Goal: Communication & Community: Answer question/provide support

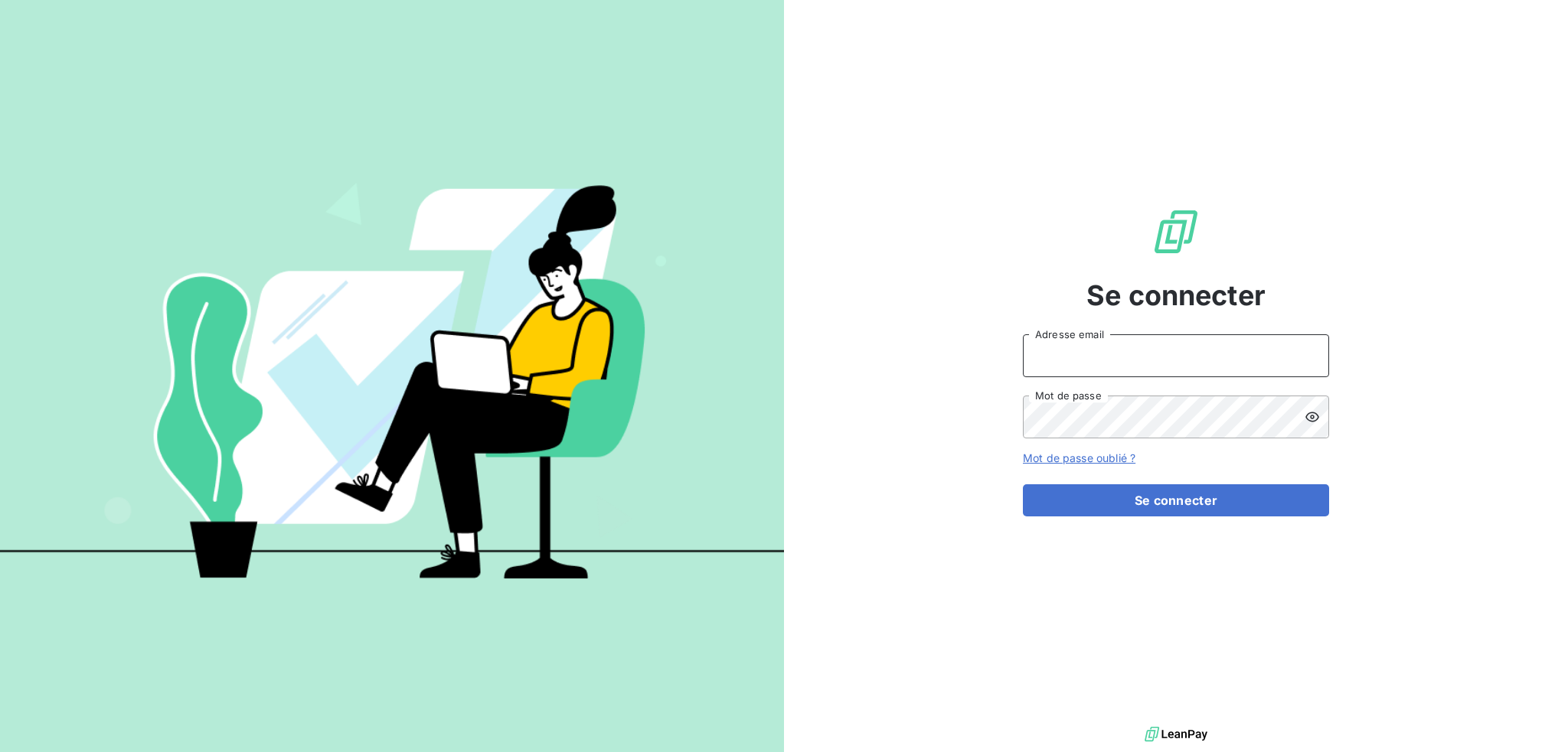
click at [1132, 352] on input "Adresse email" at bounding box center [1176, 356] width 306 height 43
type input "[EMAIL_ADDRESS][DOMAIN_NAME]"
click at [1023, 484] on button "Se connecter" at bounding box center [1176, 500] width 306 height 32
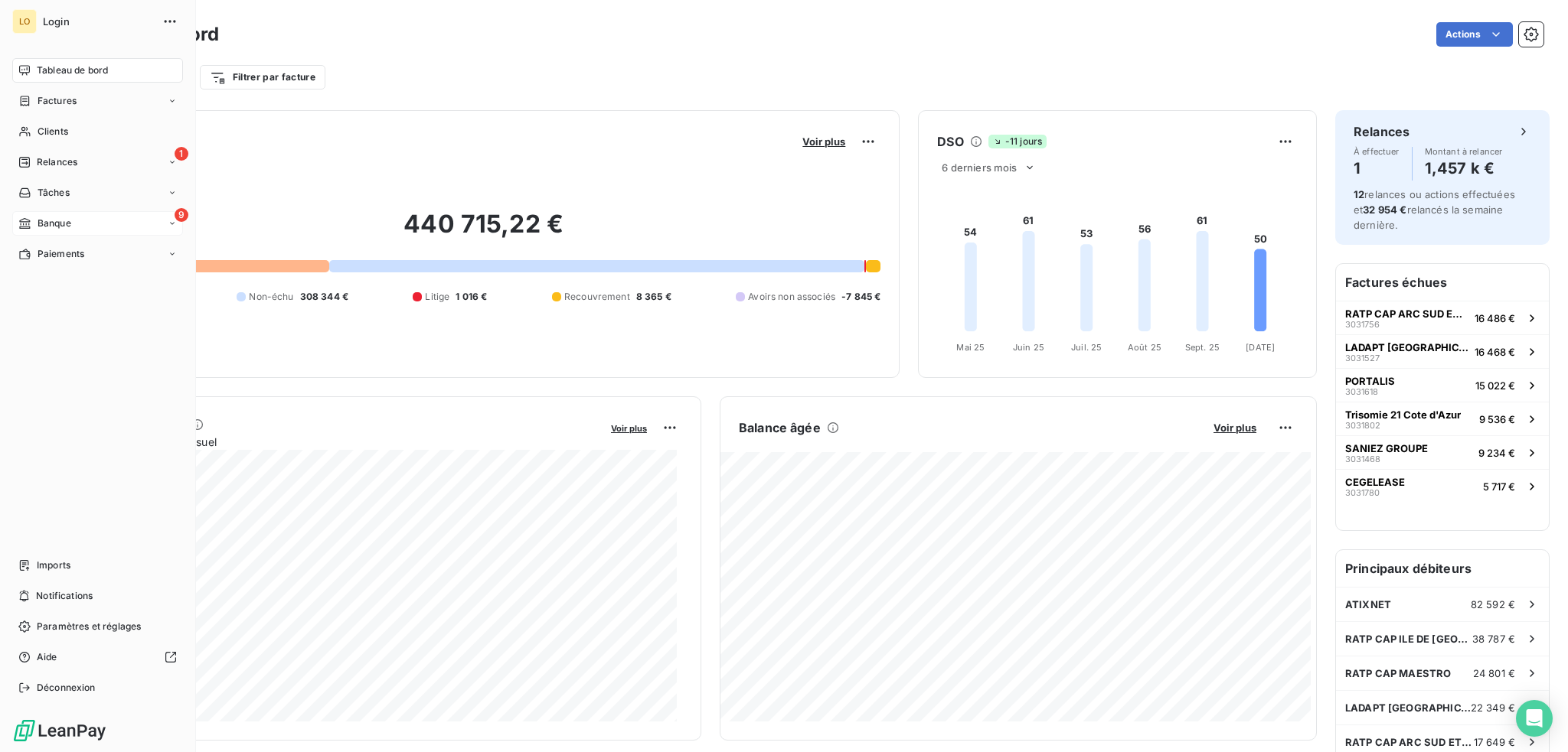
click at [68, 217] on span "Banque" at bounding box center [54, 224] width 34 height 14
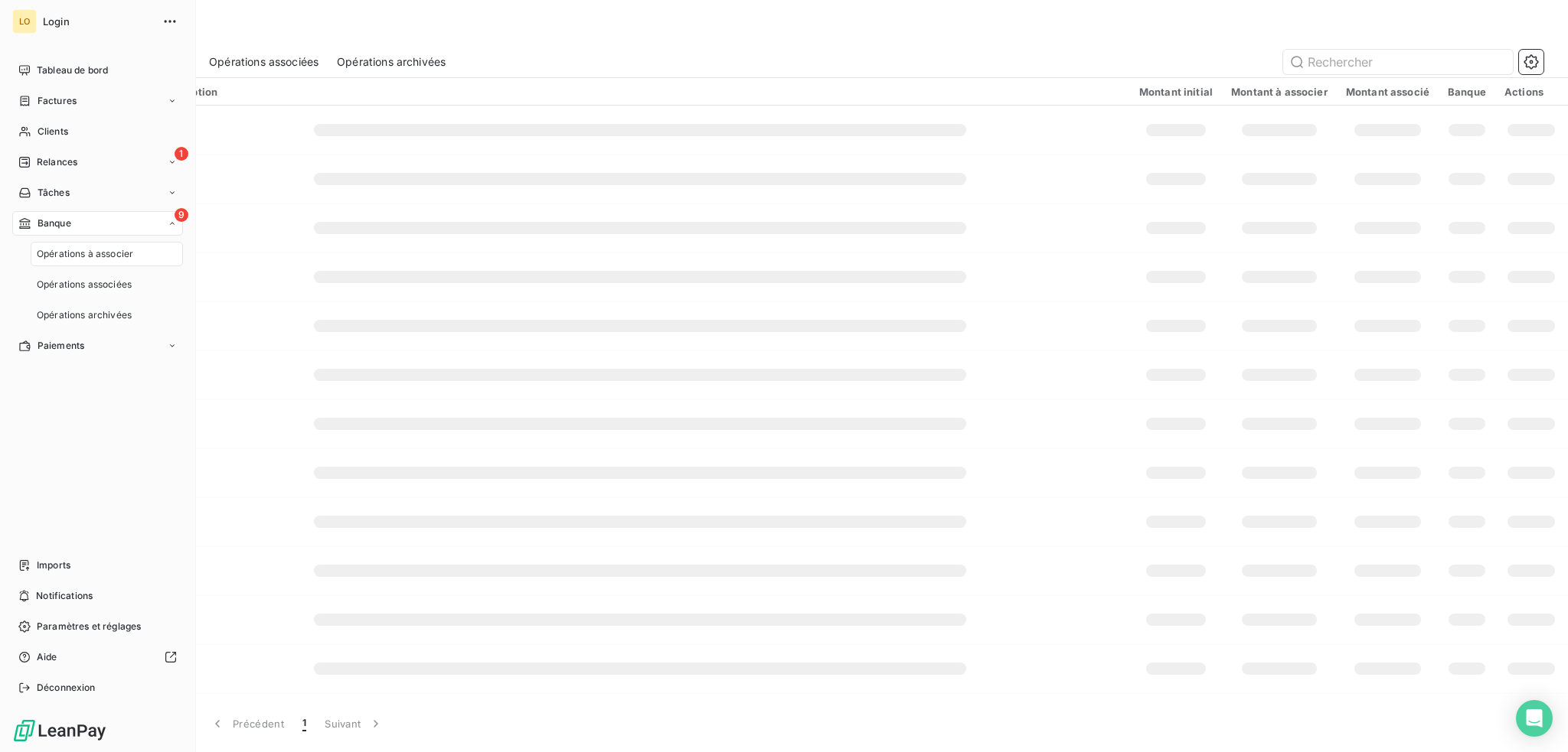
click at [116, 252] on span "Opérations à associer" at bounding box center [85, 254] width 97 height 14
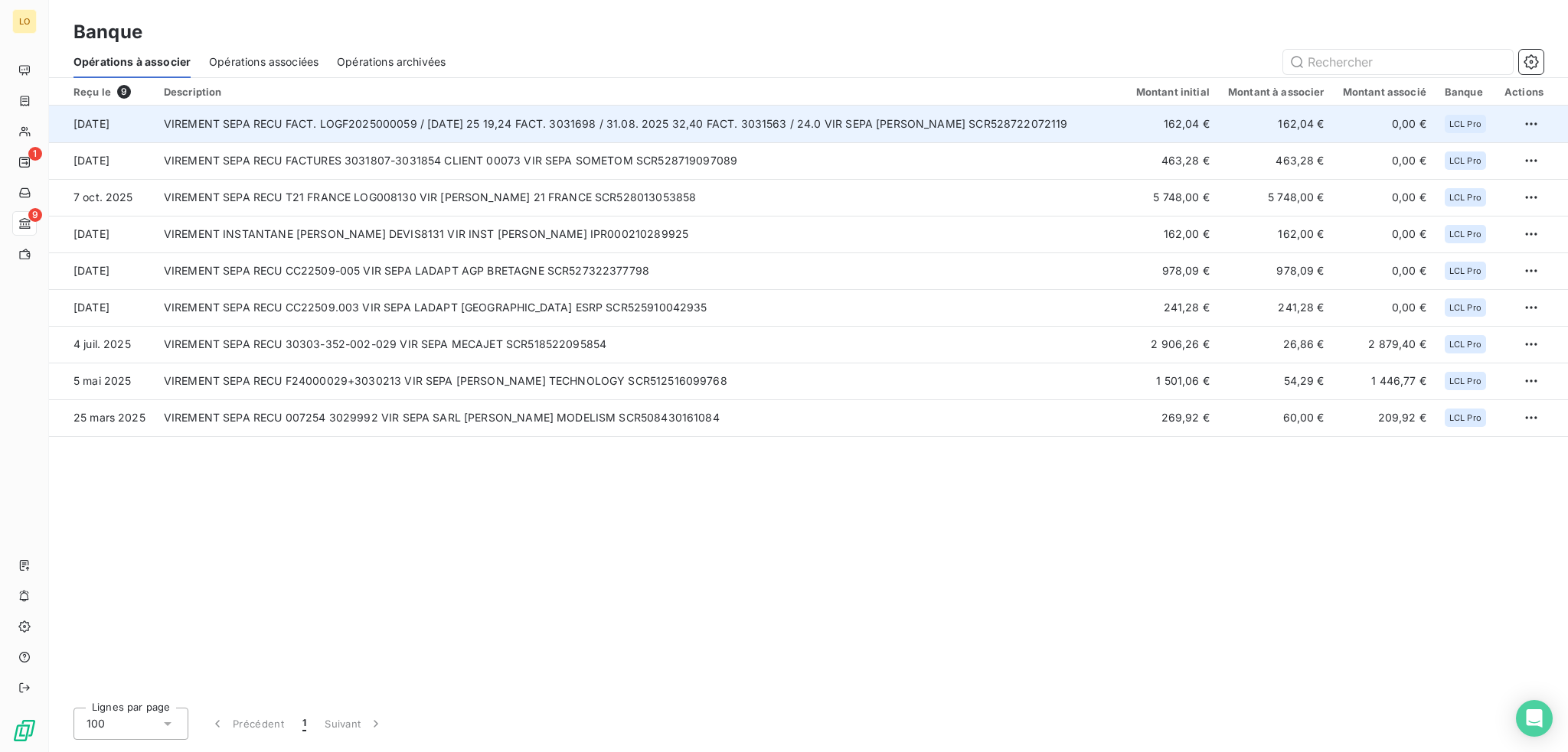
click at [862, 133] on td "VIREMENT SEPA RECU FACT. LOGF2025000059 / [DATE] 25 19,24 FACT. 3031698 / 31.08…" at bounding box center [641, 124] width 972 height 37
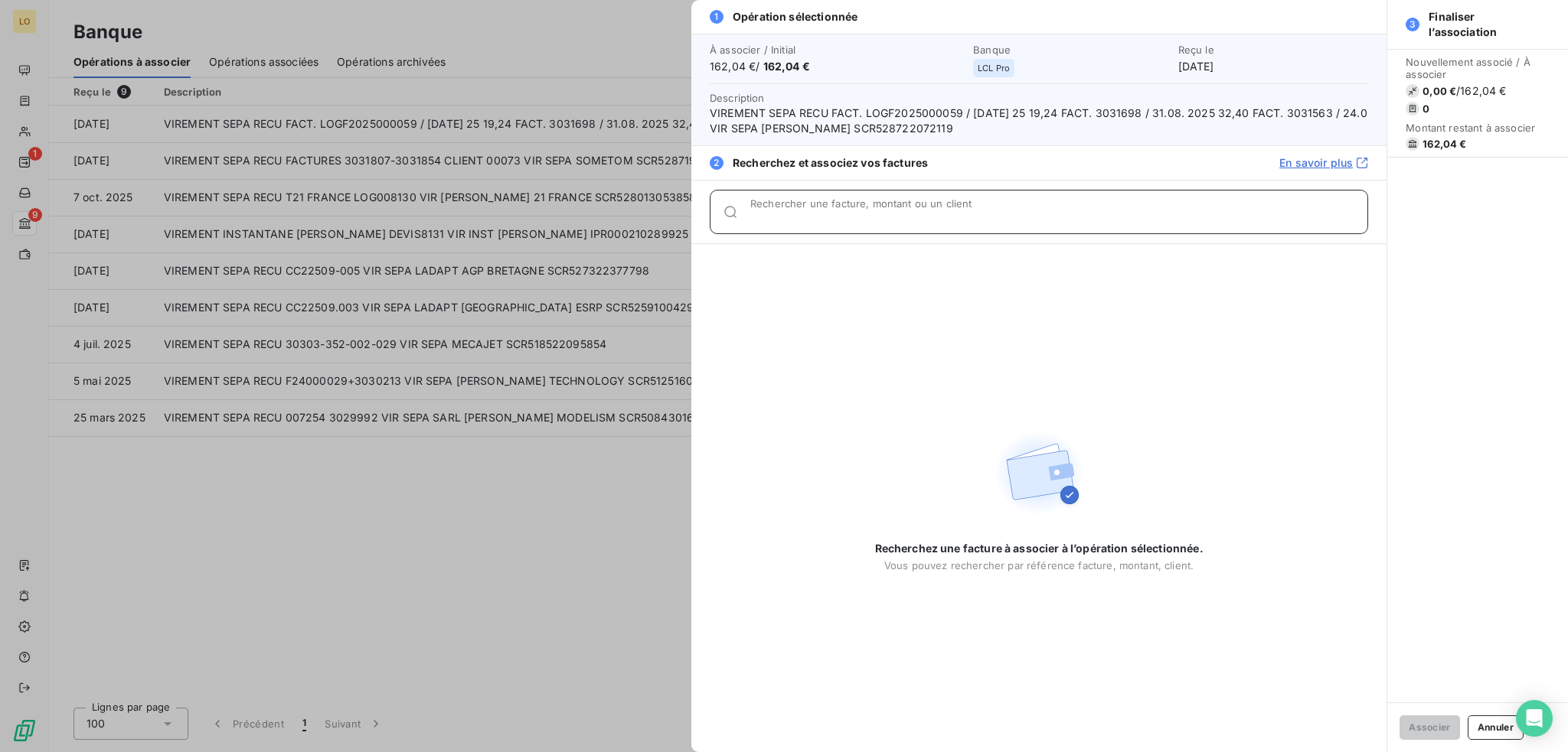
click at [861, 217] on input "Rechercher une facture, montant ou un client" at bounding box center [1059, 218] width 617 height 16
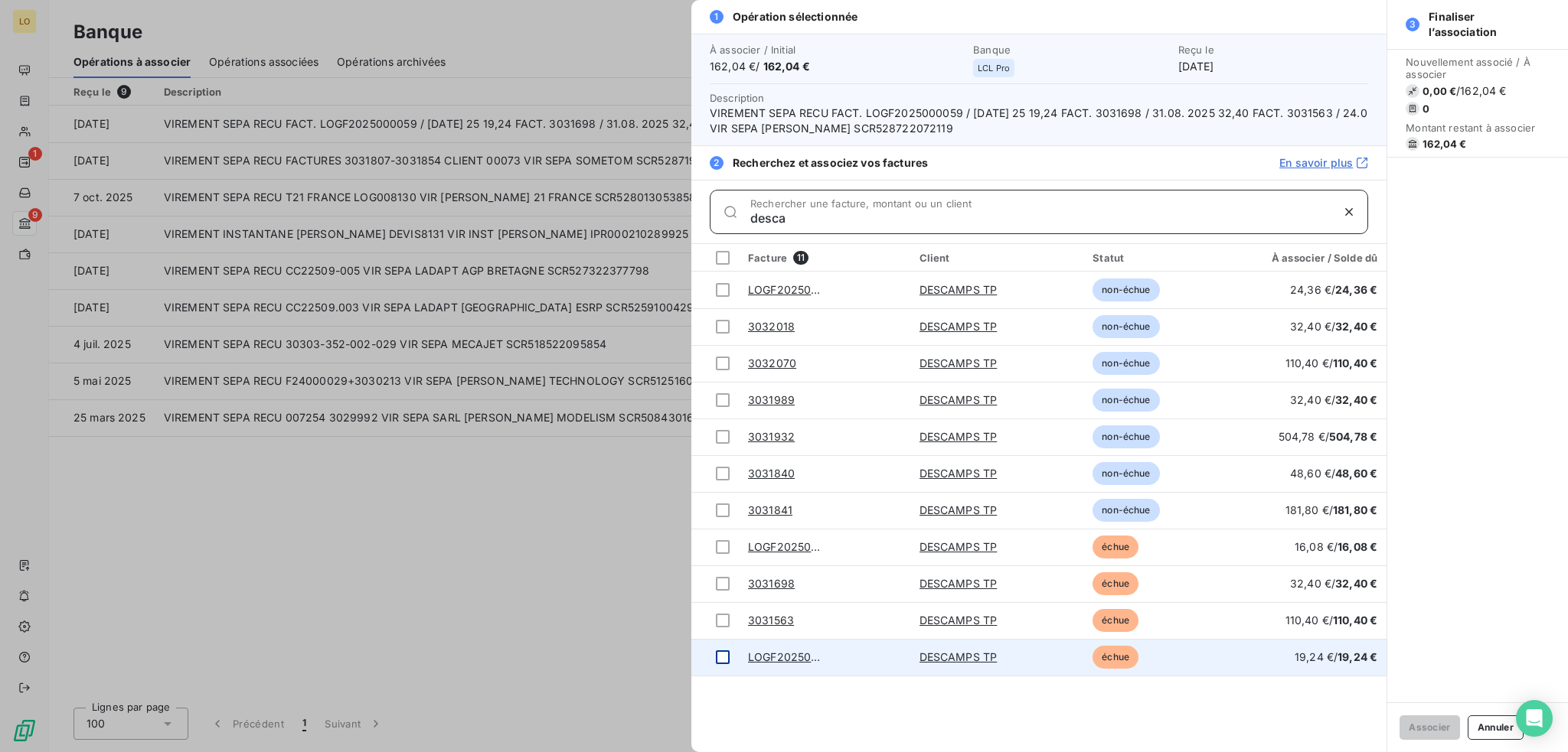
type input "desca"
click at [720, 655] on div at bounding box center [723, 658] width 14 height 14
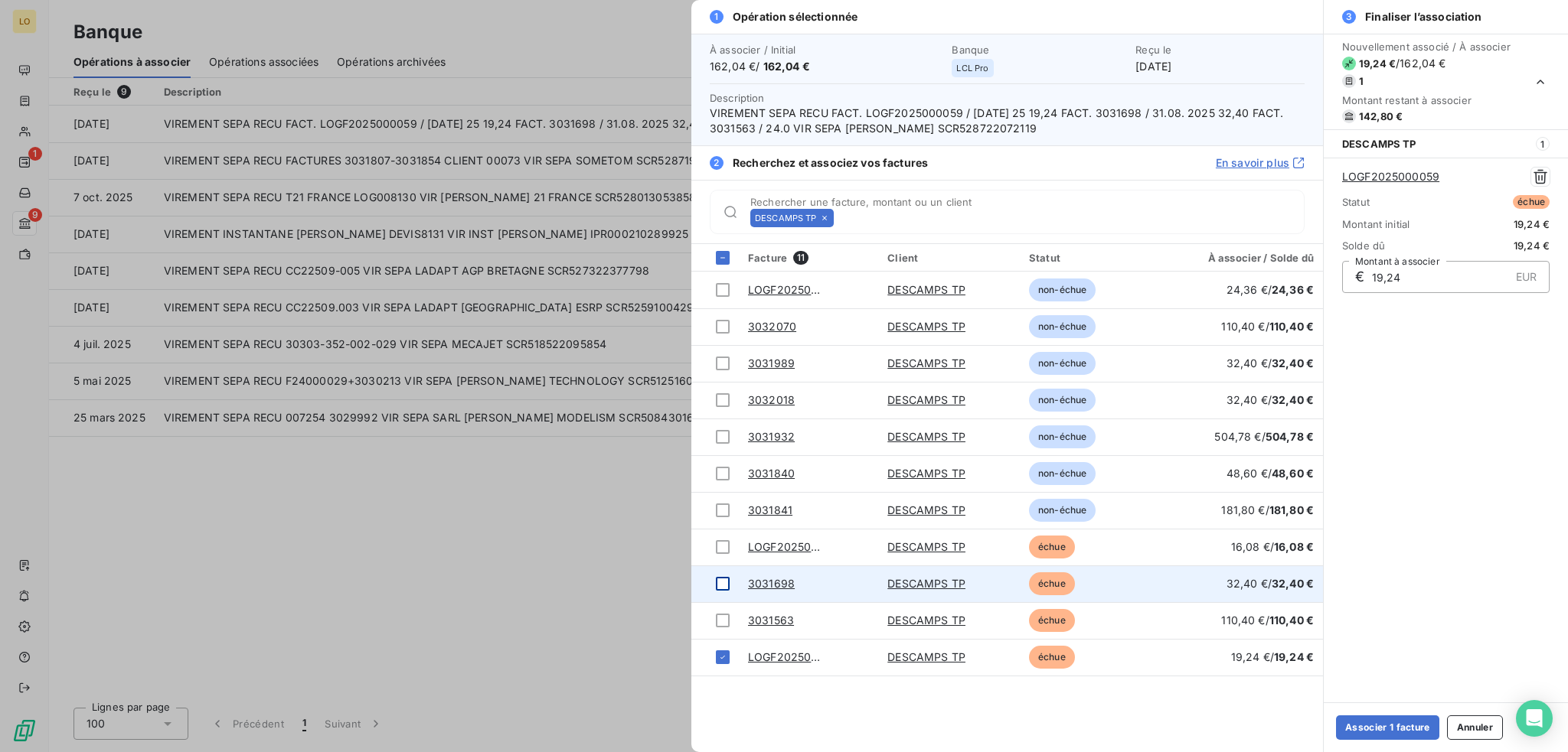
click at [720, 587] on div at bounding box center [723, 584] width 14 height 14
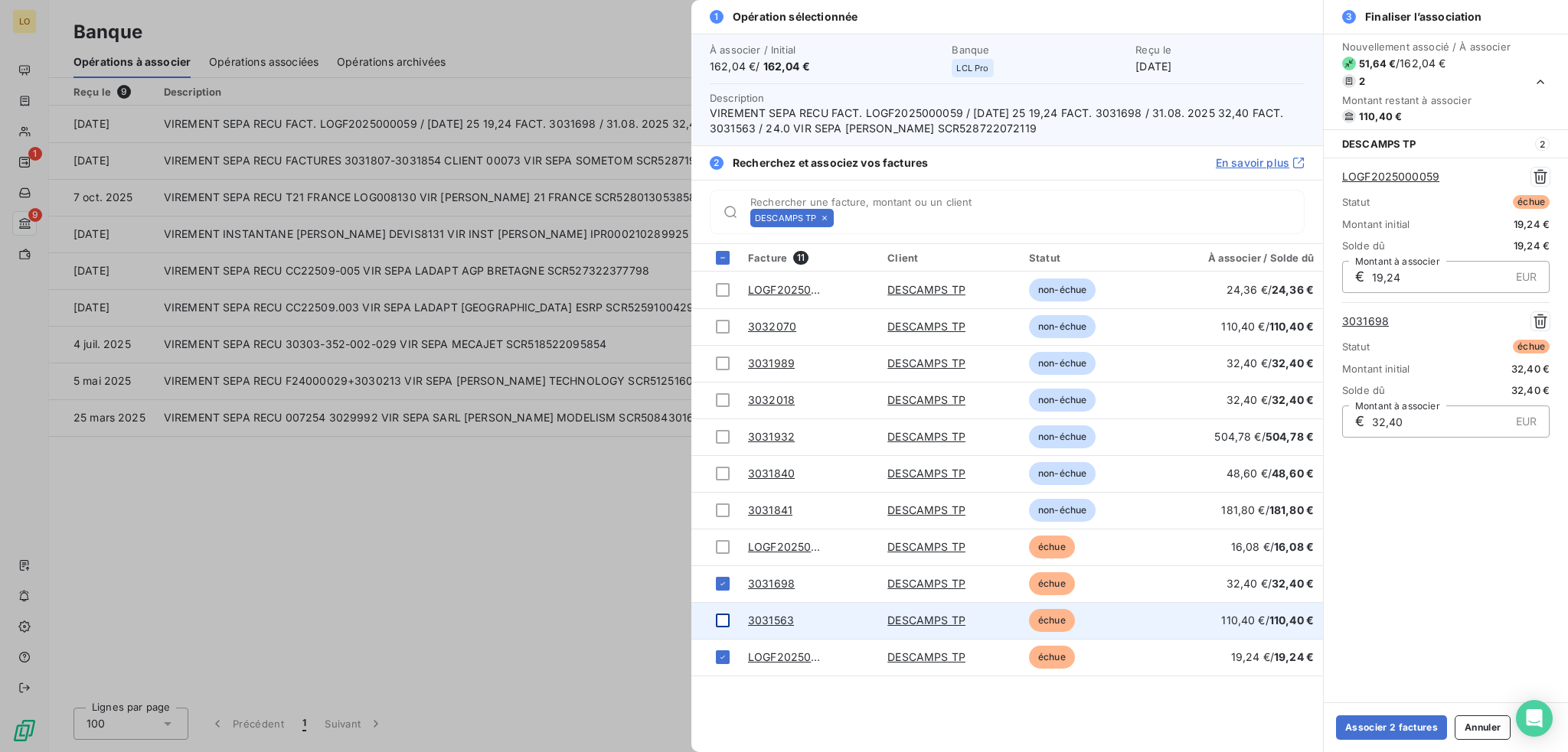
click at [720, 622] on div at bounding box center [723, 621] width 14 height 14
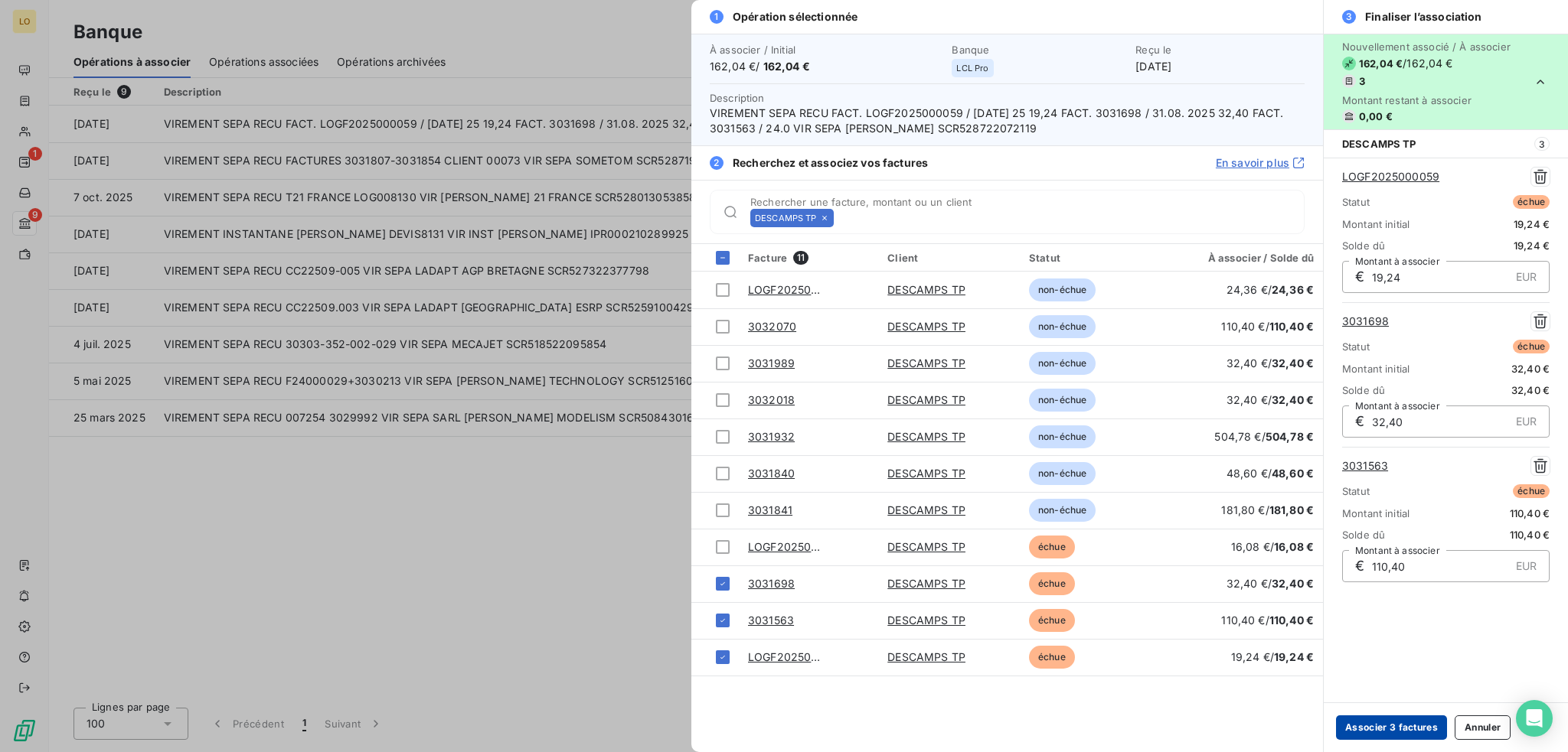
drag, startPoint x: 1404, startPoint y: 722, endPoint x: 1394, endPoint y: 724, distance: 10.2
click at [1404, 722] on button "Associer 3 factures" at bounding box center [1391, 728] width 111 height 24
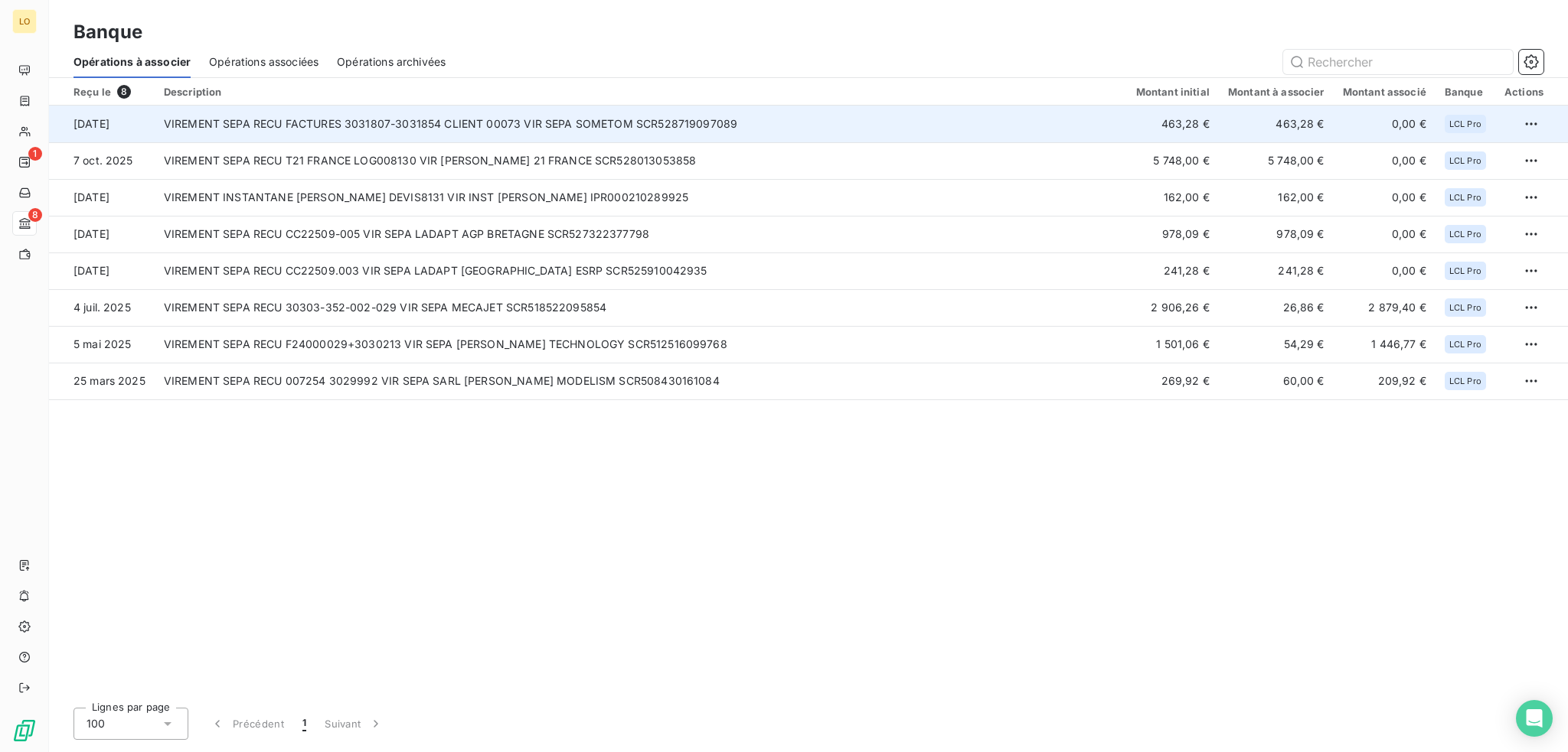
click at [802, 125] on td "VIREMENT SEPA RECU FACTURES 3031807-3031854 CLIENT 00073 VIR SEPA SOMETOM SCR52…" at bounding box center [641, 124] width 972 height 37
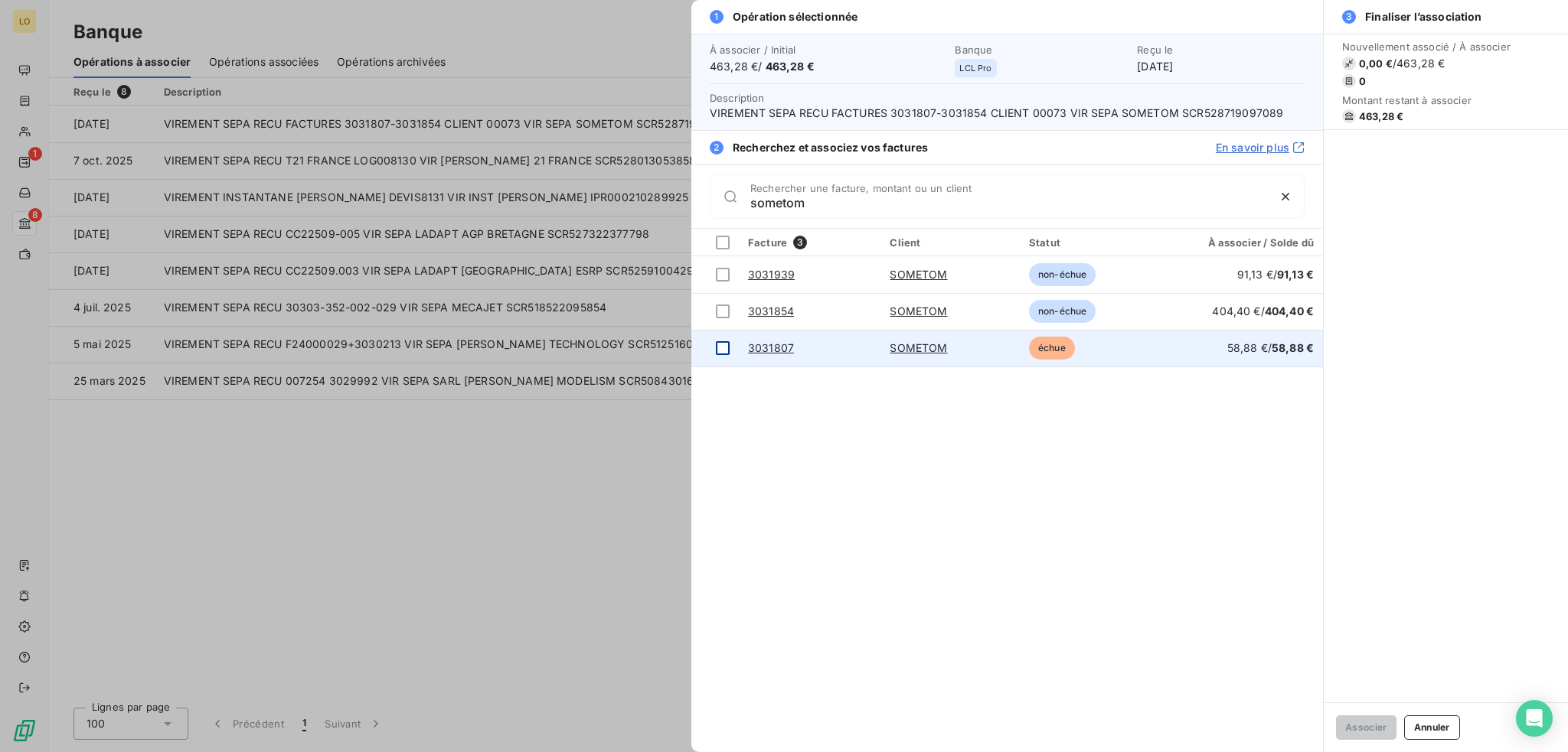
type input "sometom"
click at [721, 348] on div at bounding box center [723, 349] width 14 height 14
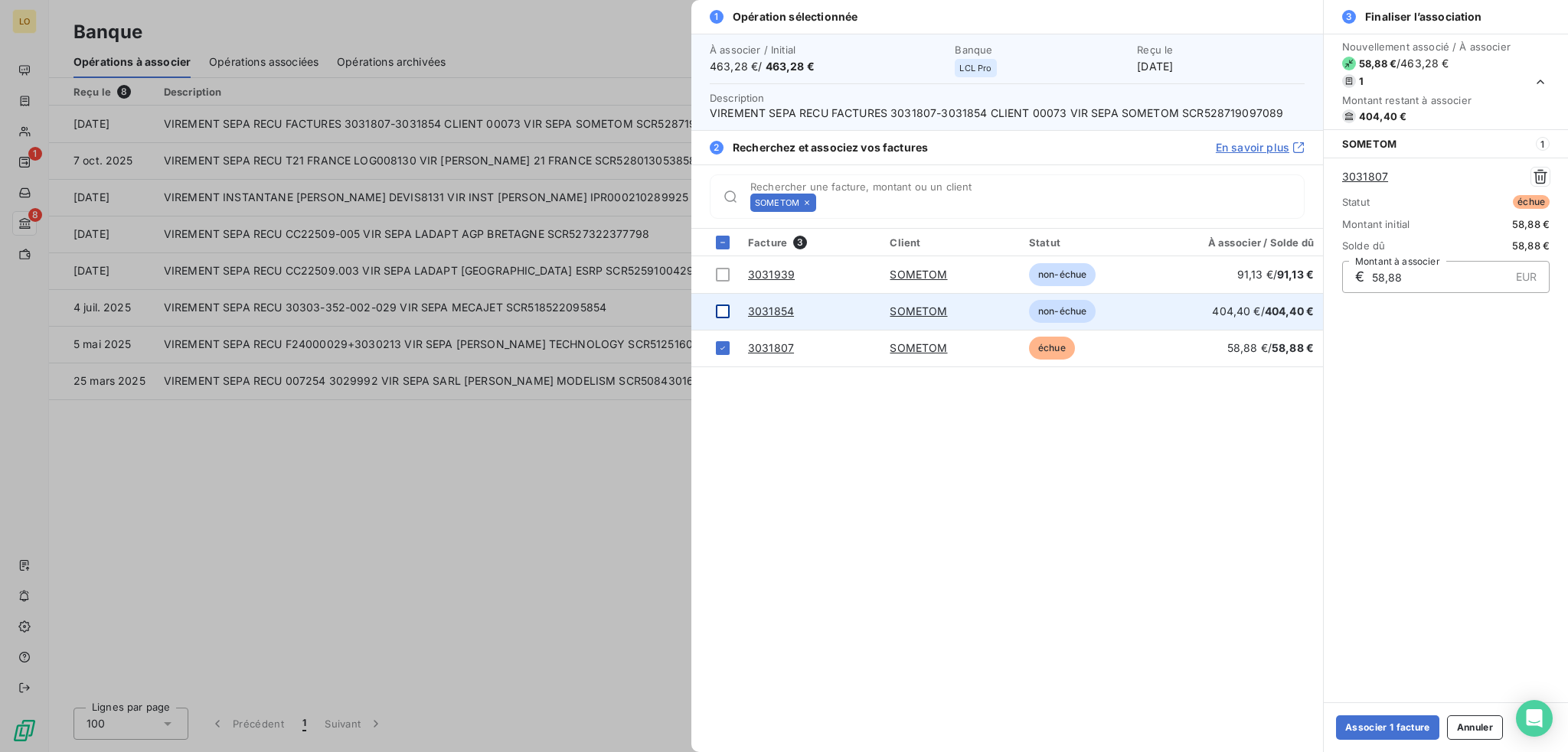
click at [721, 313] on div at bounding box center [723, 312] width 14 height 14
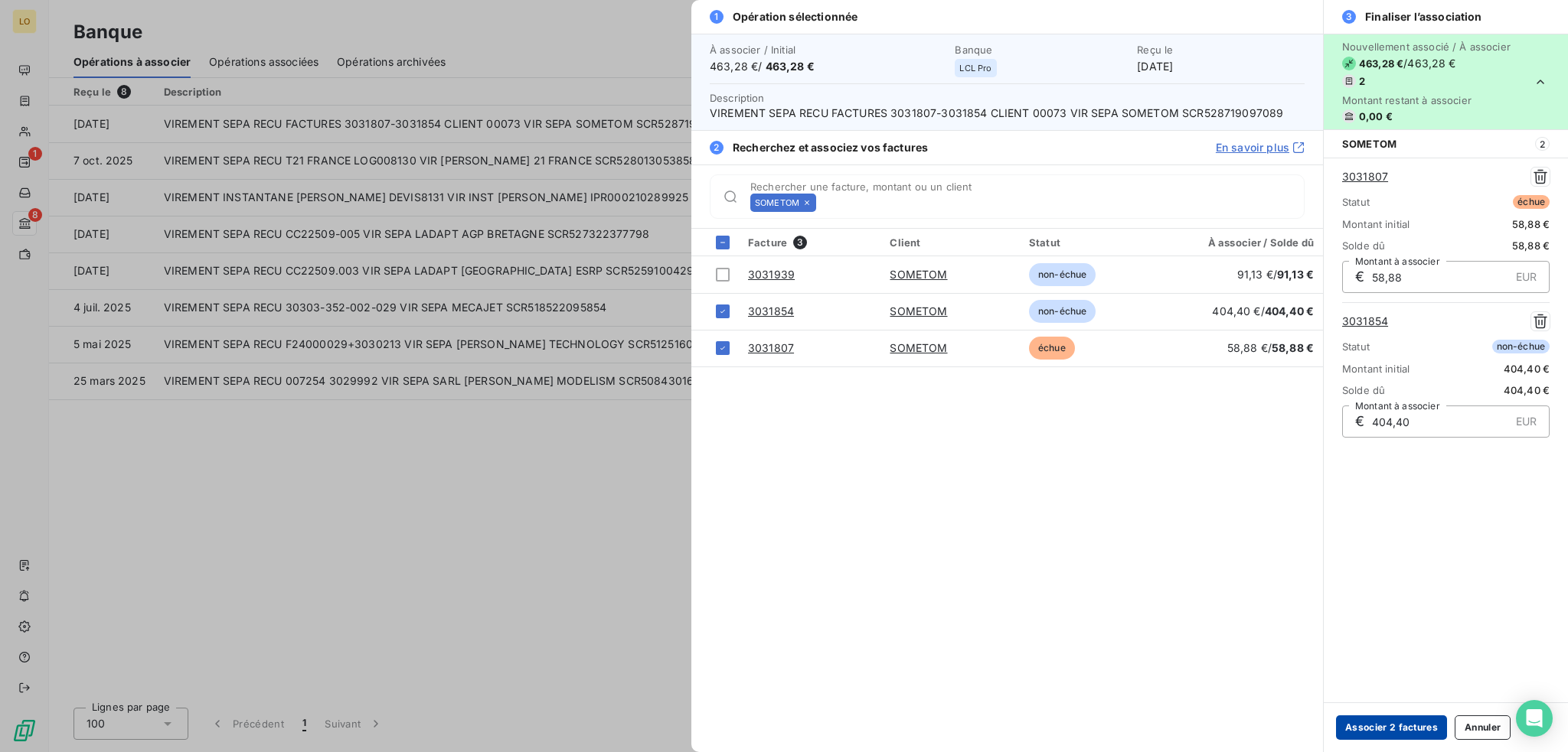
click at [1363, 722] on button "Associer 2 factures" at bounding box center [1391, 728] width 111 height 24
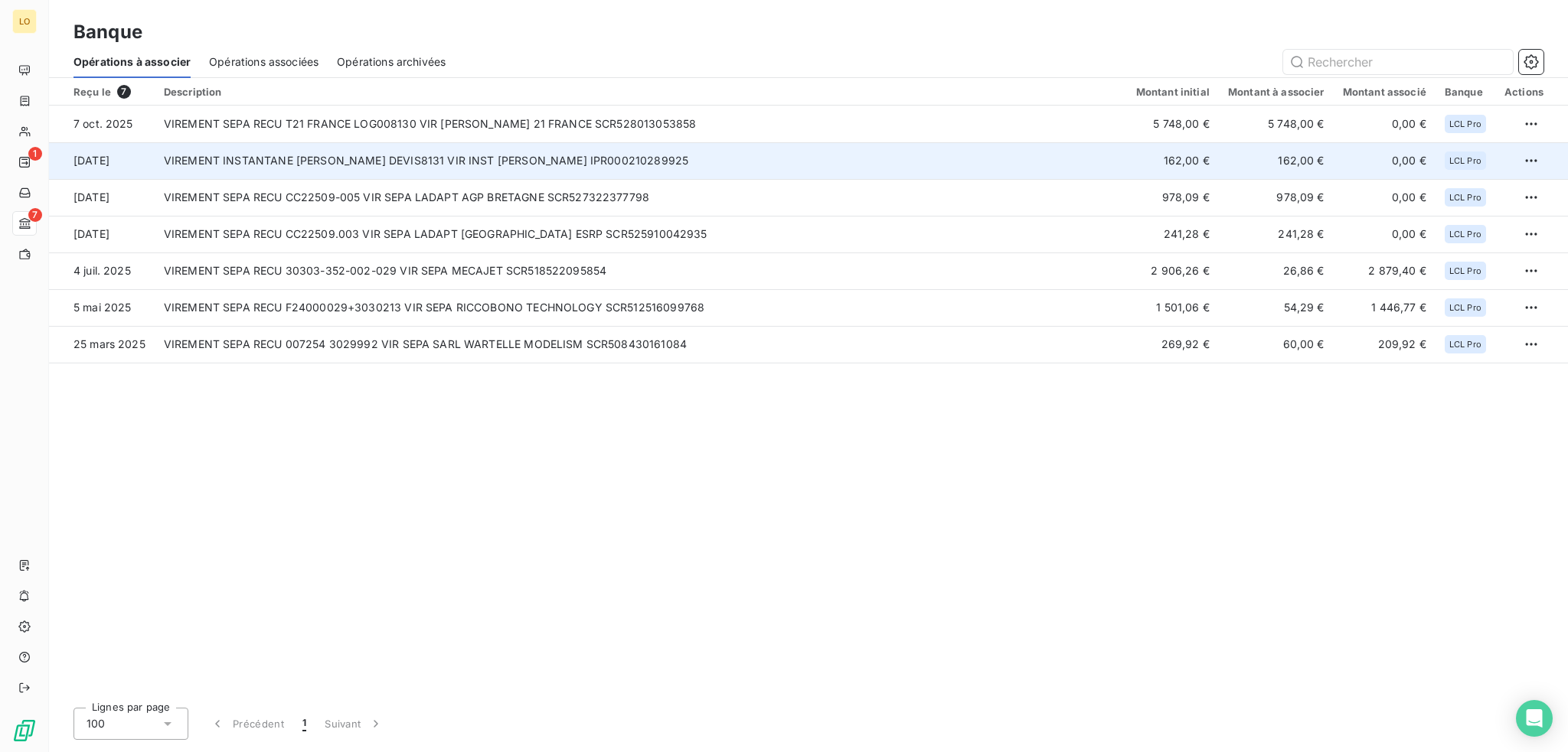
click at [584, 156] on td "VIREMENT INSTANTANE [PERSON_NAME] DEVIS8131 VIR INST [PERSON_NAME] IPR000210289…" at bounding box center [641, 160] width 972 height 37
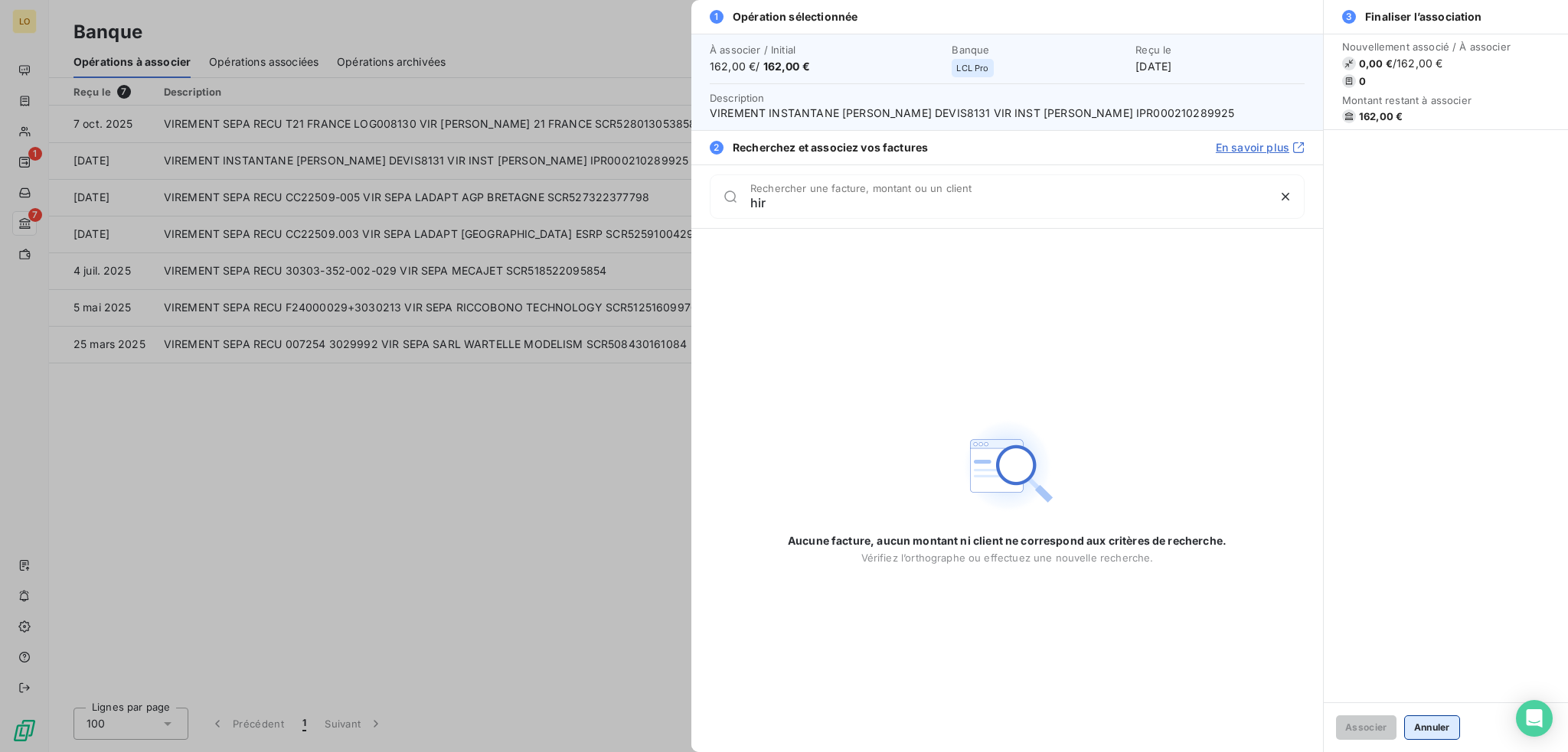
type input "hir"
click at [1420, 721] on button "Annuler" at bounding box center [1431, 728] width 56 height 24
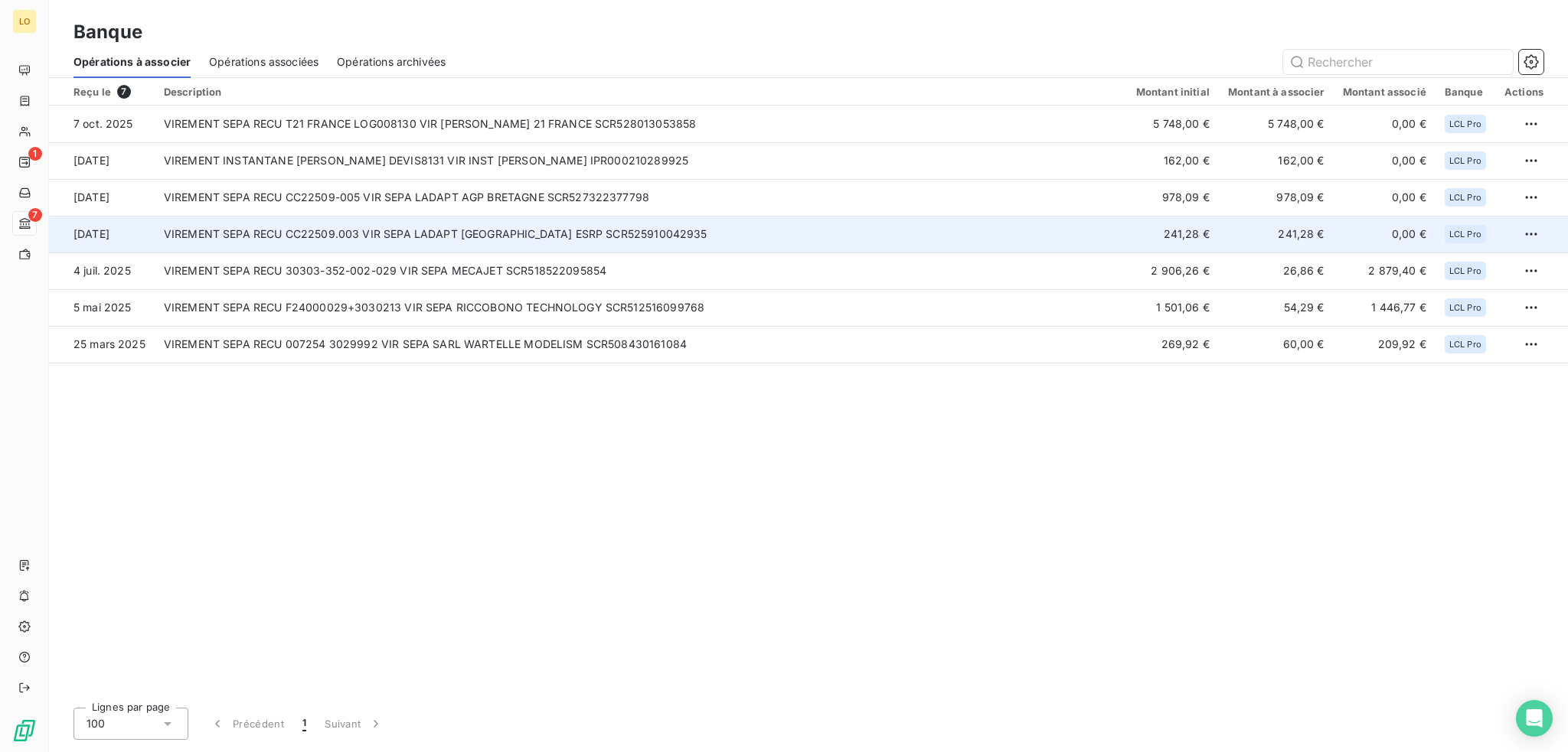
click at [415, 230] on td "VIREMENT SEPA RECU CC22509.003 VIR SEPA LADAPT [GEOGRAPHIC_DATA] ESRP SCR525910…" at bounding box center [641, 234] width 972 height 37
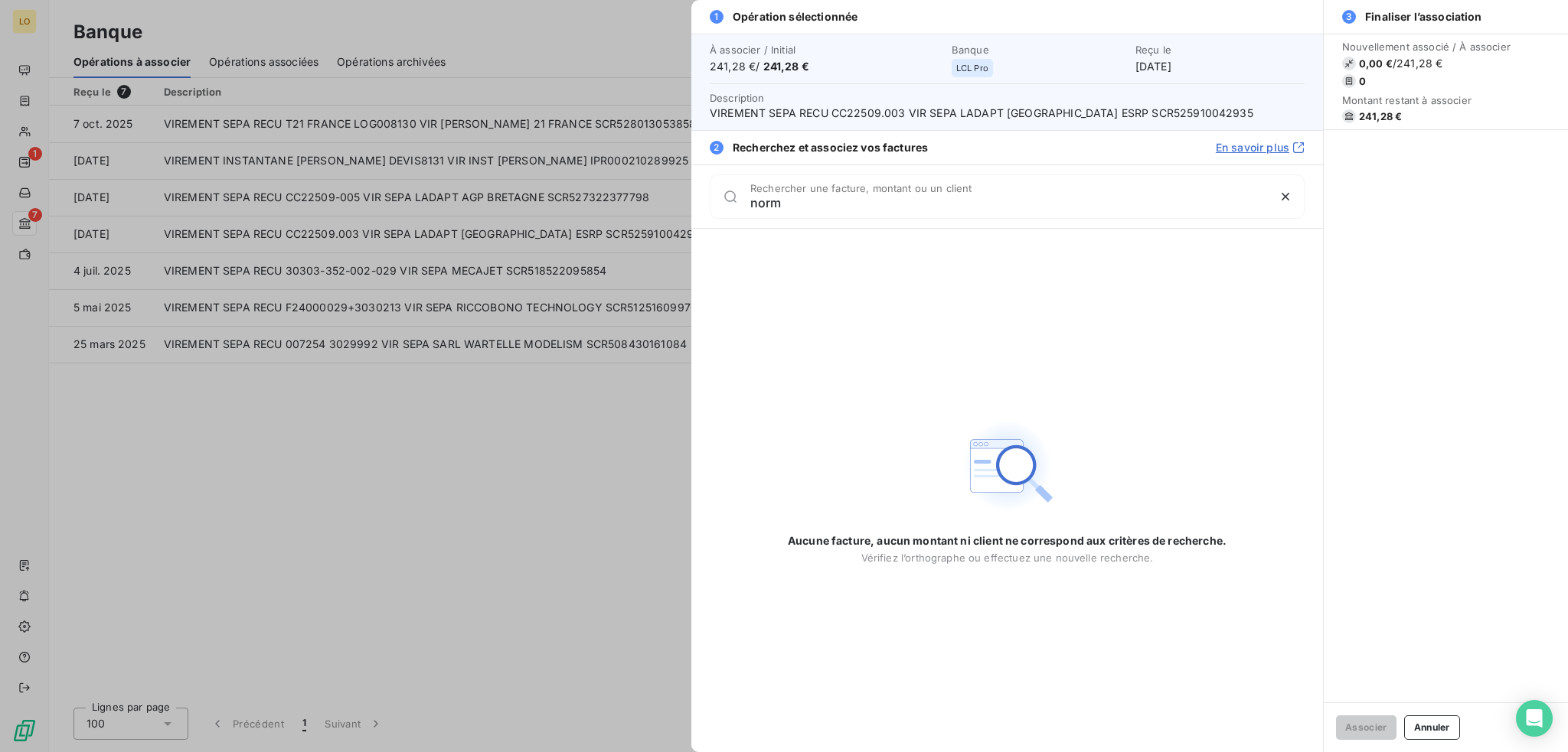
type input "n"
type input "i"
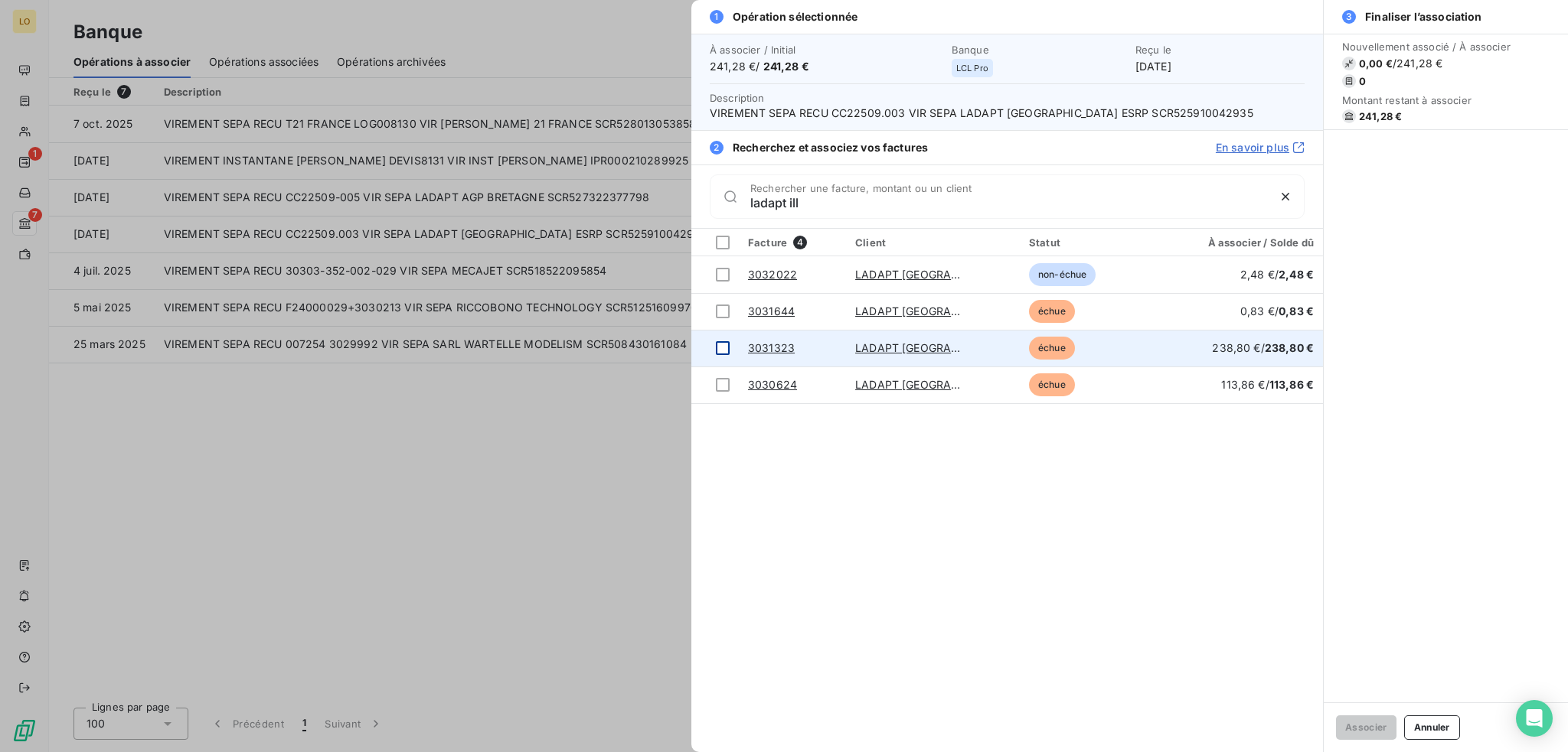
type input "ladapt ill"
click at [722, 345] on div at bounding box center [723, 349] width 14 height 14
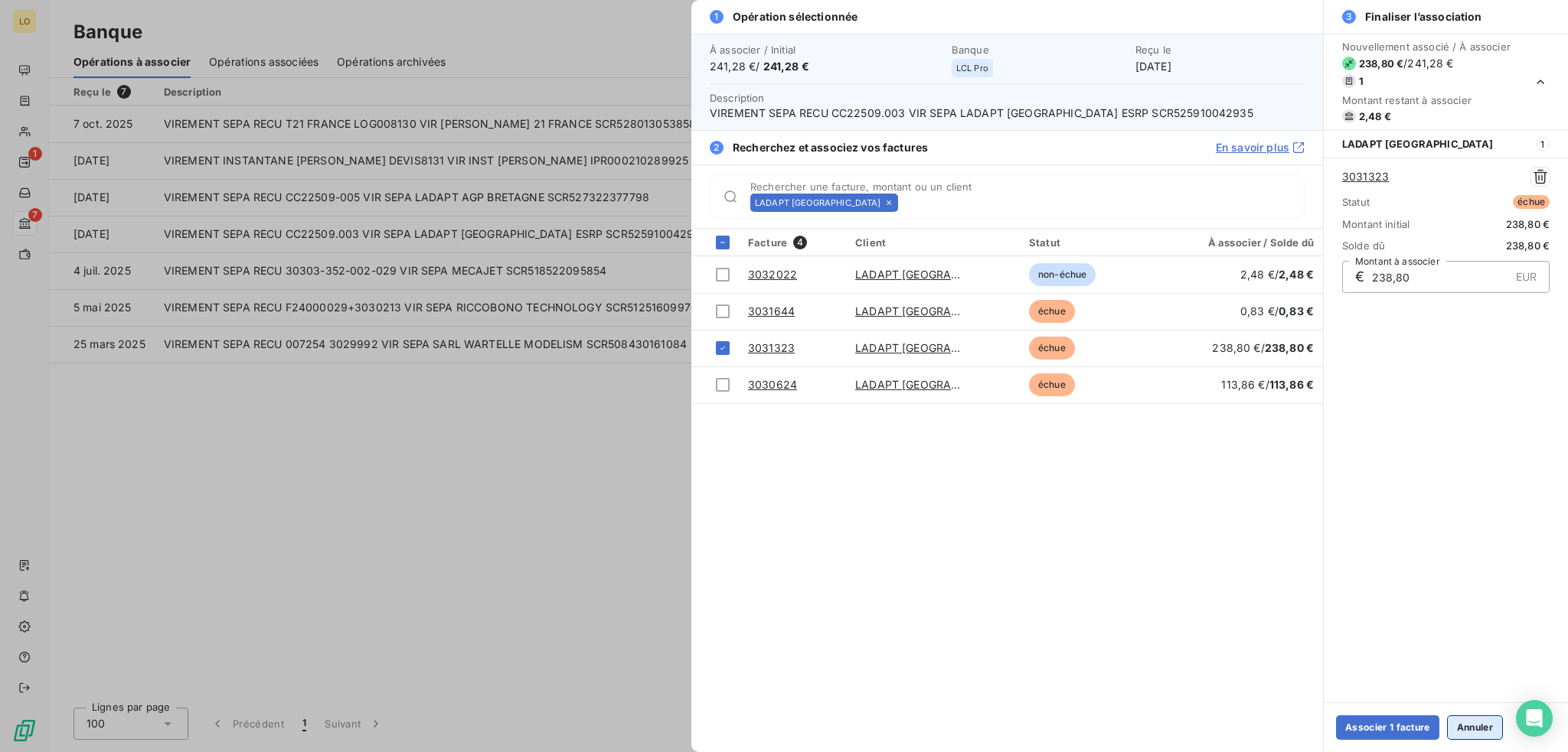
click at [1482, 733] on button "Annuler" at bounding box center [1475, 728] width 56 height 24
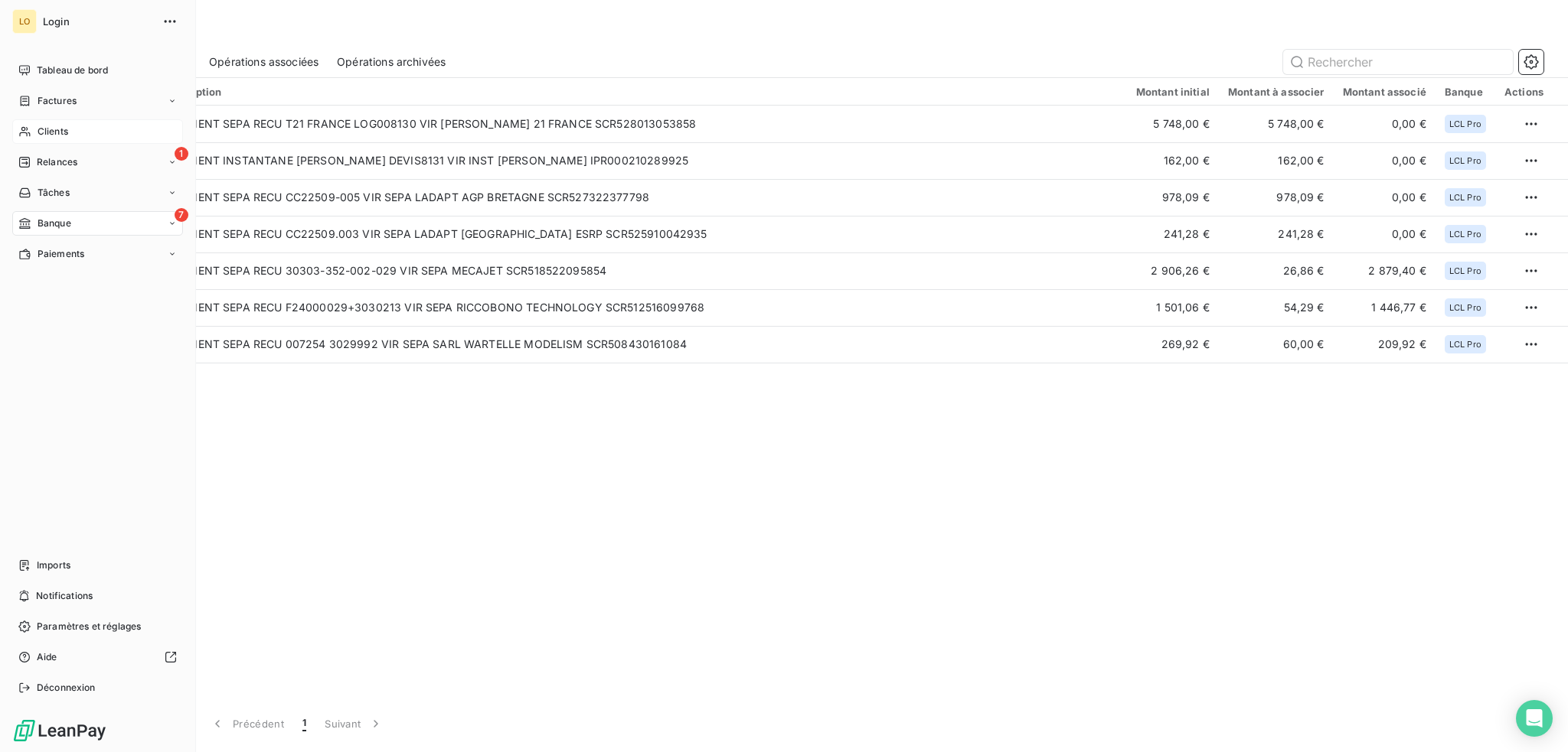
click at [55, 129] on span "Clients" at bounding box center [53, 132] width 31 height 14
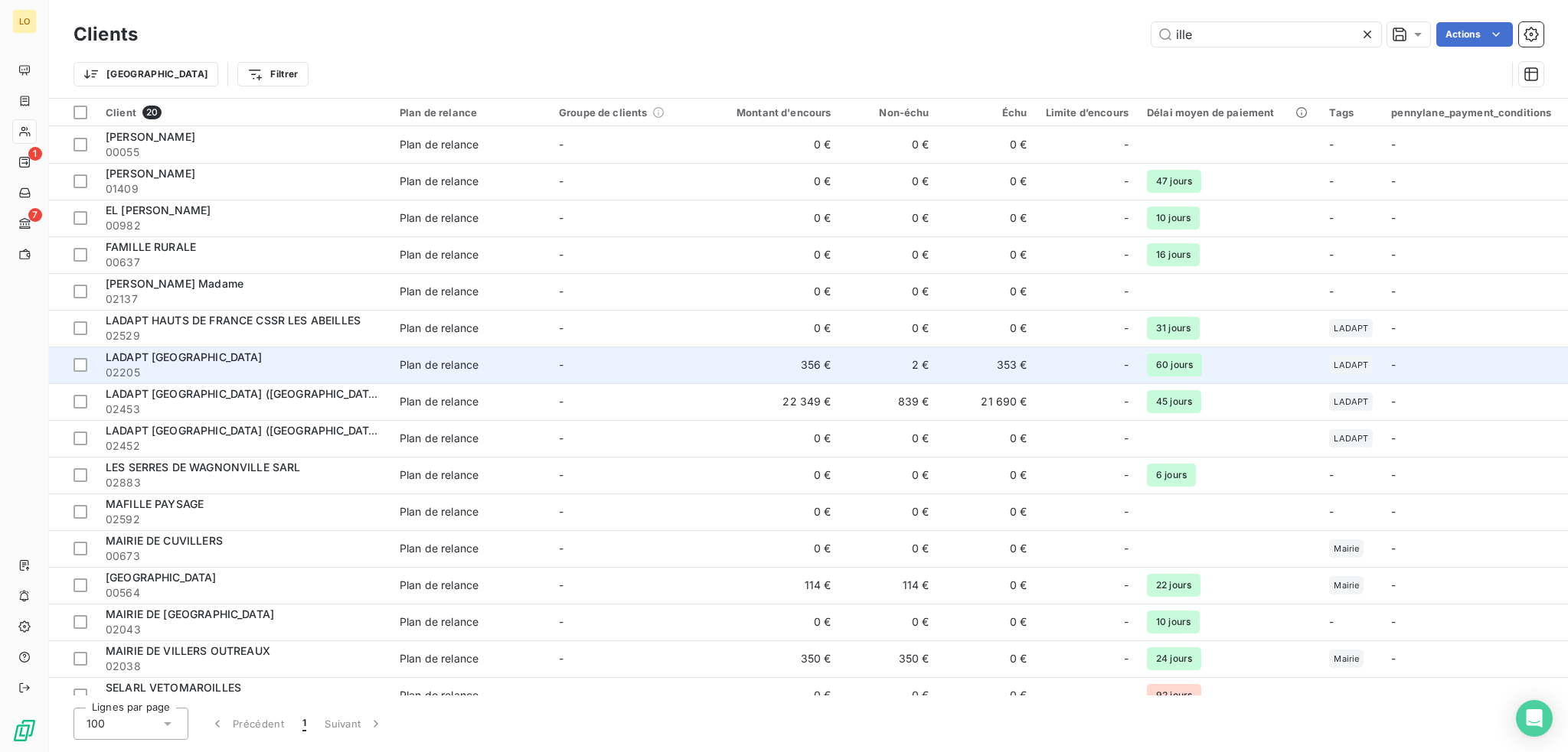
type input "ille"
click at [193, 360] on span "LADAPT [GEOGRAPHIC_DATA]" at bounding box center [185, 357] width 157 height 13
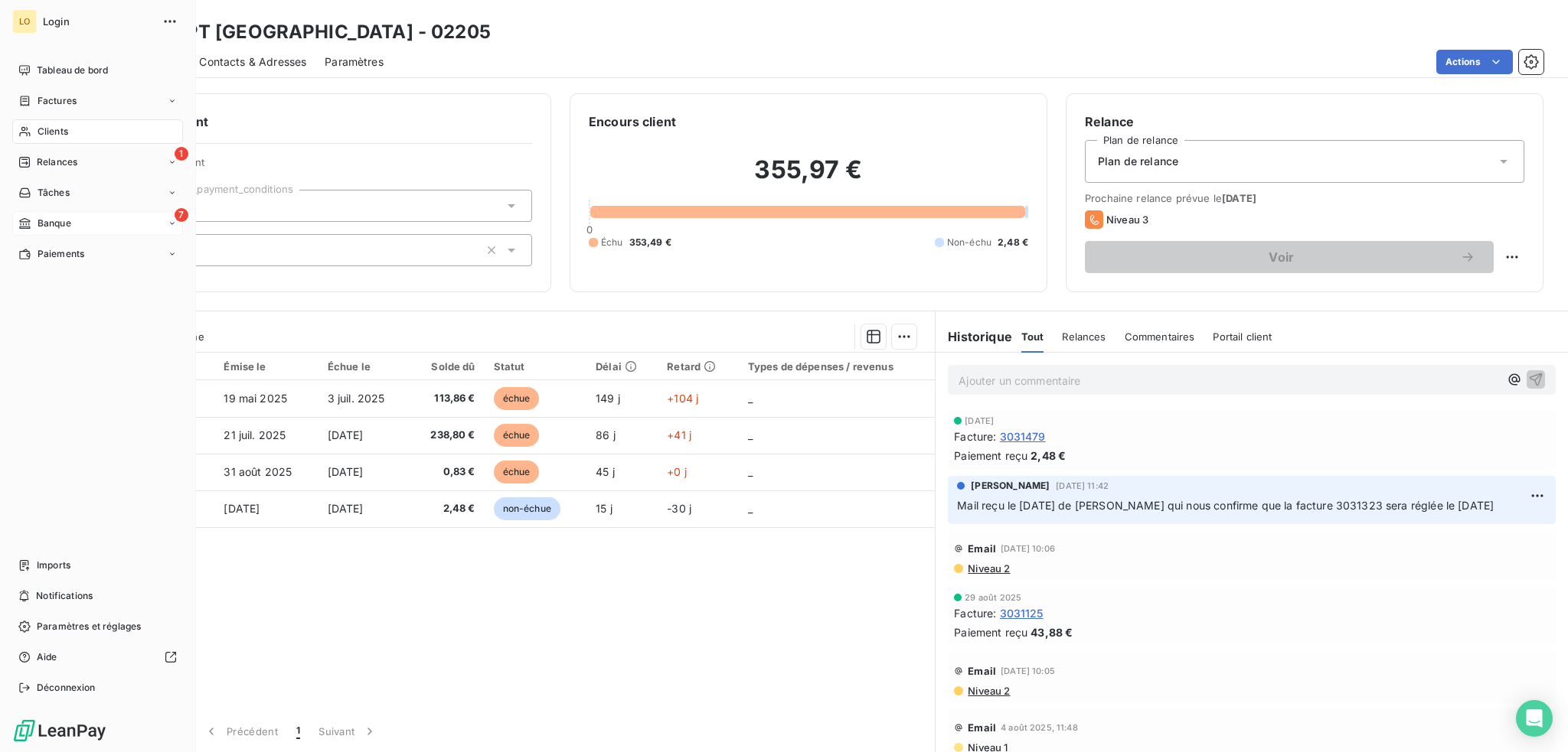
click at [56, 222] on span "Banque" at bounding box center [54, 224] width 34 height 14
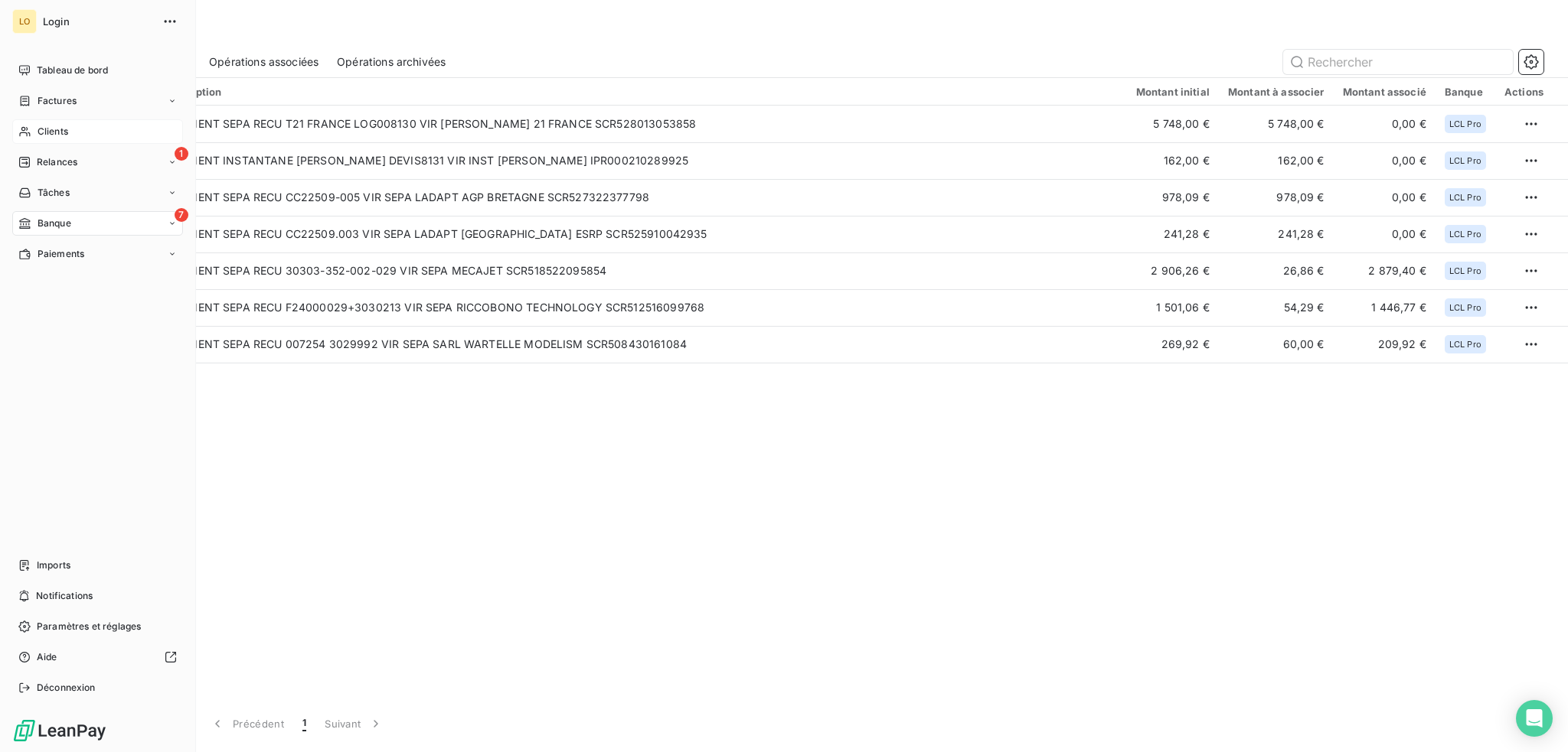
click at [63, 128] on span "Clients" at bounding box center [53, 132] width 31 height 14
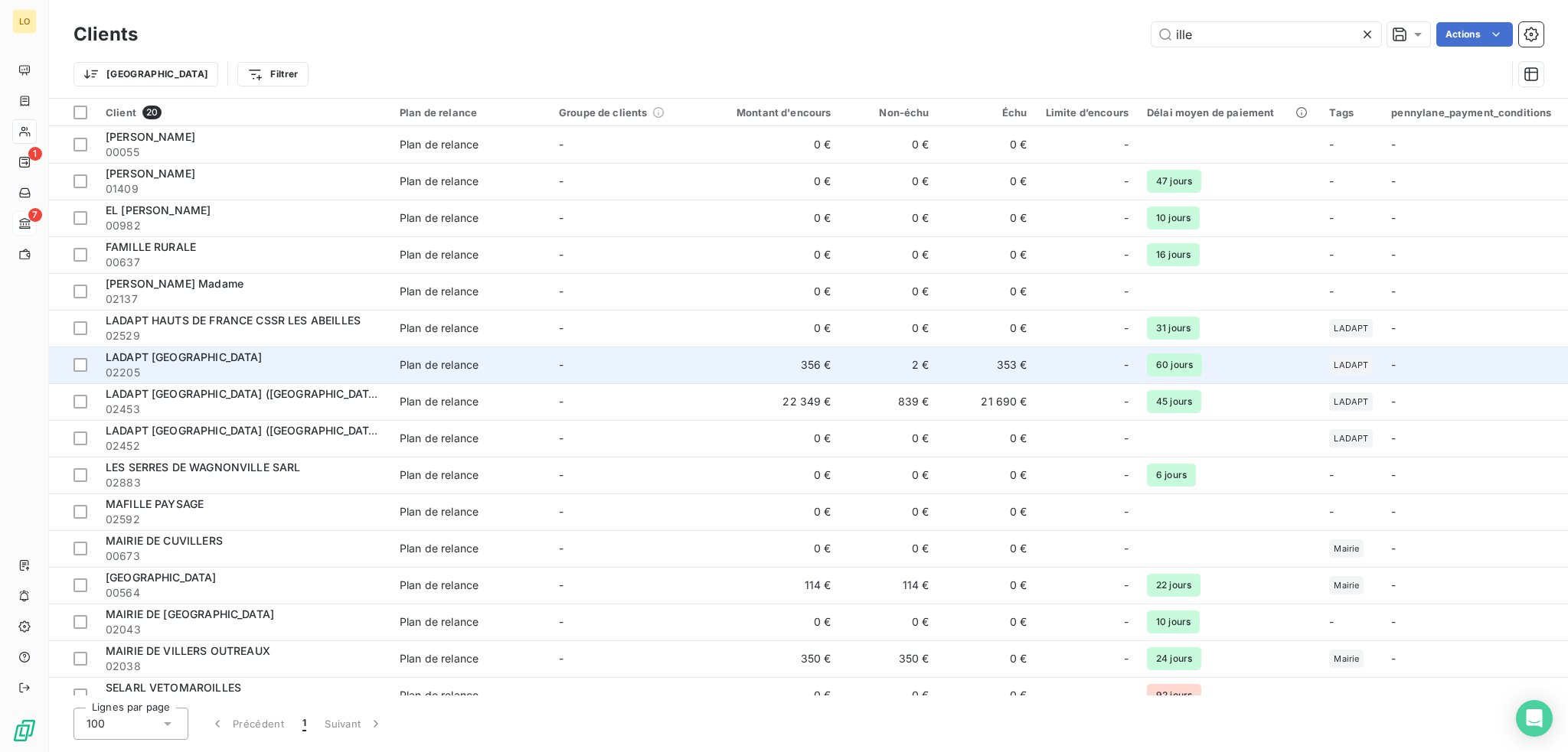
click at [136, 358] on span "LADAPT [GEOGRAPHIC_DATA]" at bounding box center [185, 357] width 157 height 13
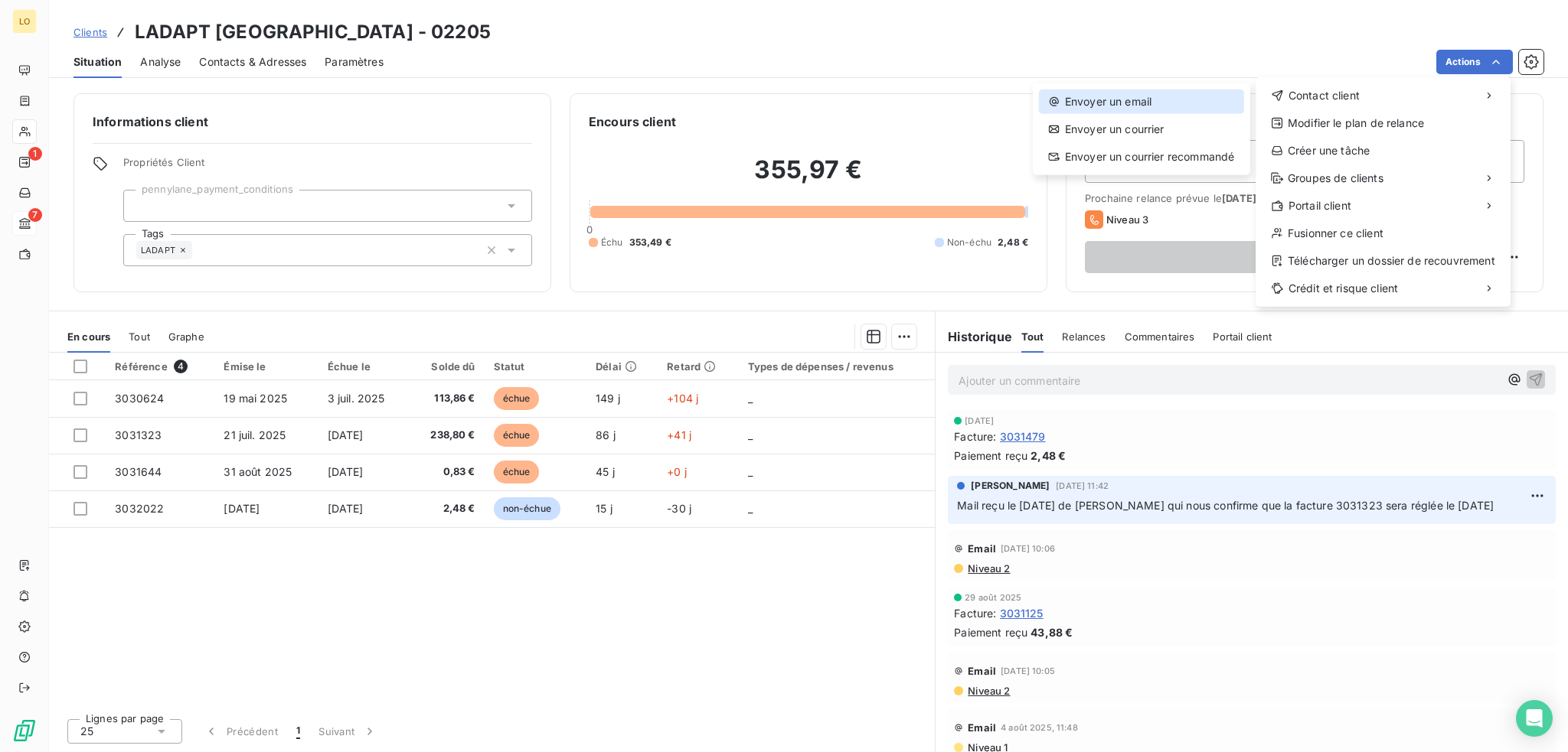
click at [1123, 102] on div "Envoyer un email" at bounding box center [1141, 101] width 205 height 24
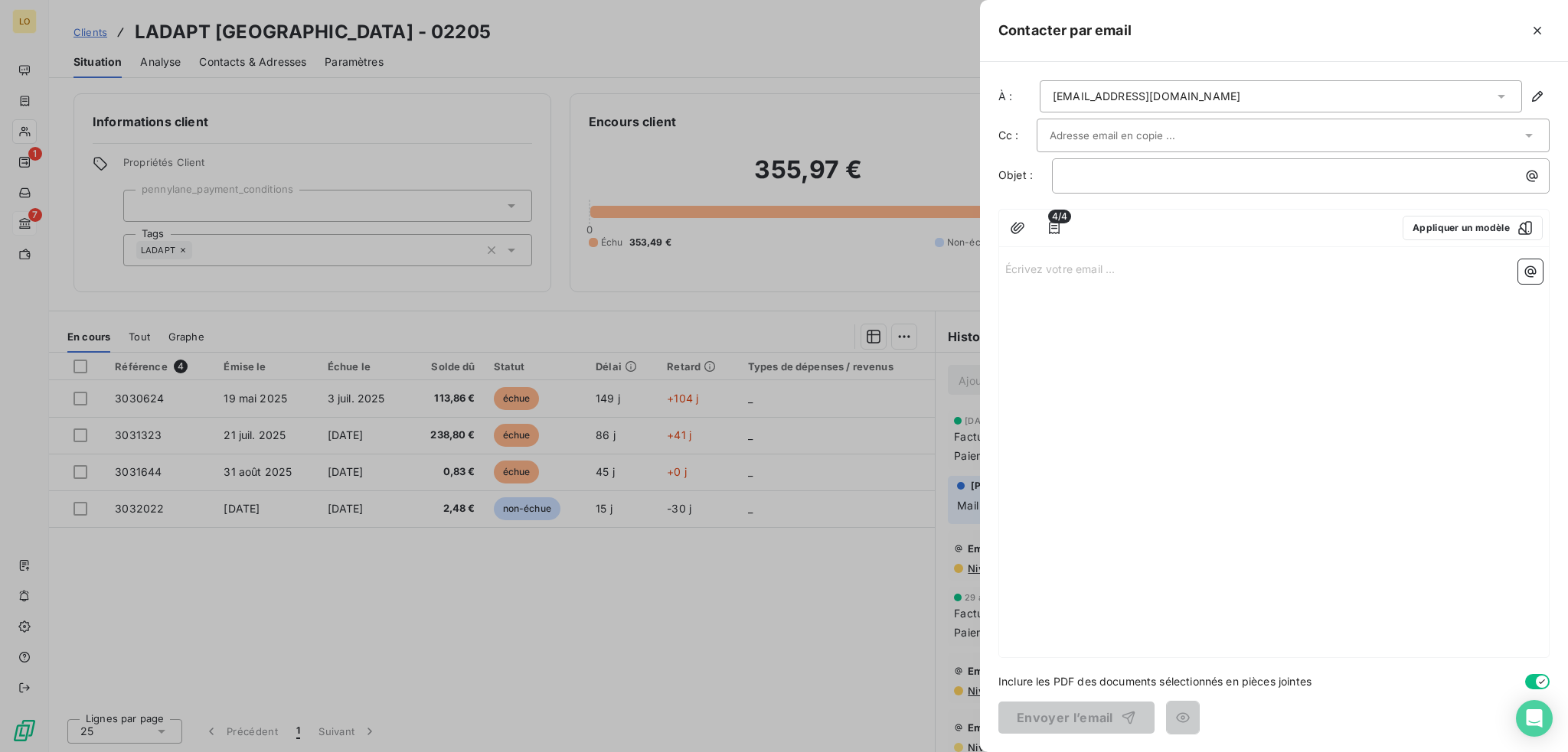
click at [1109, 140] on input "text" at bounding box center [1132, 135] width 165 height 23
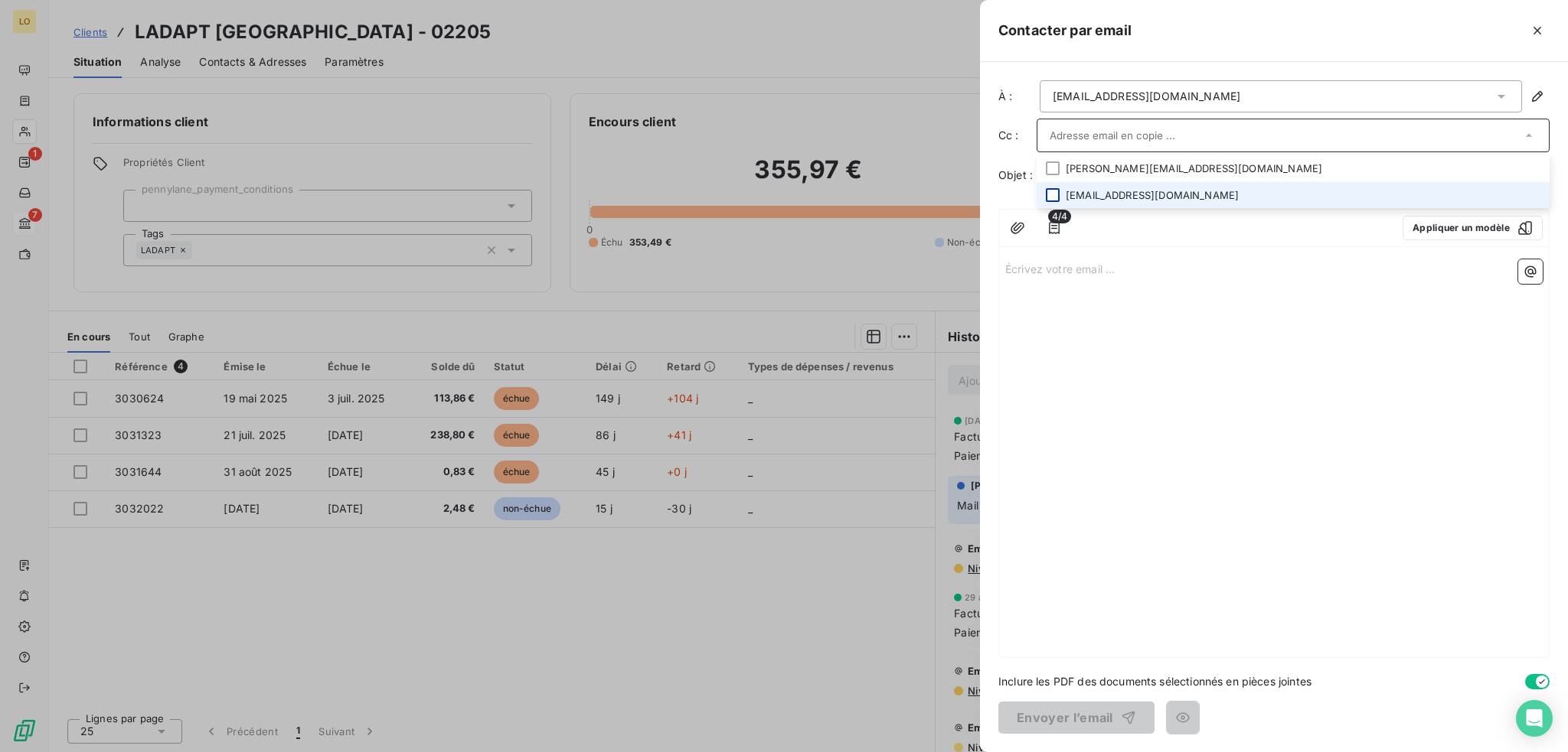
click at [1051, 192] on div at bounding box center [1053, 195] width 14 height 14
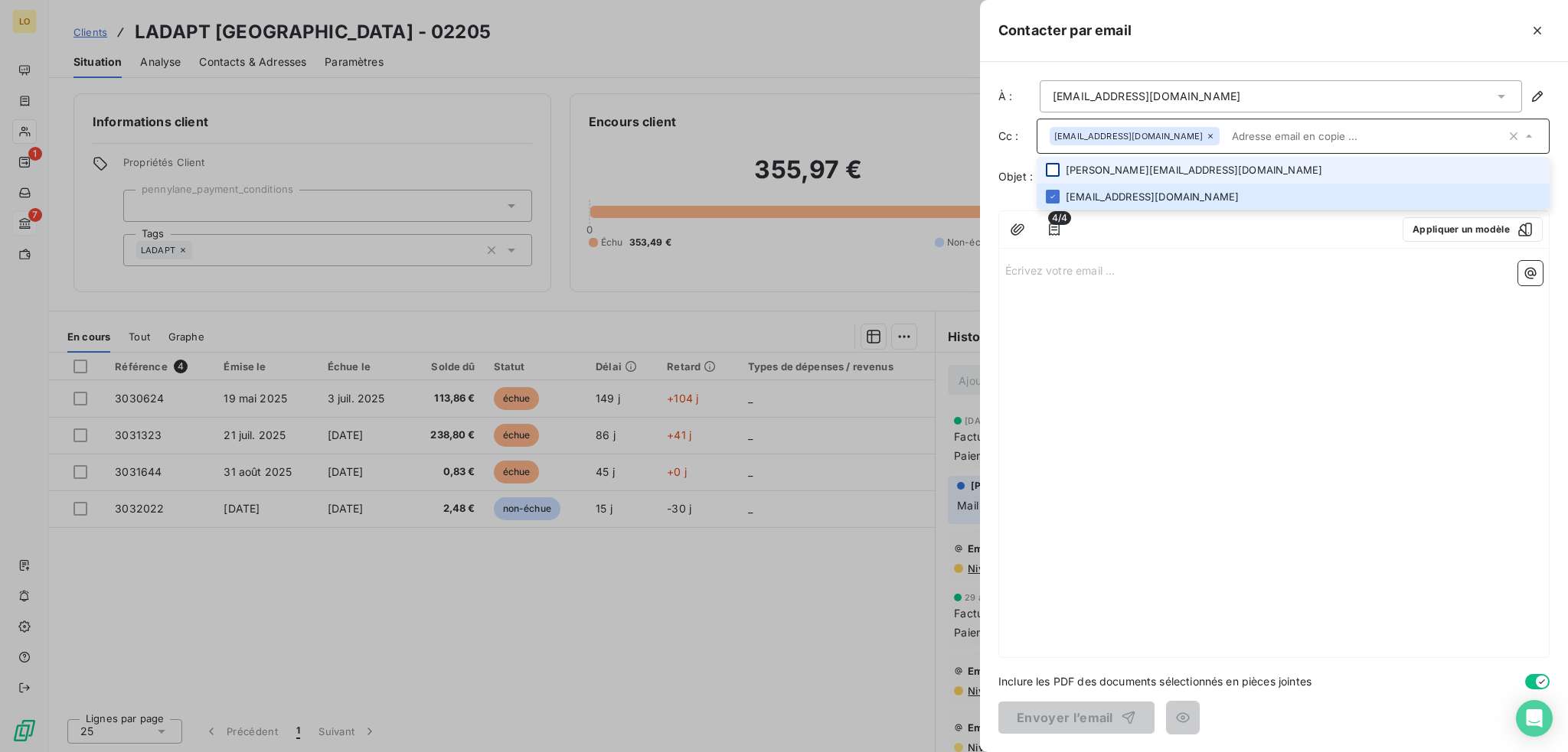
click at [1053, 169] on div at bounding box center [1053, 170] width 14 height 14
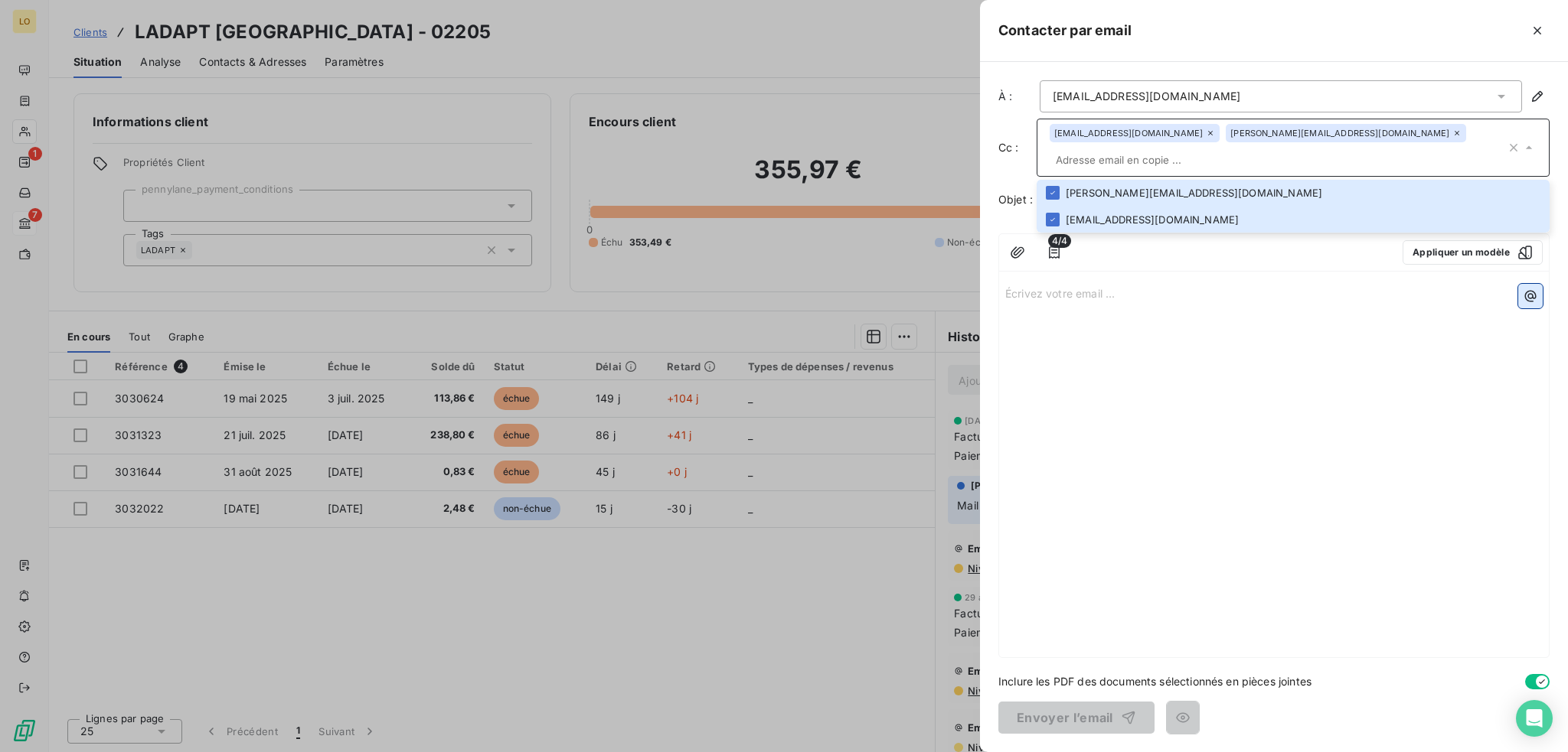
click at [1523, 289] on icon "button" at bounding box center [1530, 297] width 16 height 16
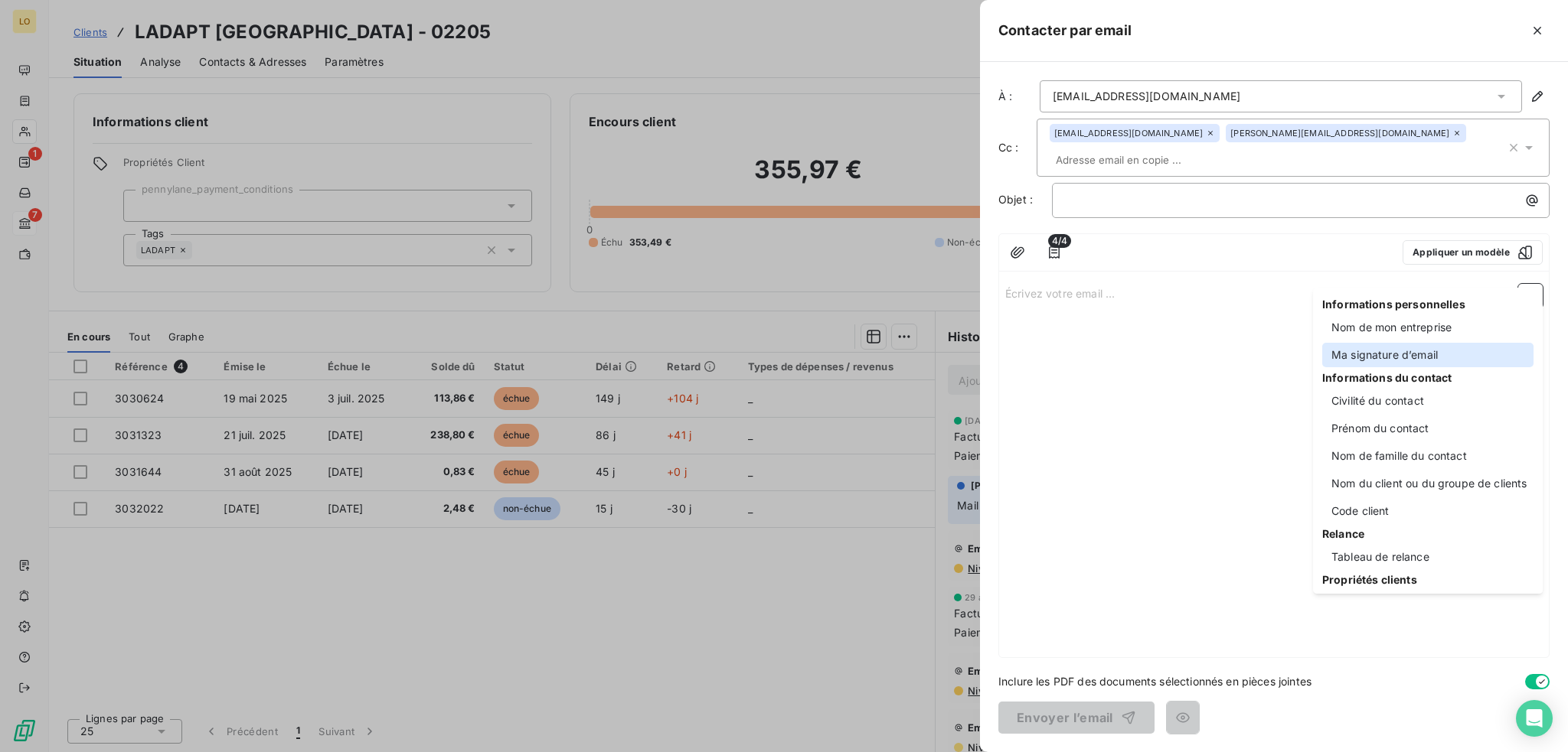
click at [1378, 352] on div "Ma signature d’email" at bounding box center [1427, 355] width 211 height 24
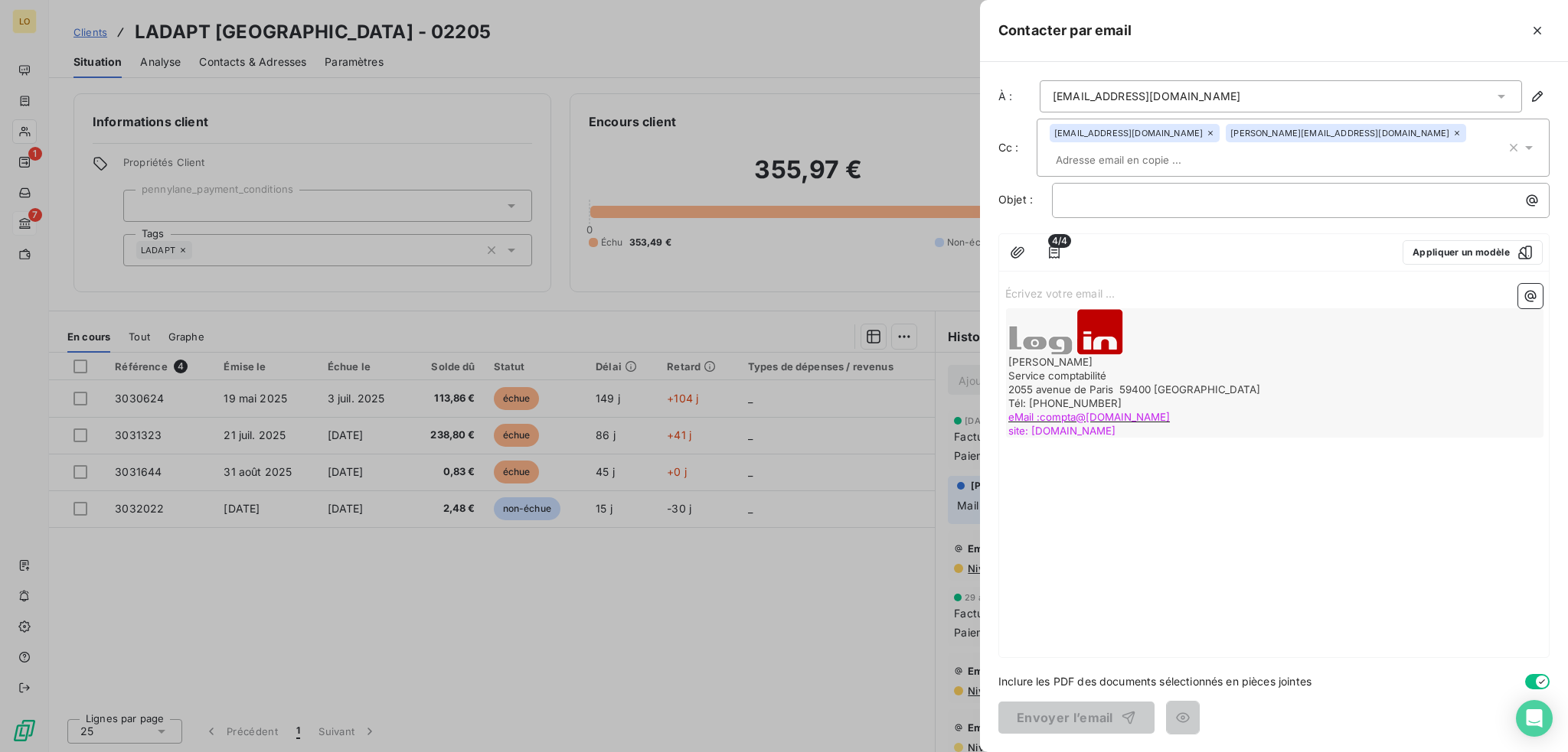
click at [1138, 284] on p "Écrivez votre email ... ﻿" at bounding box center [1274, 293] width 537 height 17
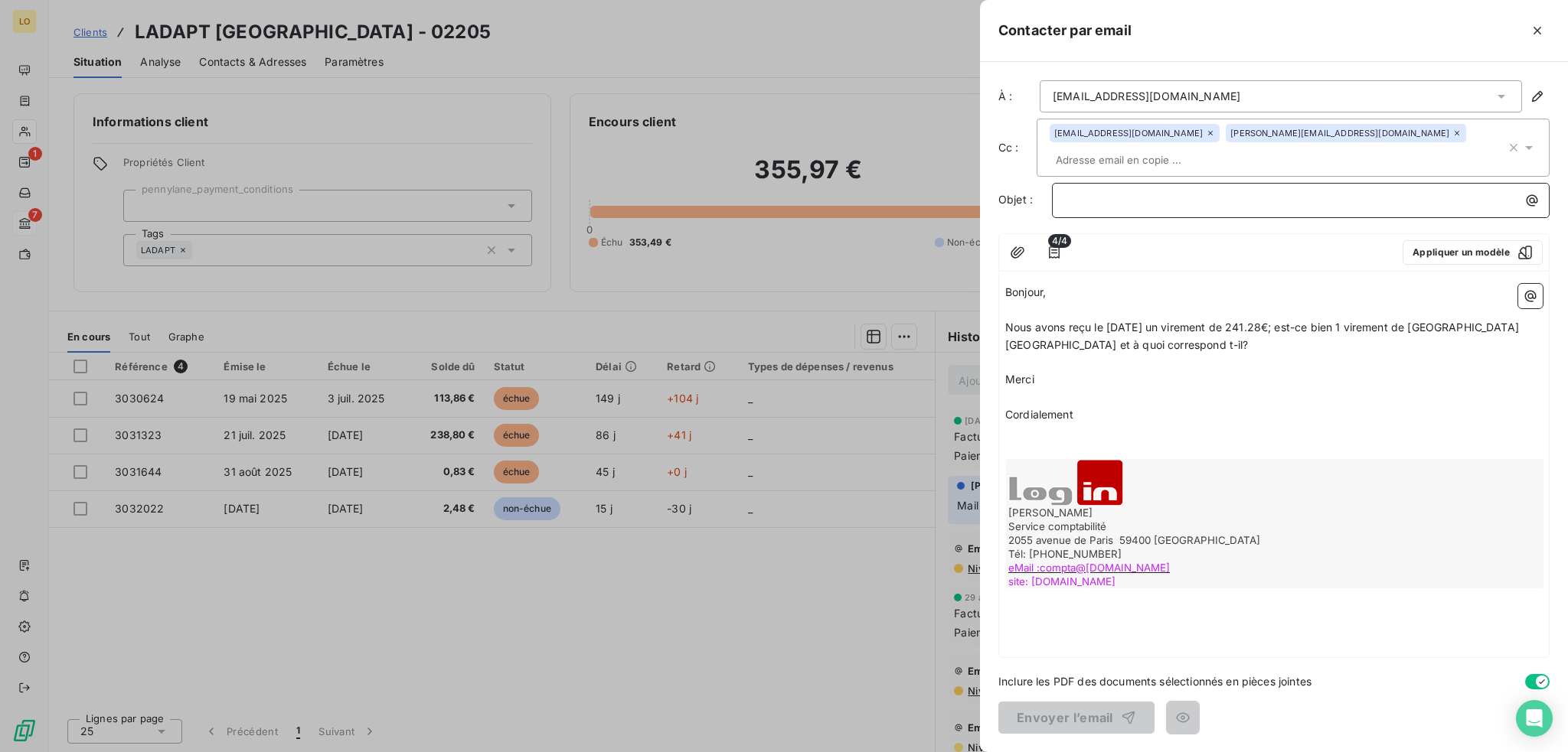
click at [1097, 192] on p "﻿" at bounding box center [1304, 200] width 479 height 17
click at [1090, 723] on button "Envoyer l’email" at bounding box center [1076, 717] width 156 height 32
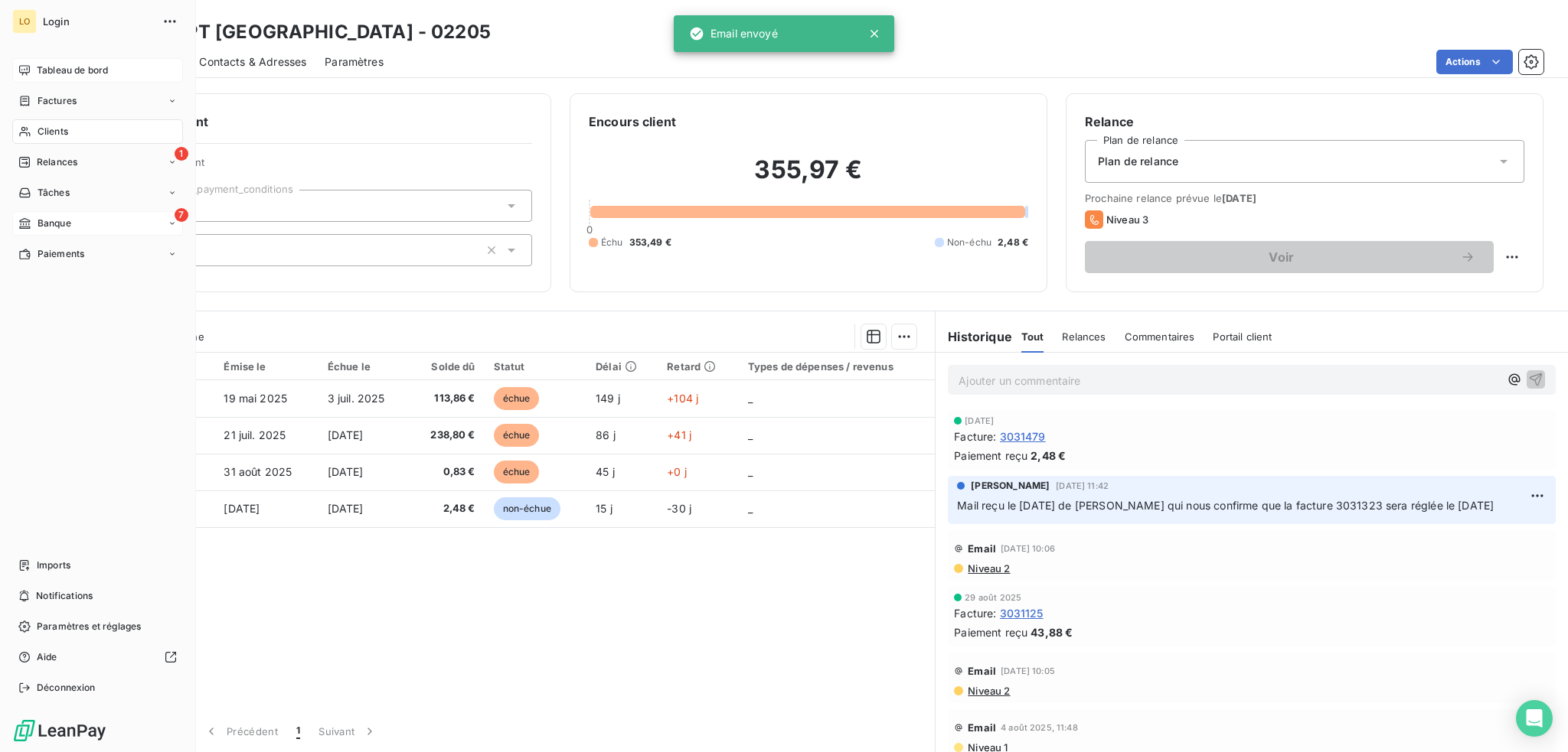
click at [54, 68] on span "Tableau de bord" at bounding box center [72, 71] width 71 height 14
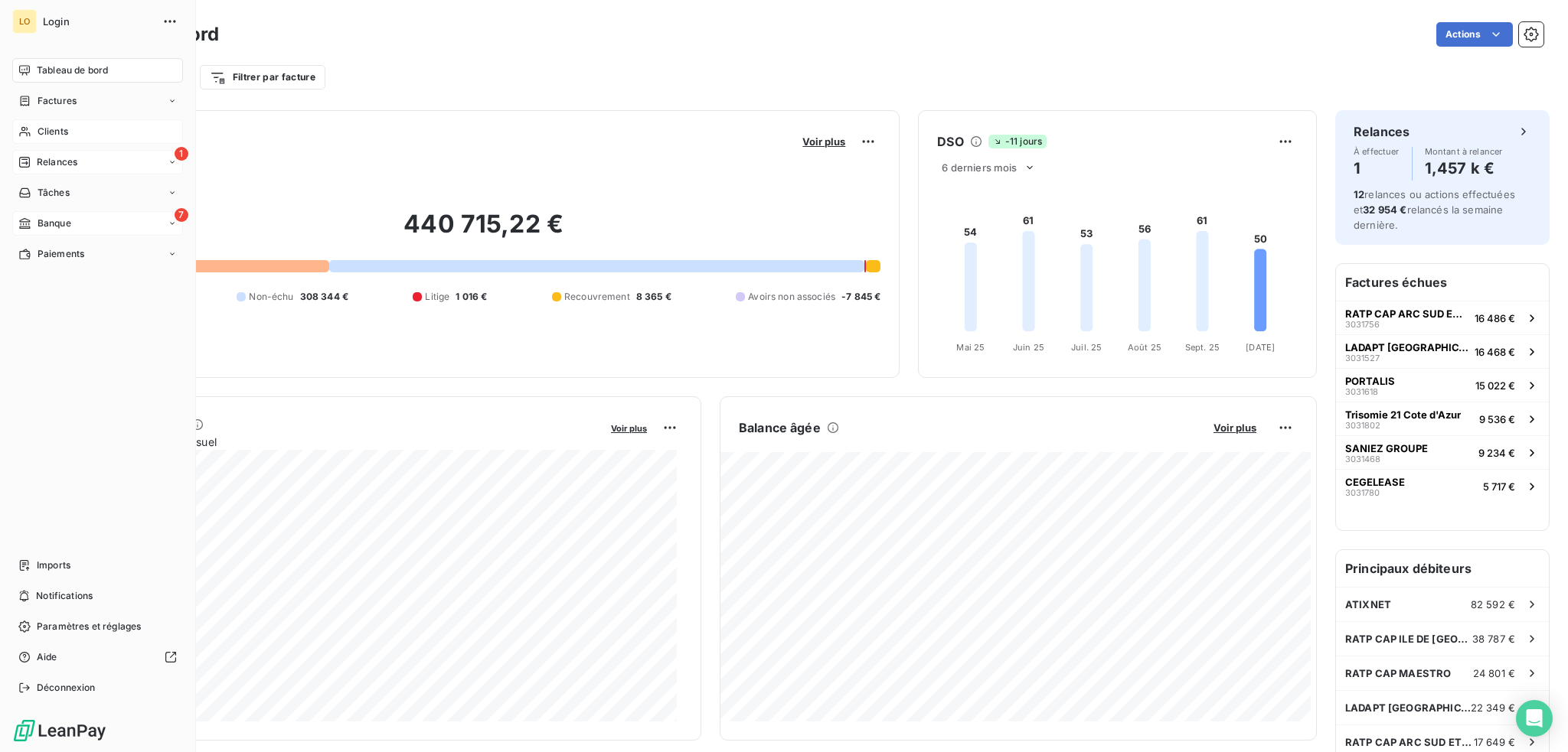
click at [57, 162] on span "Relances" at bounding box center [57, 162] width 41 height 14
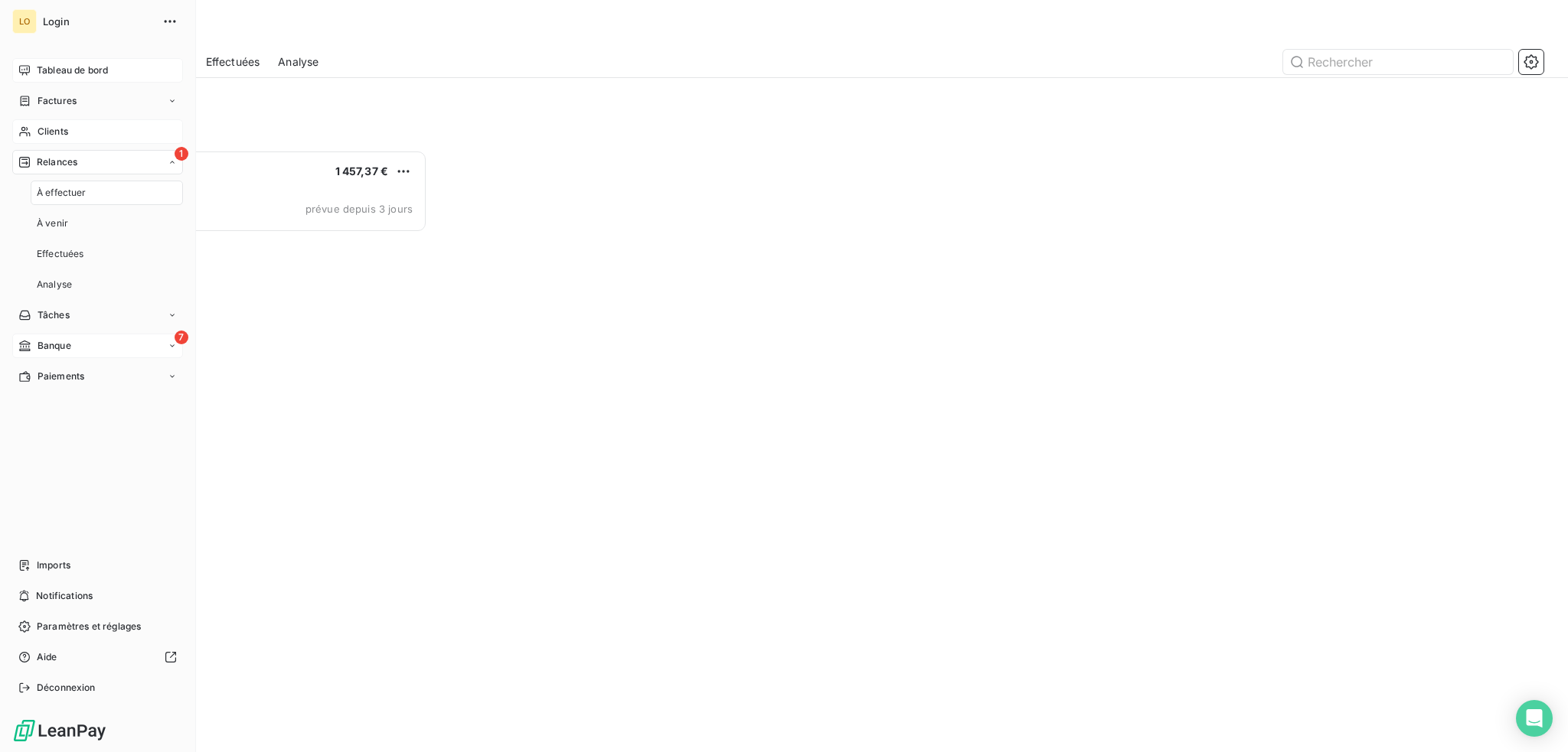
scroll to position [591, 342]
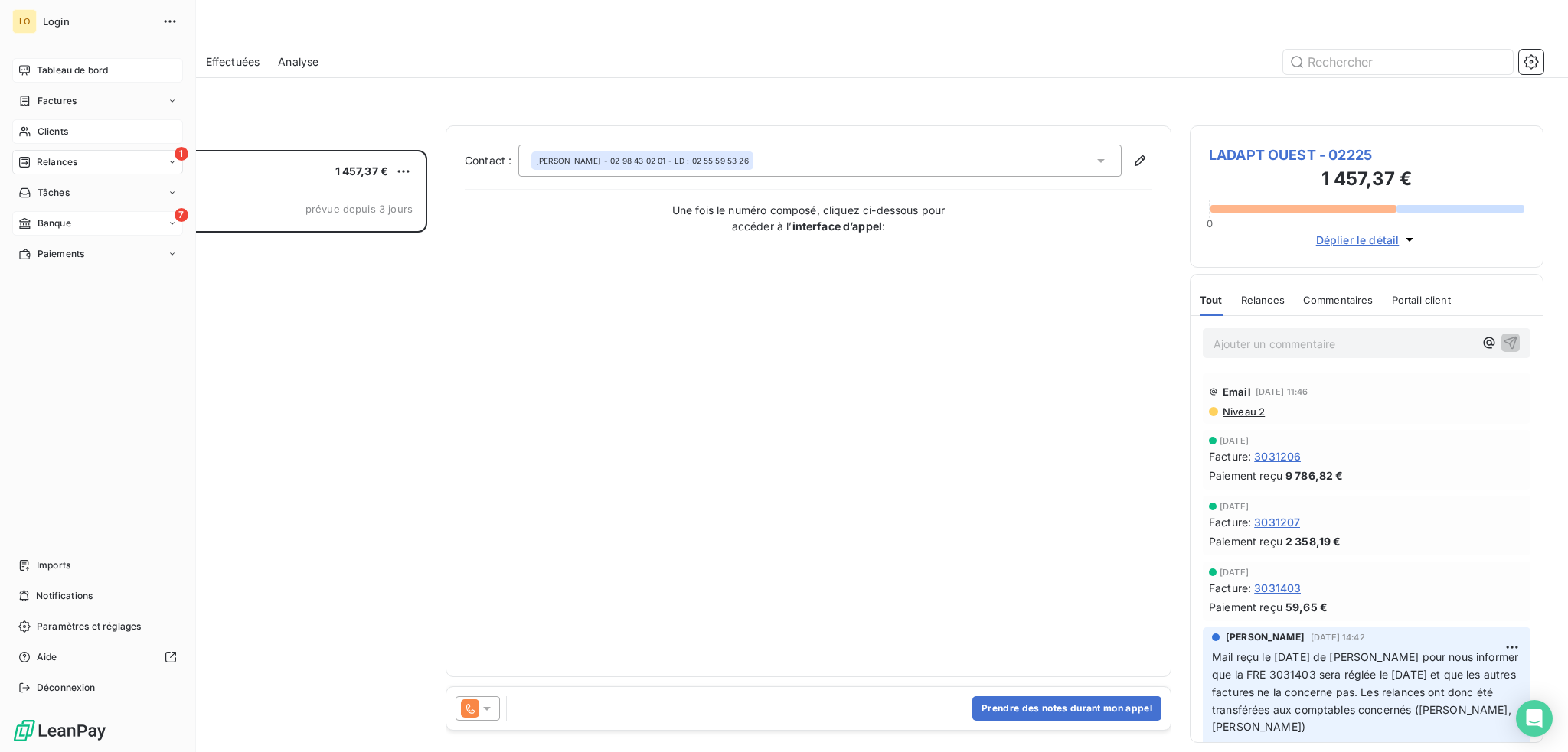
click at [78, 69] on span "Tableau de bord" at bounding box center [72, 71] width 71 height 14
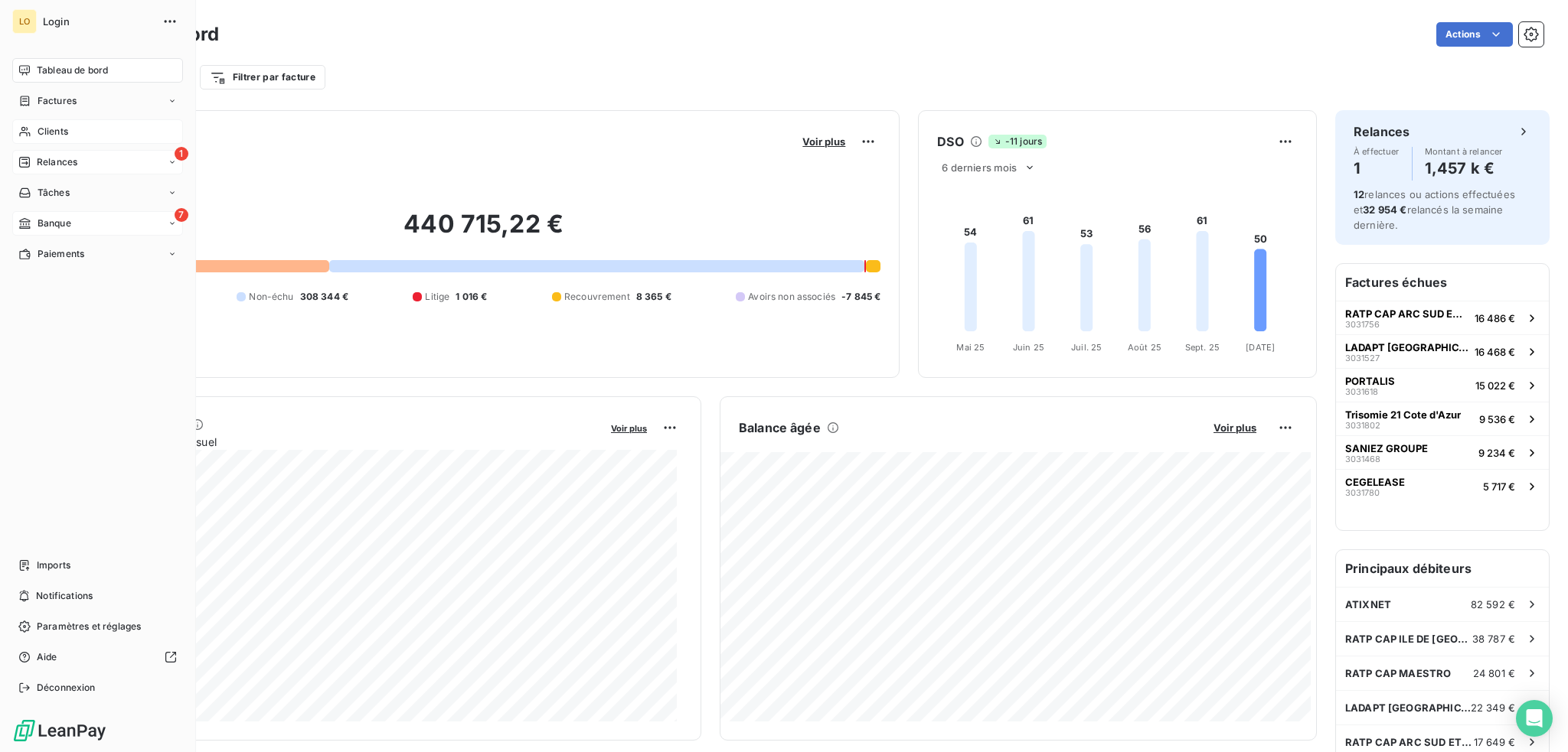
click at [68, 153] on div "1 Relances" at bounding box center [97, 162] width 170 height 24
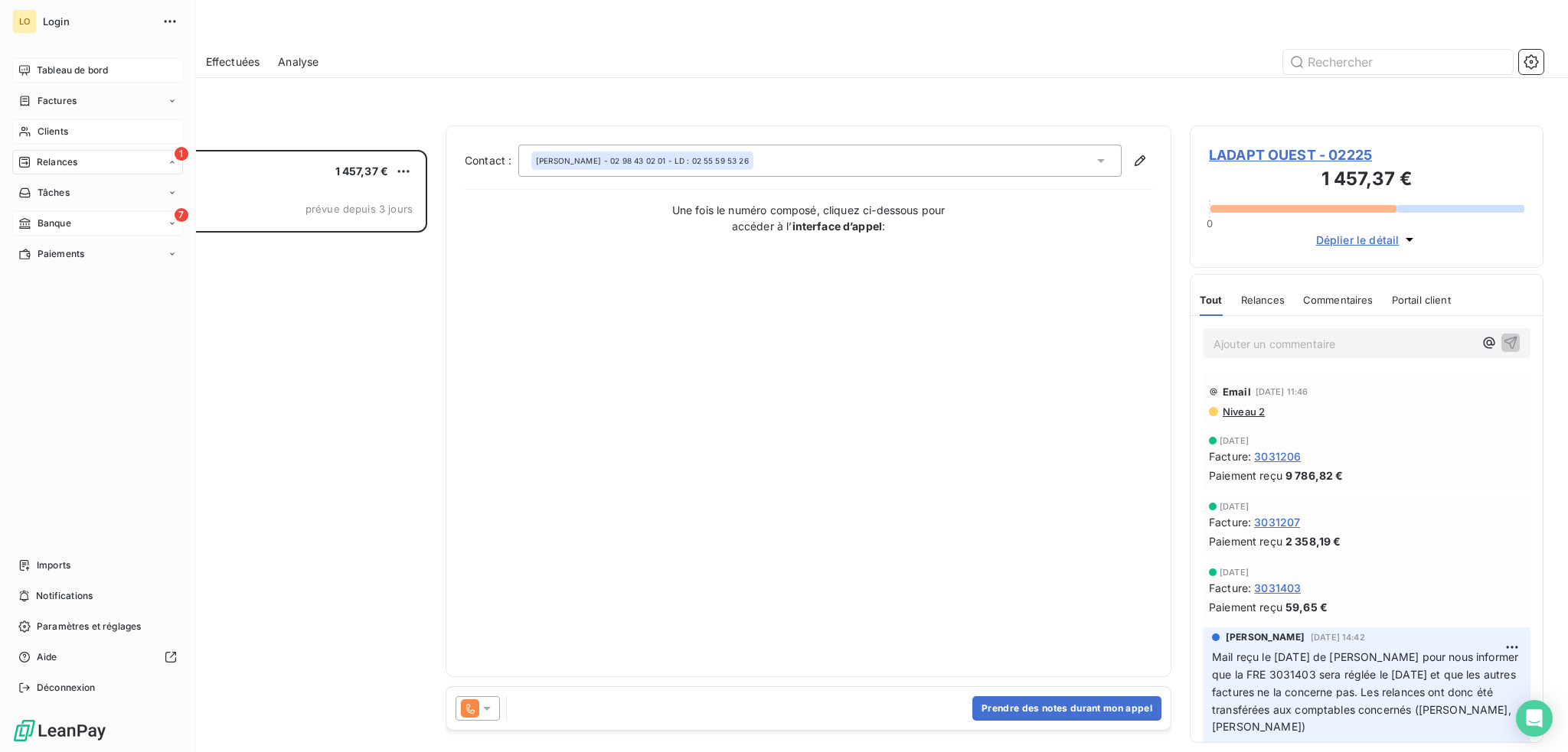
scroll to position [591, 342]
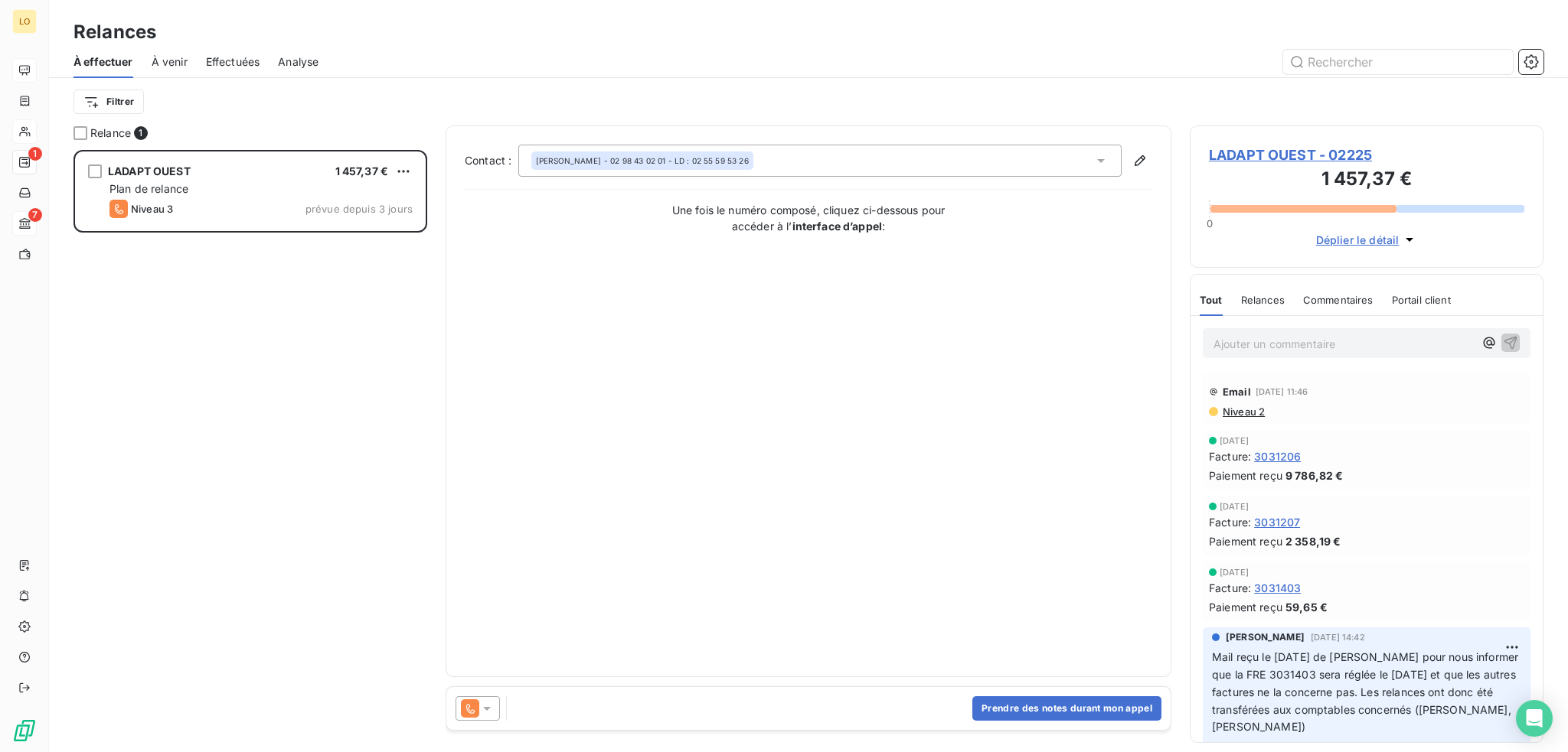
click at [1267, 151] on span "LADAPT OUEST - 02225" at bounding box center [1367, 155] width 316 height 20
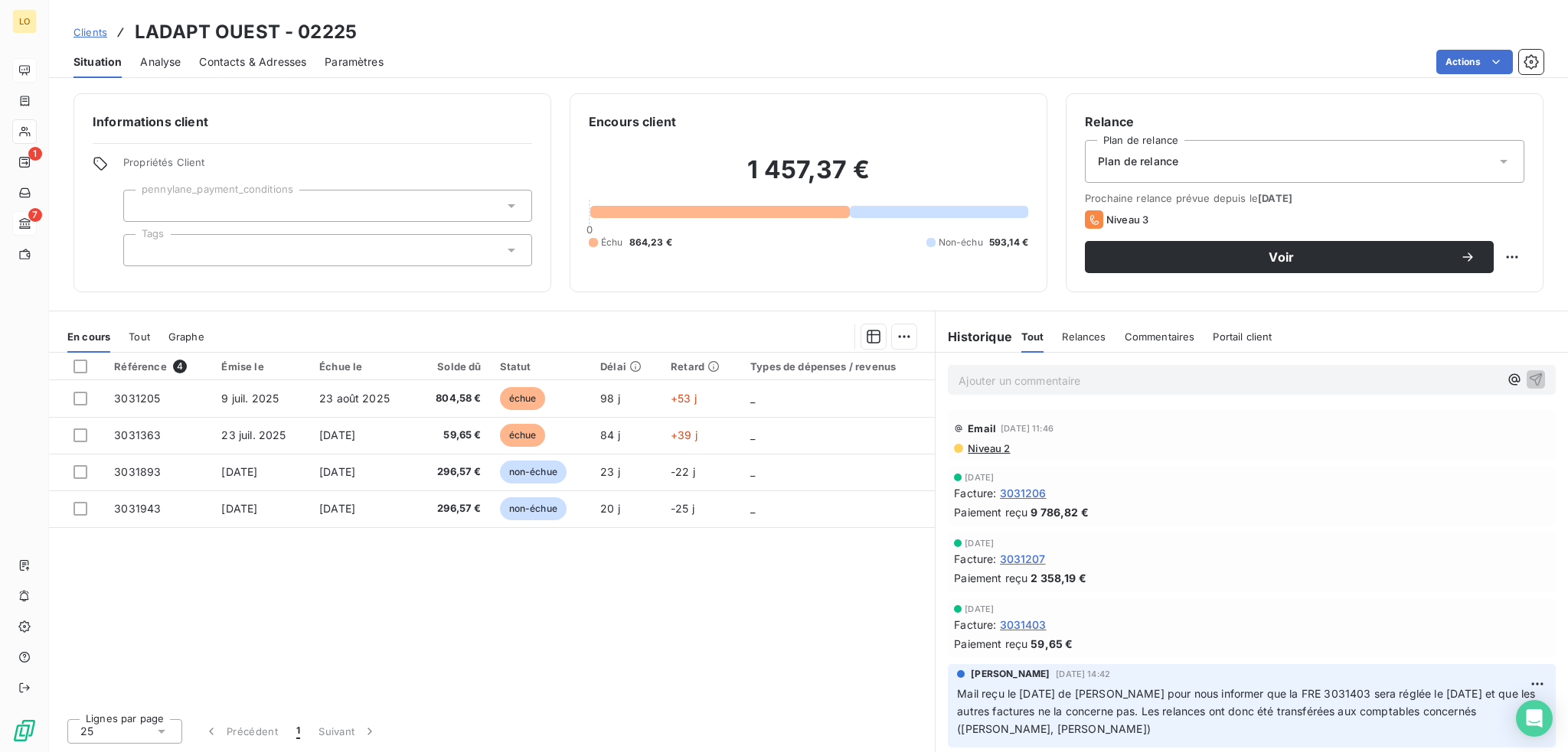
click at [217, 56] on span "Contacts & Adresses" at bounding box center [253, 62] width 108 height 16
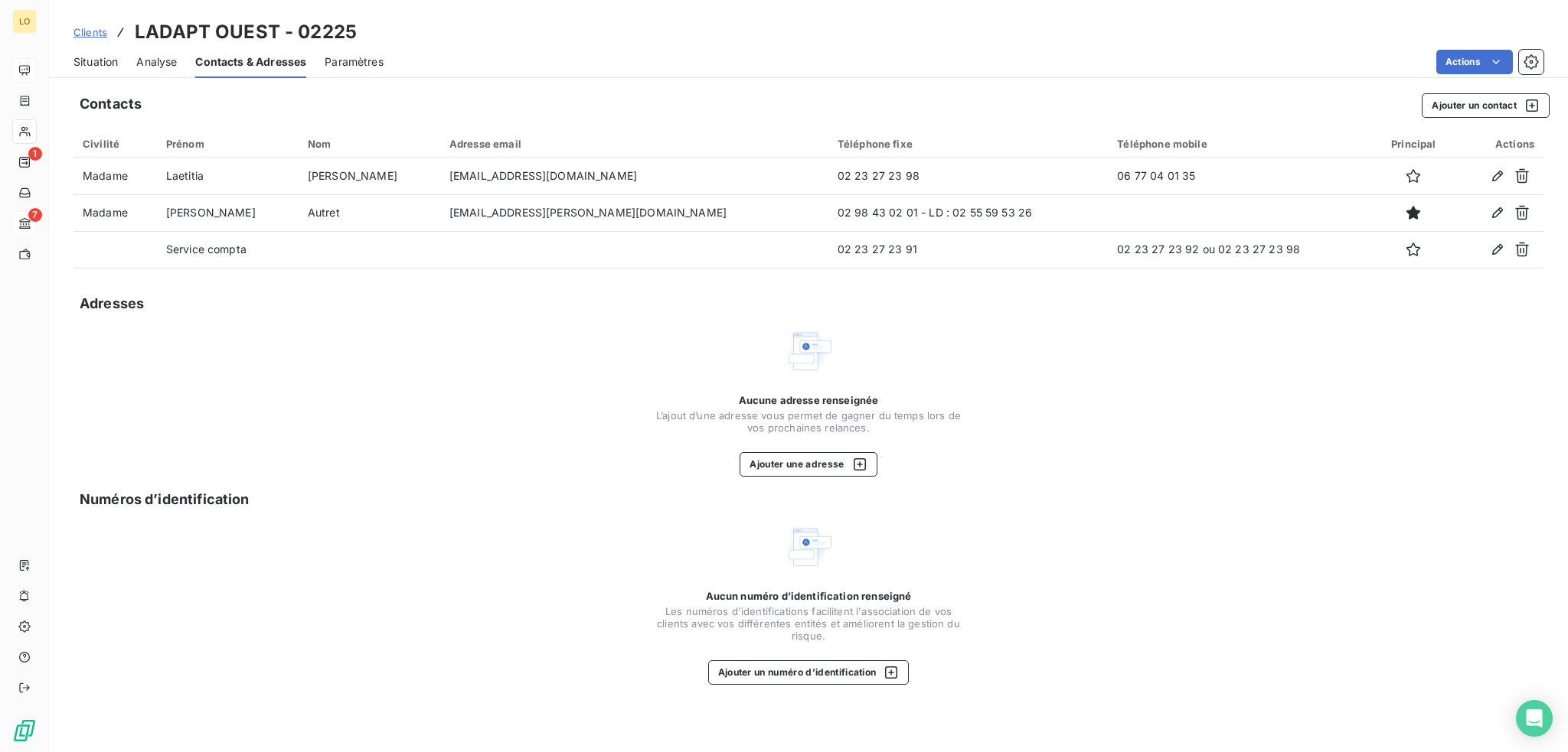
click at [103, 60] on span "Situation" at bounding box center [96, 62] width 45 height 16
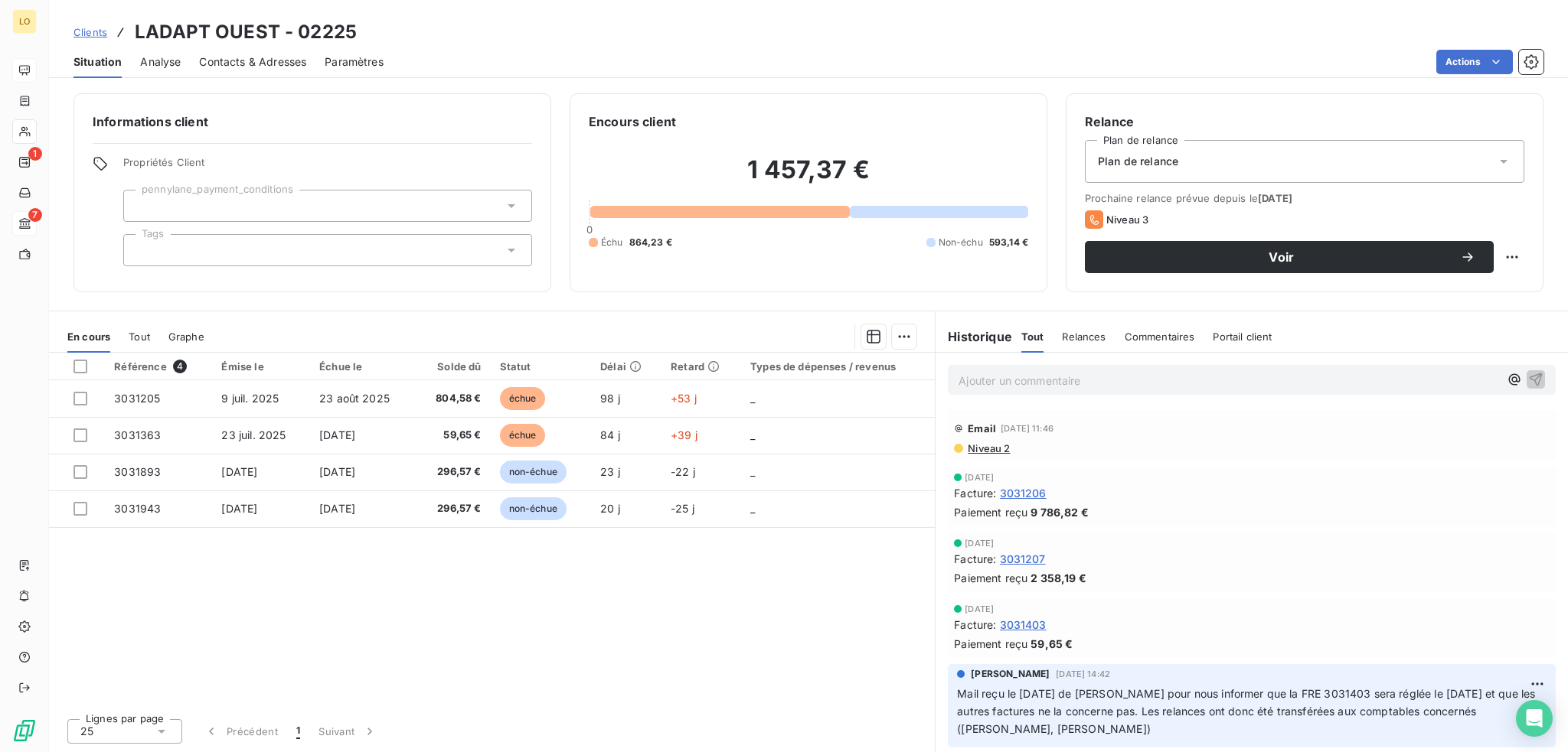
click at [204, 57] on span "Contacts & Adresses" at bounding box center [253, 62] width 108 height 16
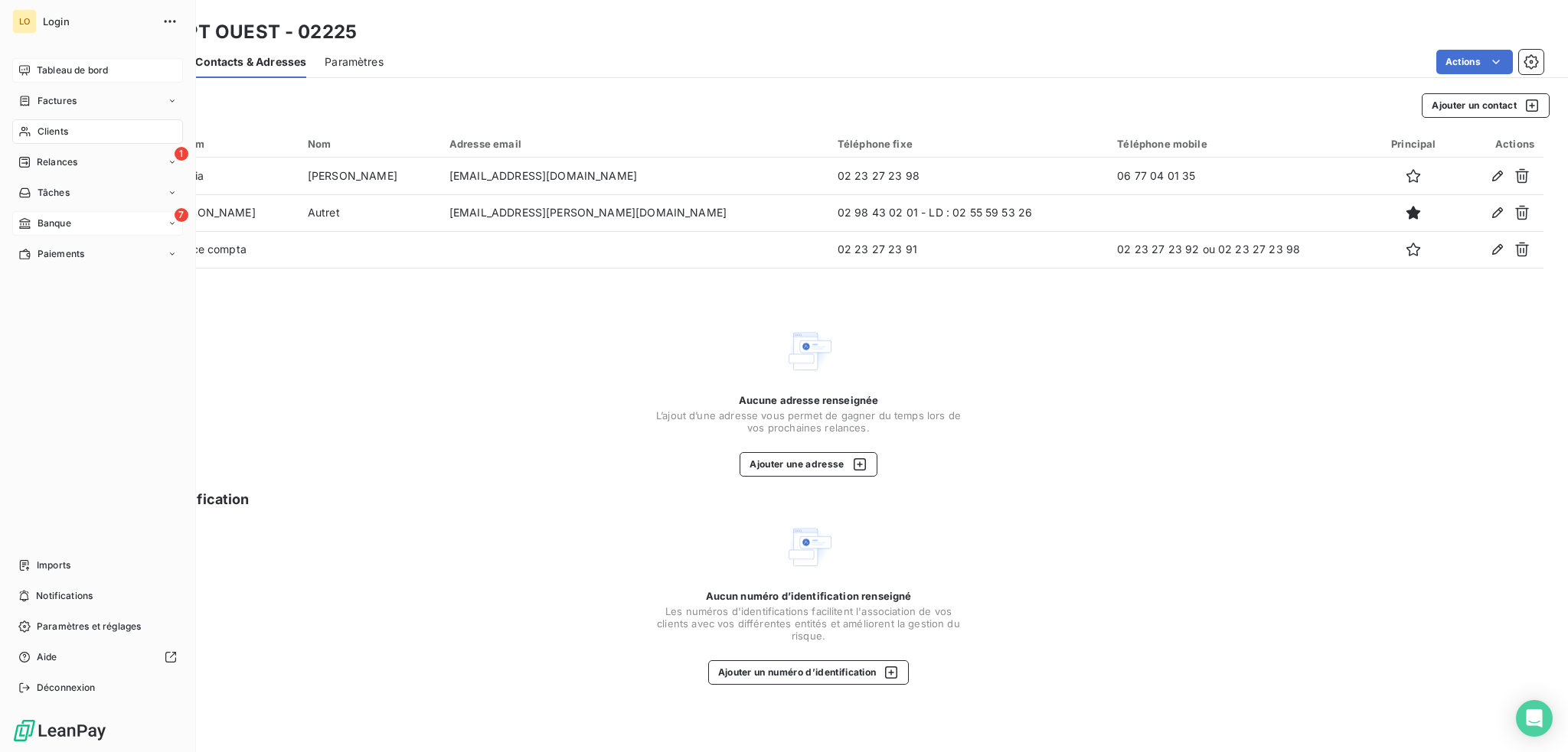
click at [46, 130] on span "Clients" at bounding box center [53, 132] width 31 height 14
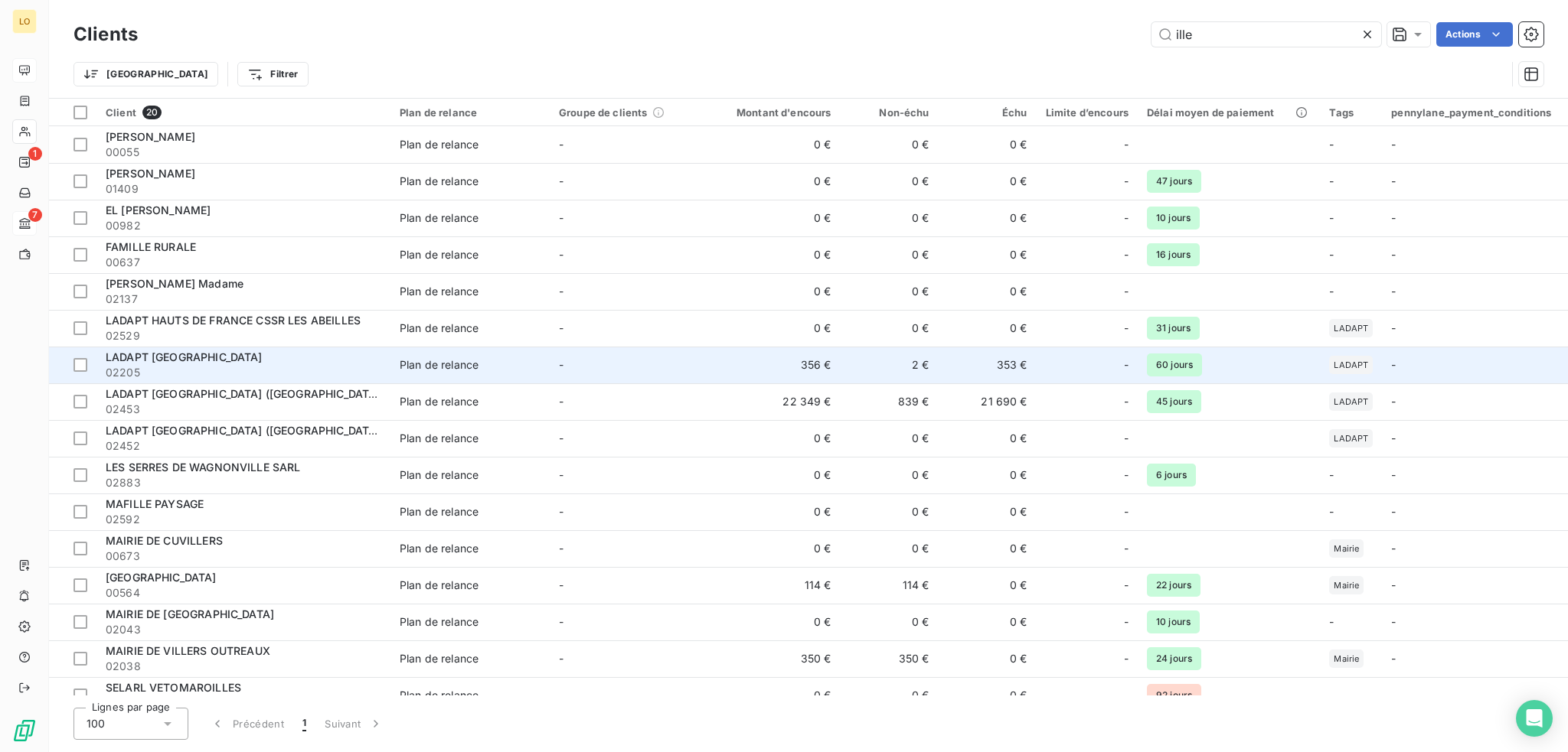
click at [216, 365] on span "02205" at bounding box center [243, 373] width 276 height 16
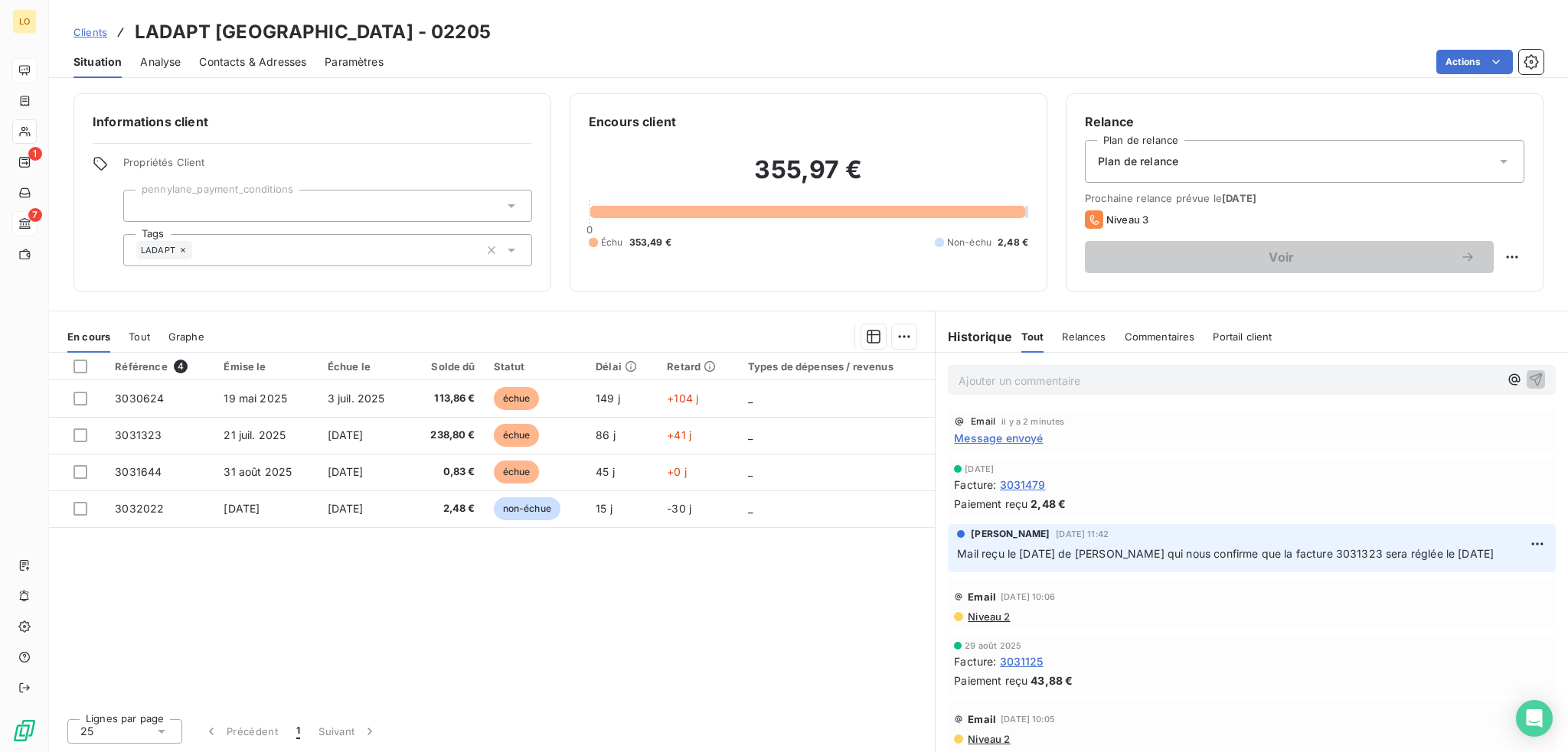
click at [272, 67] on span "Contacts & Adresses" at bounding box center [253, 62] width 108 height 16
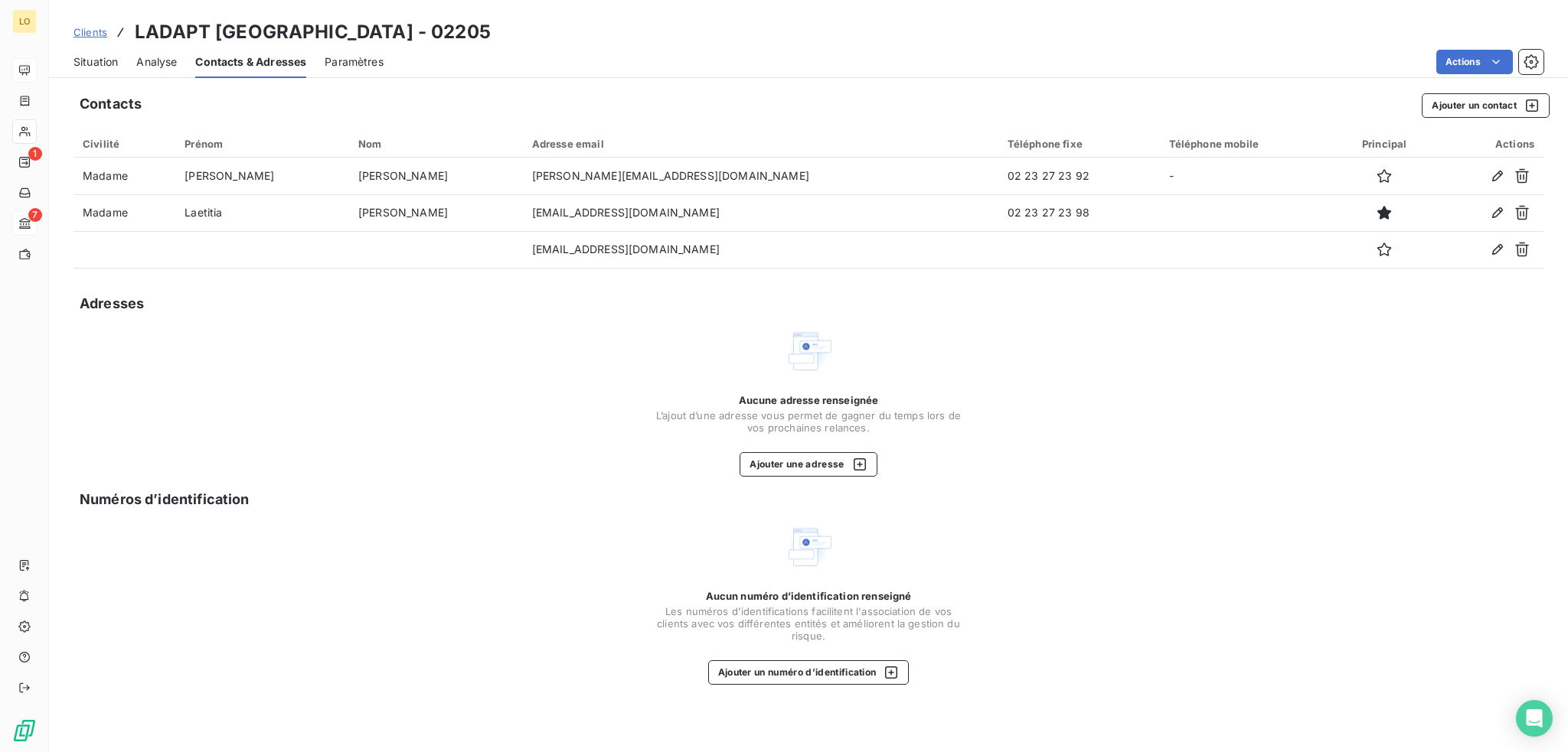
click at [110, 68] on span "Situation" at bounding box center [96, 62] width 45 height 16
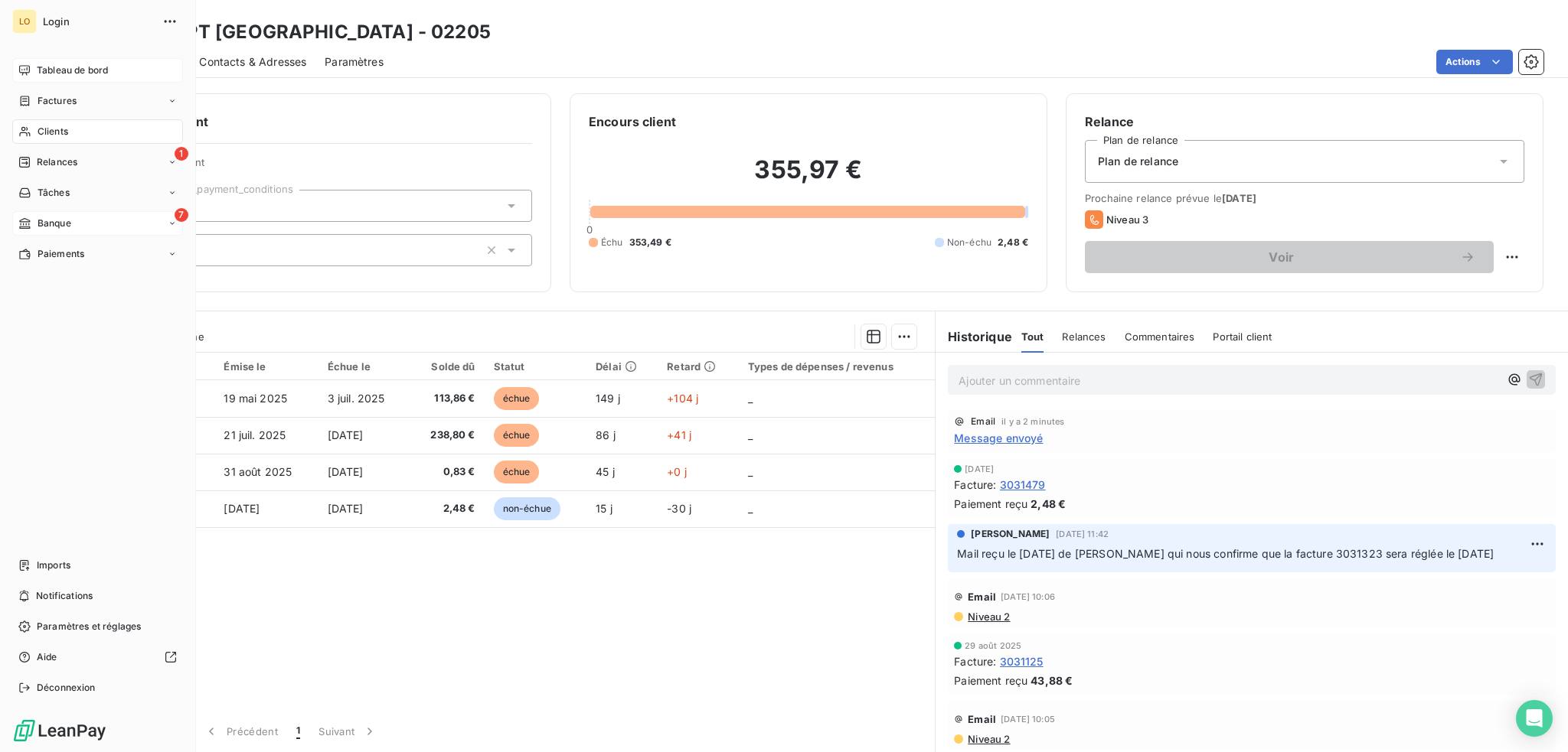
click at [53, 155] on span "Relances" at bounding box center [57, 162] width 41 height 14
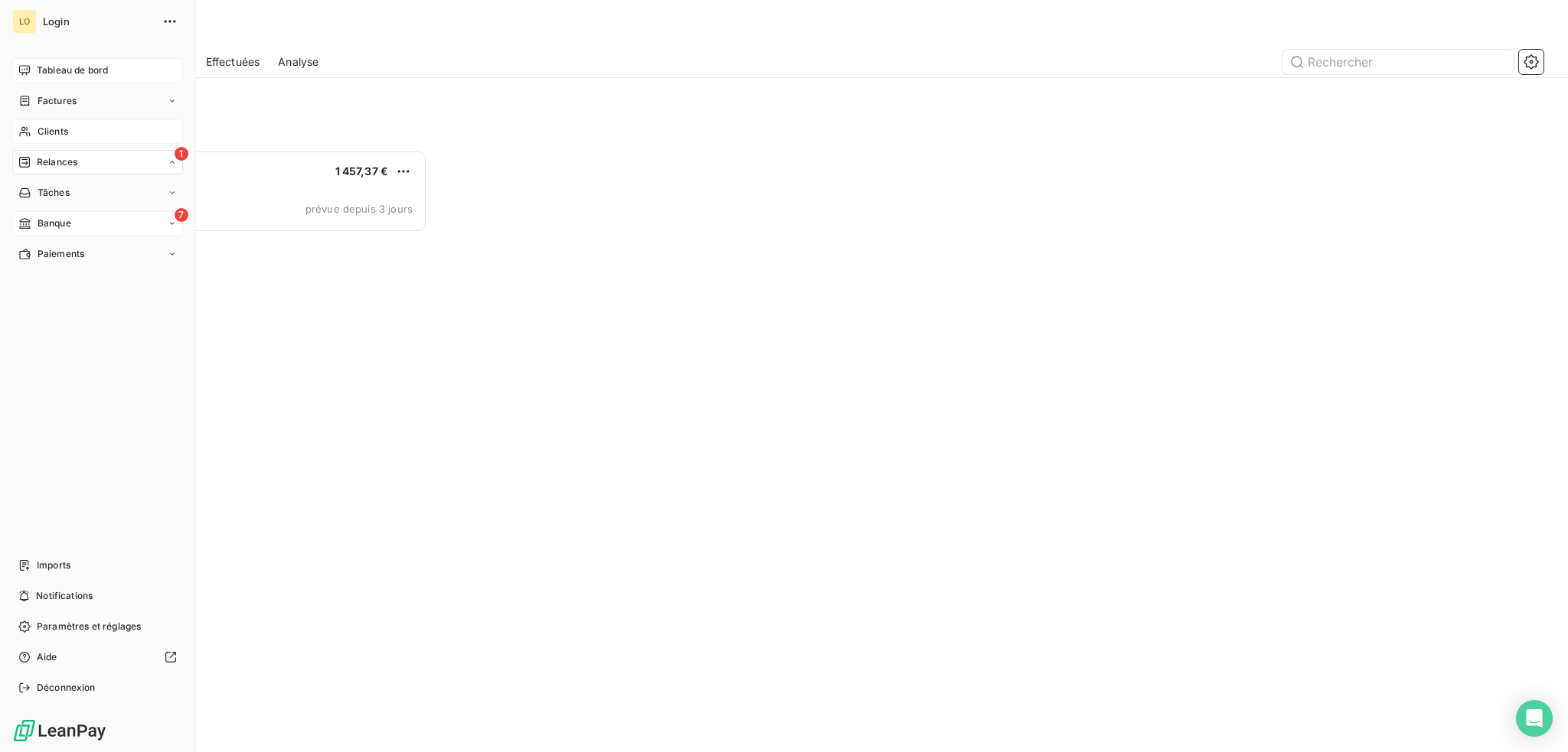
scroll to position [591, 342]
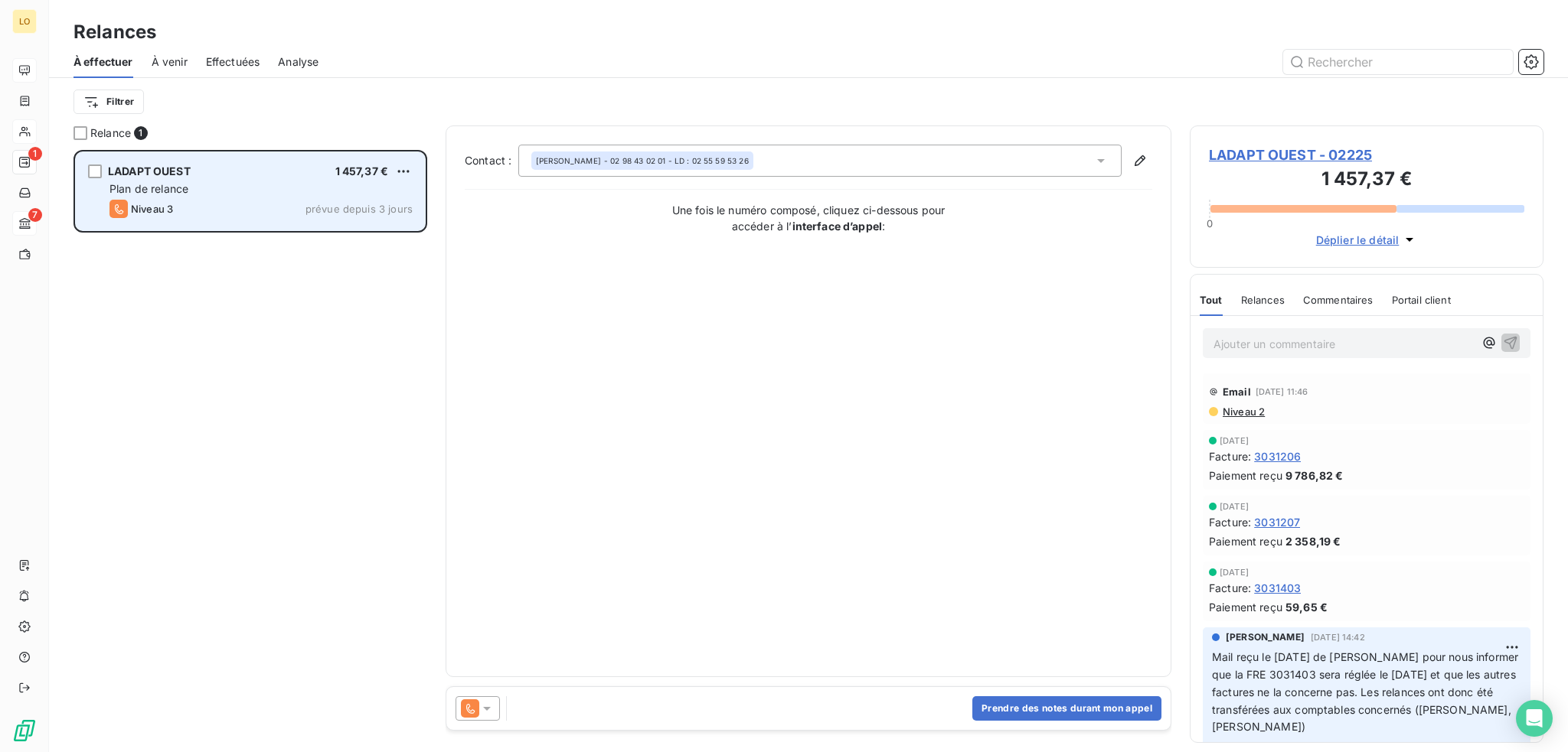
click at [234, 173] on div "LADAPT OUEST 1 457,37 €" at bounding box center [261, 172] width 303 height 14
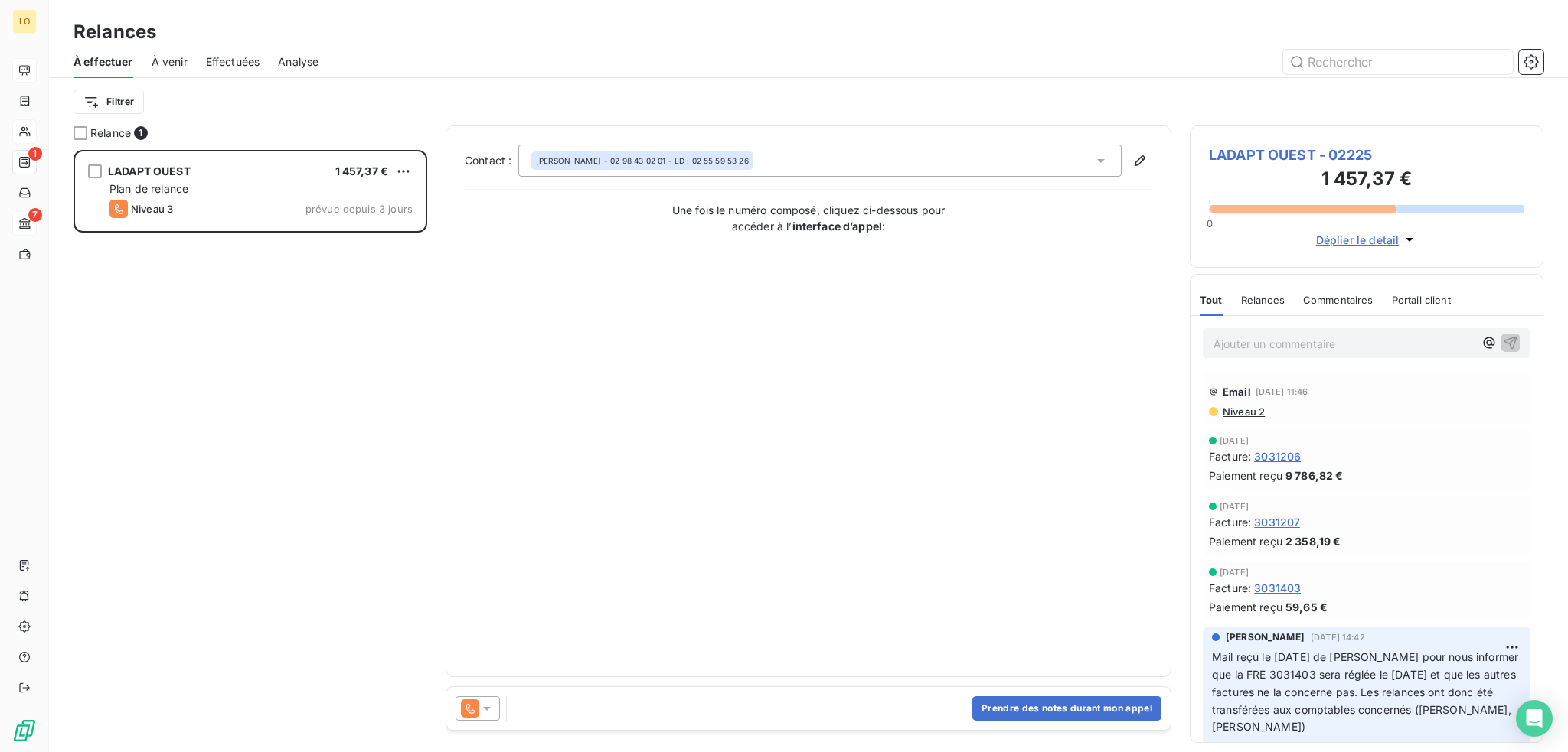
click at [1229, 157] on span "LADAPT OUEST - 02225" at bounding box center [1367, 155] width 316 height 20
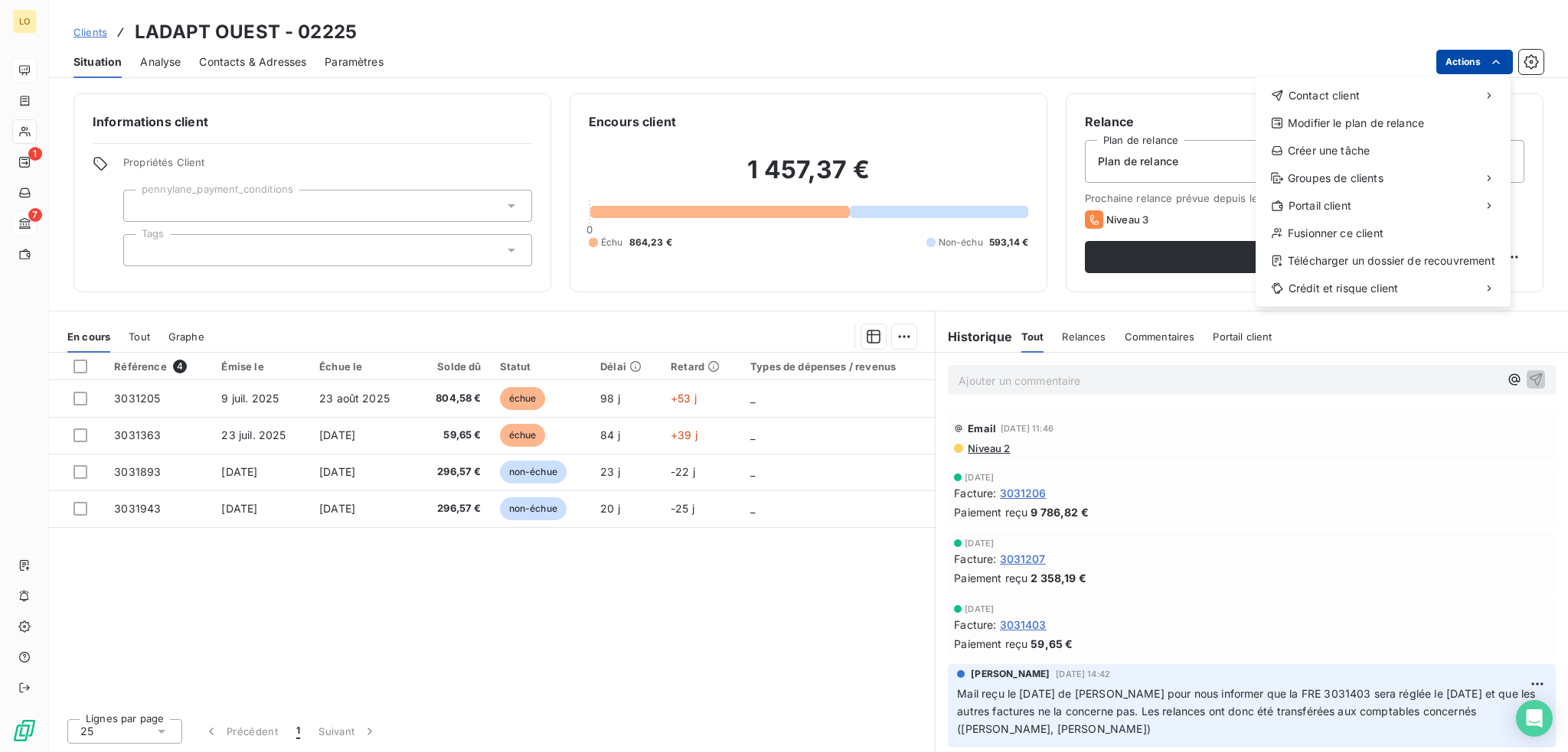
click at [1474, 64] on html "LO 1 7 Clients LADAPT OUEST - 02225 Situation Analyse Contacts & Adresses Param…" at bounding box center [784, 376] width 1568 height 752
click at [1095, 104] on div "Envoyer un email" at bounding box center [1141, 101] width 205 height 24
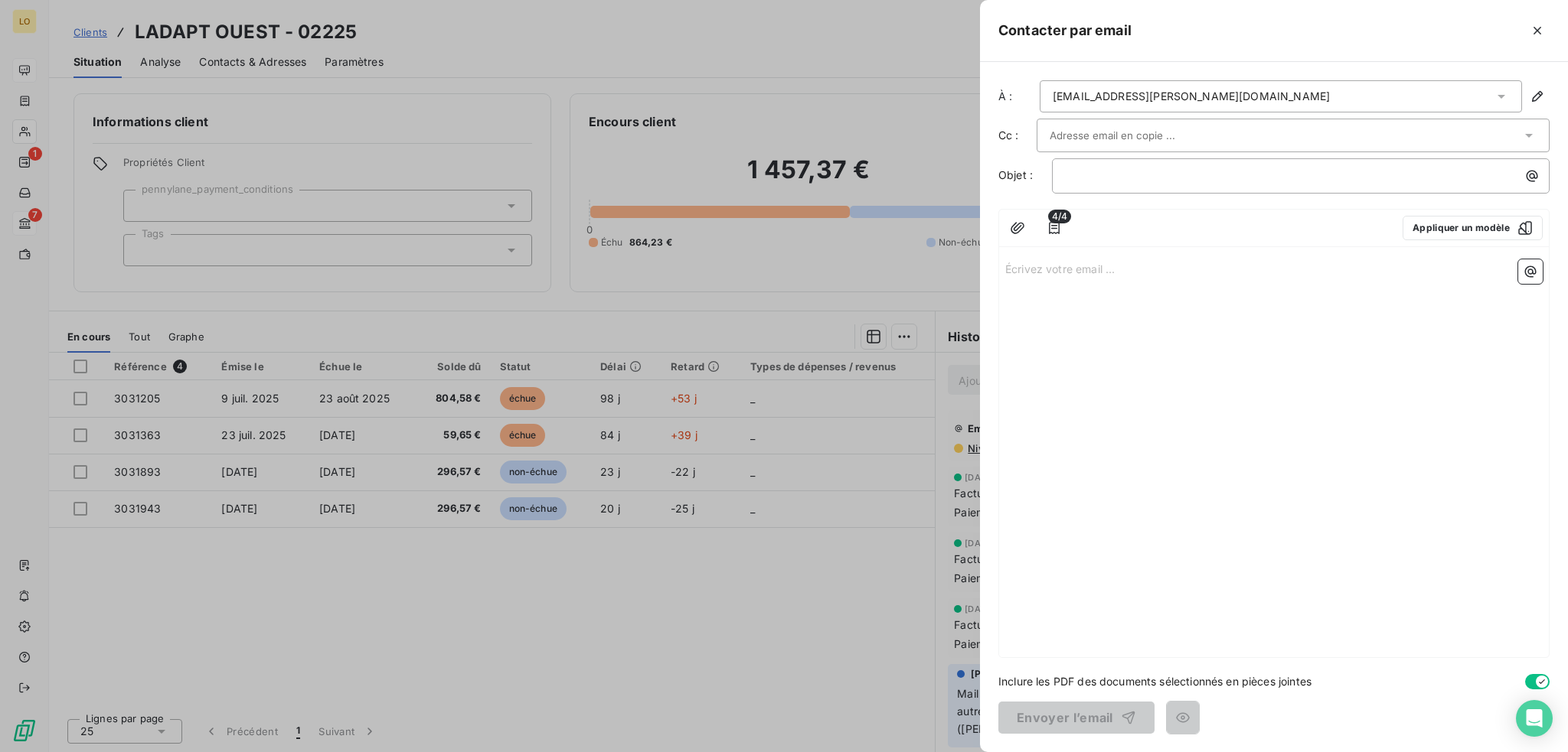
click at [1224, 98] on div "[EMAIL_ADDRESS][PERSON_NAME][DOMAIN_NAME]" at bounding box center [1281, 96] width 482 height 32
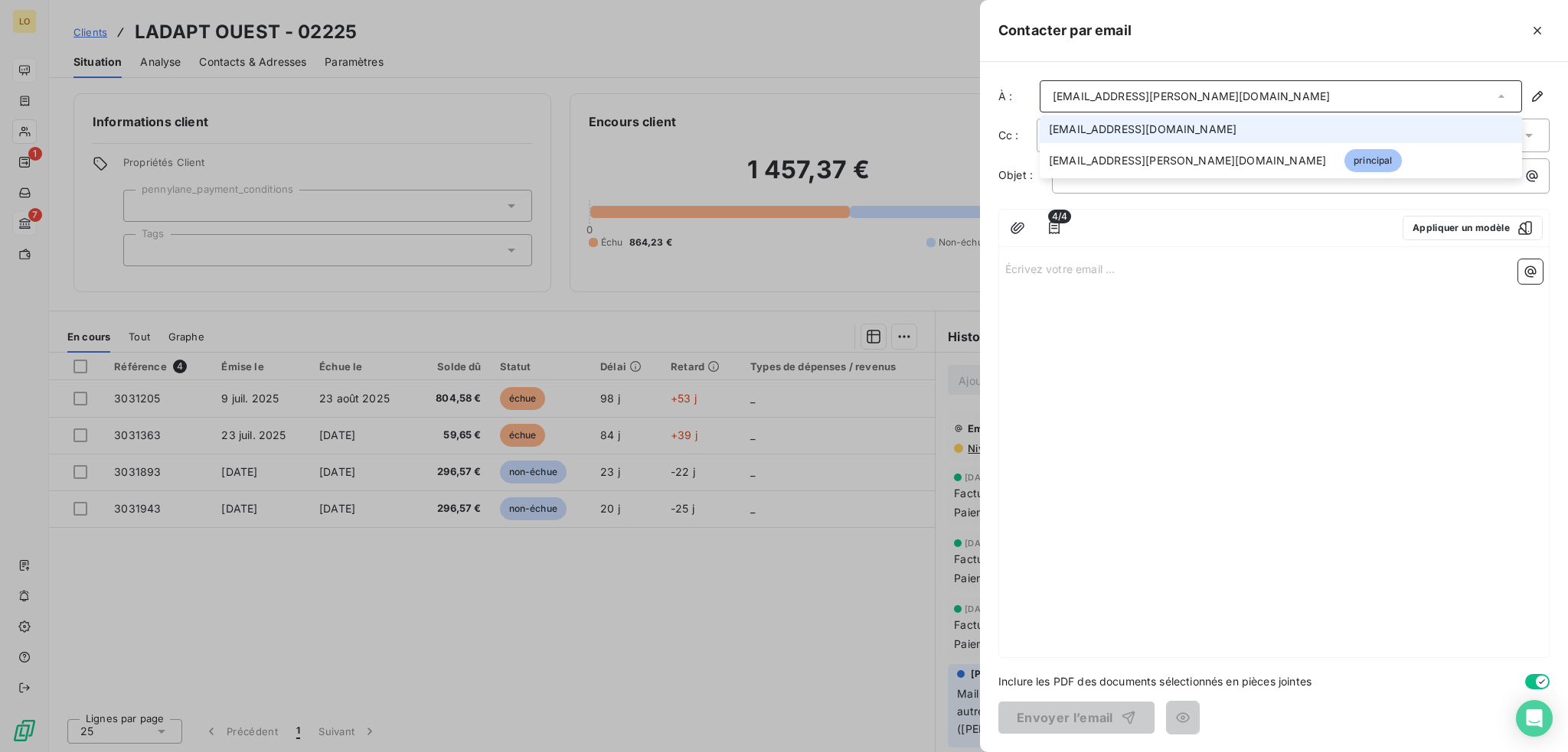
click at [1091, 135] on span "[EMAIL_ADDRESS][DOMAIN_NAME]" at bounding box center [1142, 130] width 188 height 16
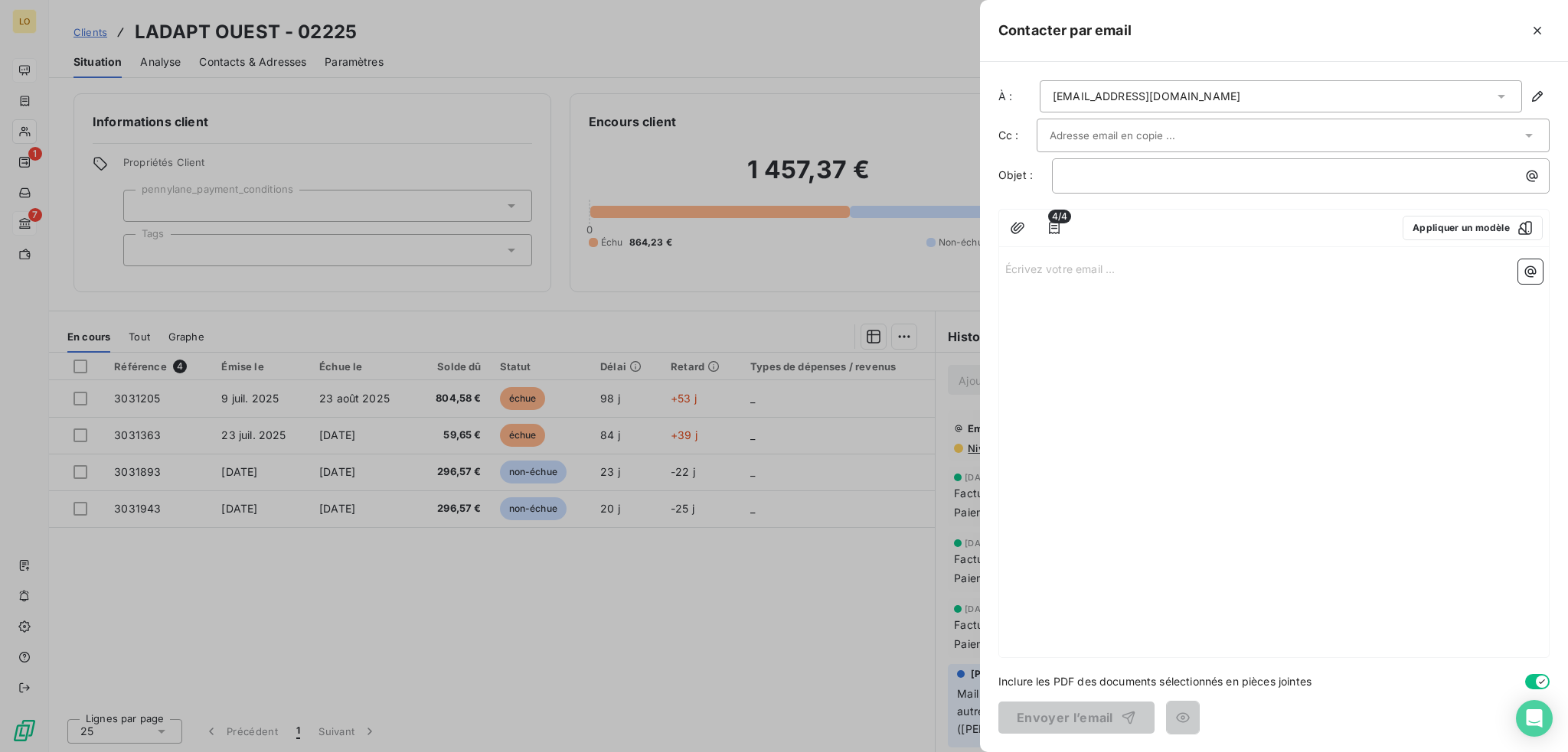
click at [1091, 135] on input "text" at bounding box center [1132, 135] width 165 height 23
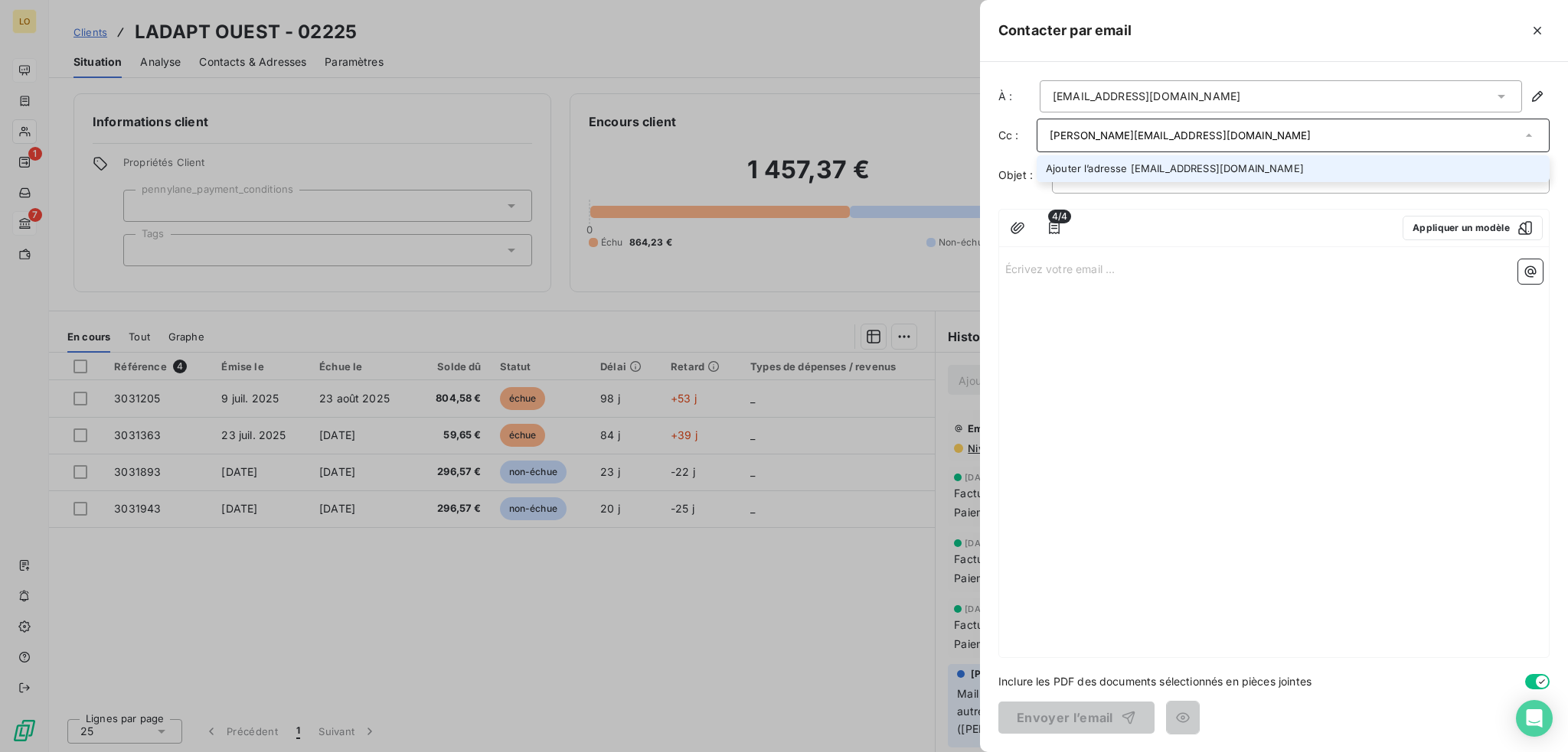
type input "[PERSON_NAME][EMAIL_ADDRESS][DOMAIN_NAME]"
type input "[EMAIL_ADDRESS][DOMAIN_NAME]"
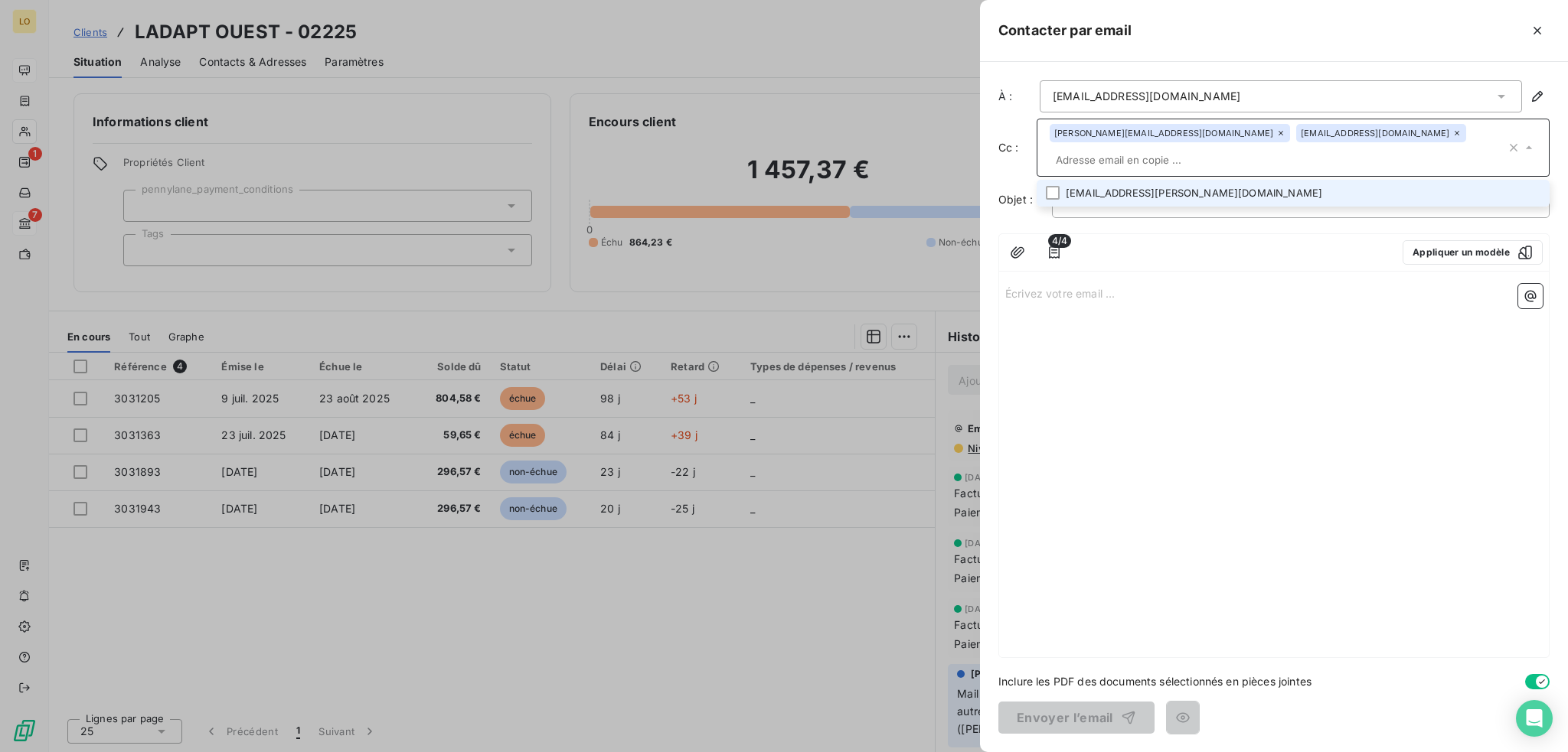
click at [1133, 284] on p "Écrivez votre email ... ﻿" at bounding box center [1274, 293] width 537 height 17
click at [1142, 192] on p "﻿" at bounding box center [1304, 200] width 479 height 17
click at [1530, 146] on icon at bounding box center [1529, 148] width 8 height 4
click at [1356, 376] on div "Écrivez votre email ... ﻿" at bounding box center [1274, 468] width 550 height 380
click at [1054, 246] on icon "button" at bounding box center [1054, 253] width 11 height 13
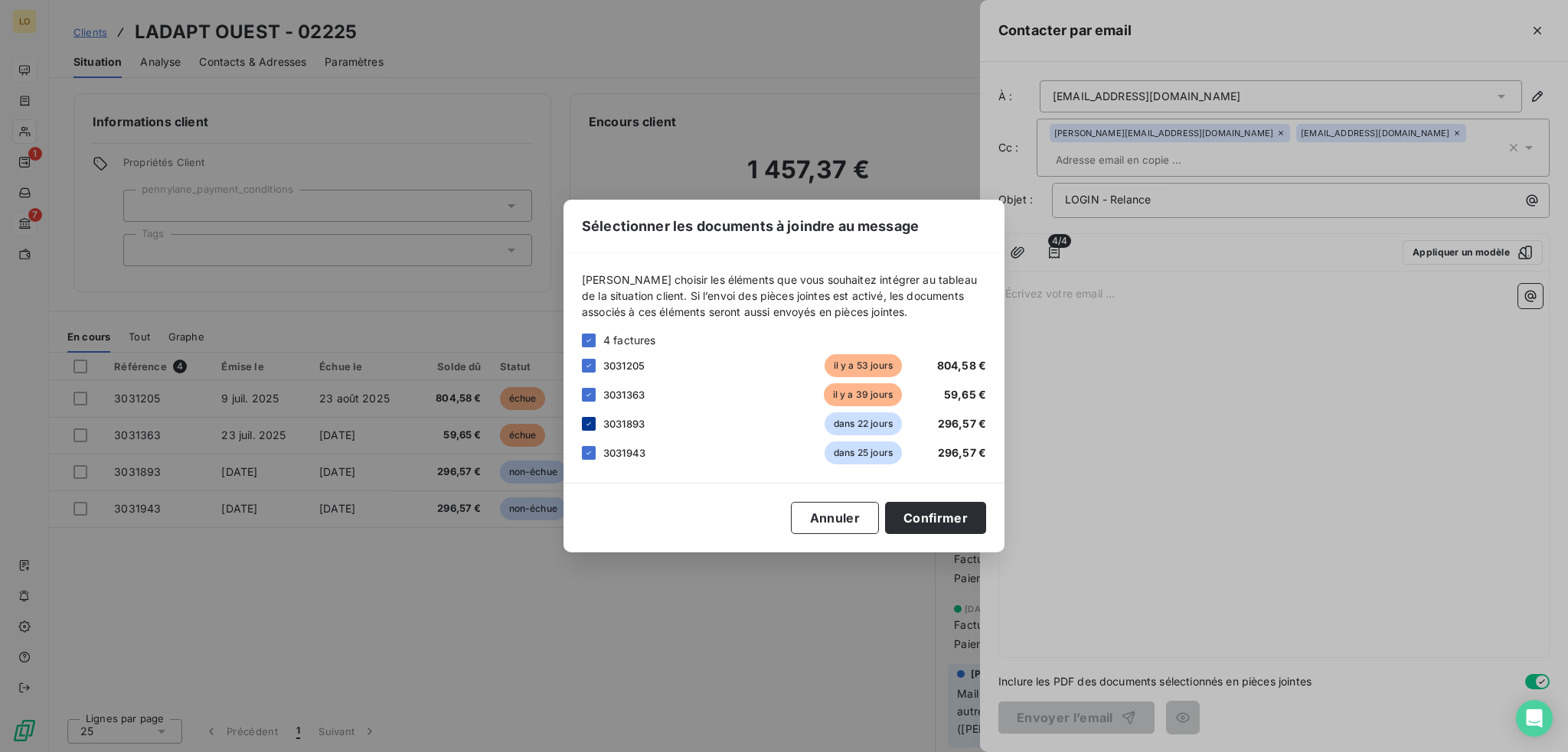
click at [590, 422] on icon at bounding box center [589, 424] width 5 height 3
click at [588, 454] on icon at bounding box center [589, 453] width 5 height 3
click at [945, 513] on button "Confirmer" at bounding box center [935, 518] width 101 height 32
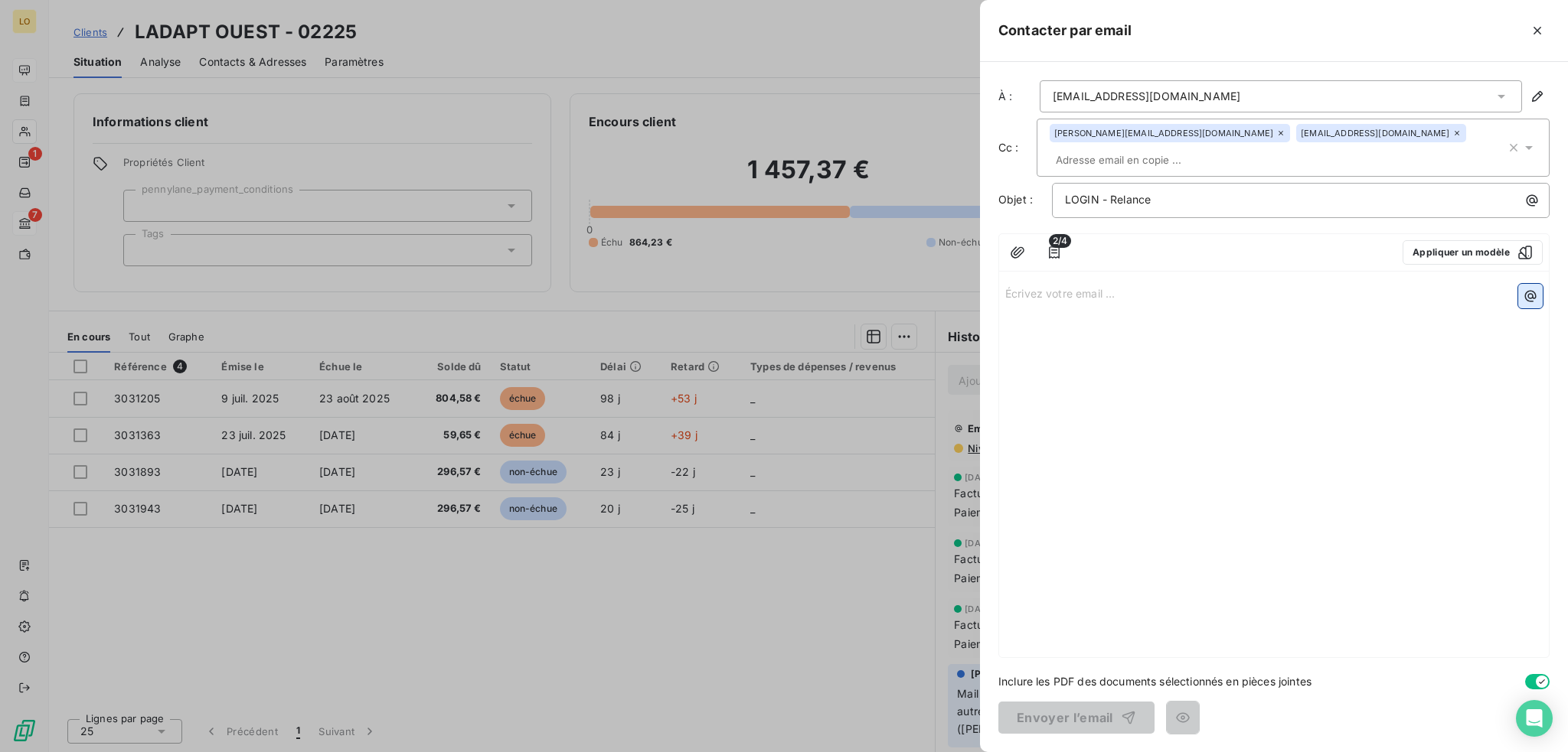
click at [1522, 289] on icon "button" at bounding box center [1530, 297] width 16 height 16
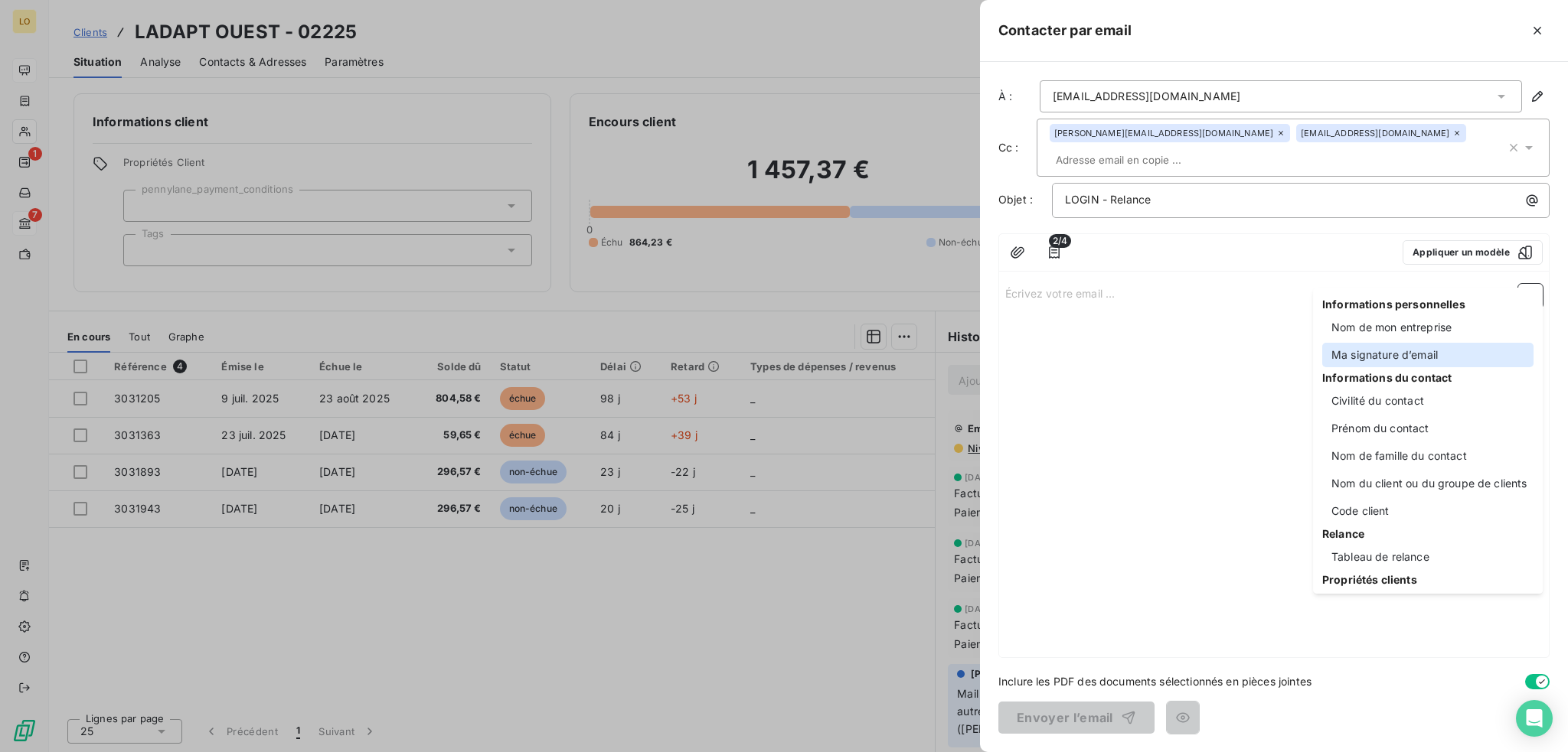
click at [1391, 360] on div "Ma signature d’email" at bounding box center [1427, 355] width 211 height 24
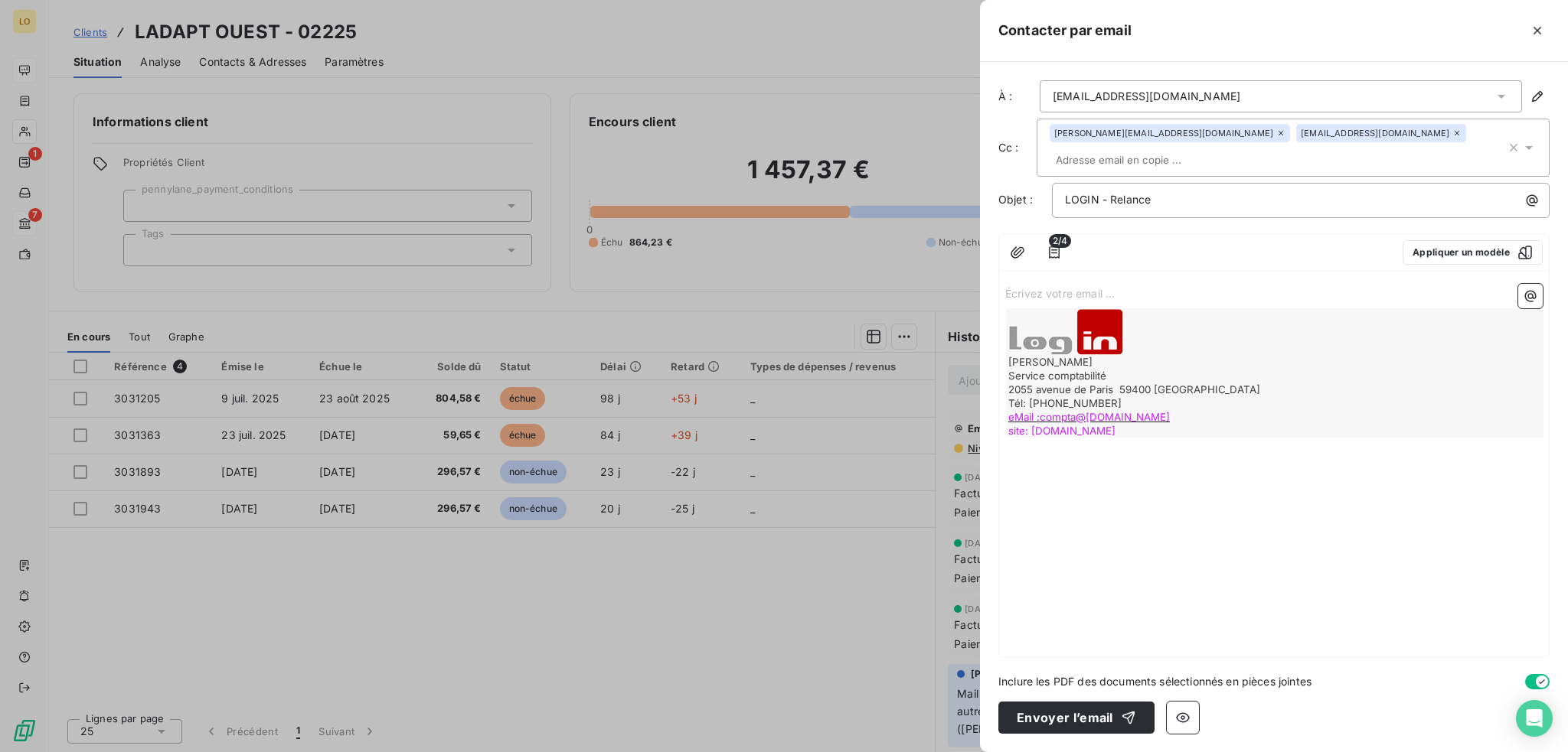
click at [1191, 284] on p "Écrivez votre email ... ﻿" at bounding box center [1274, 293] width 537 height 17
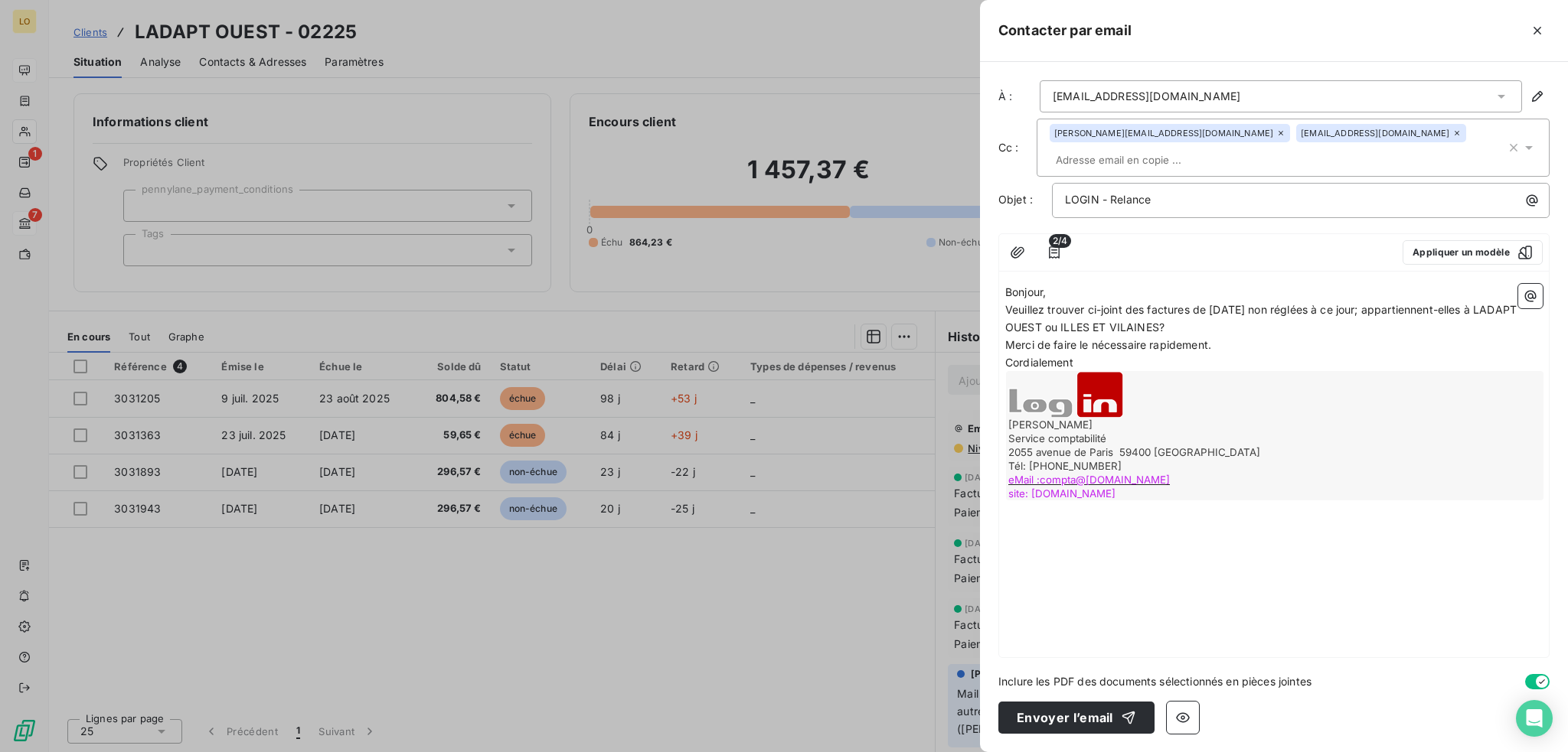
click at [1057, 284] on p "Bonjour," at bounding box center [1274, 293] width 537 height 17
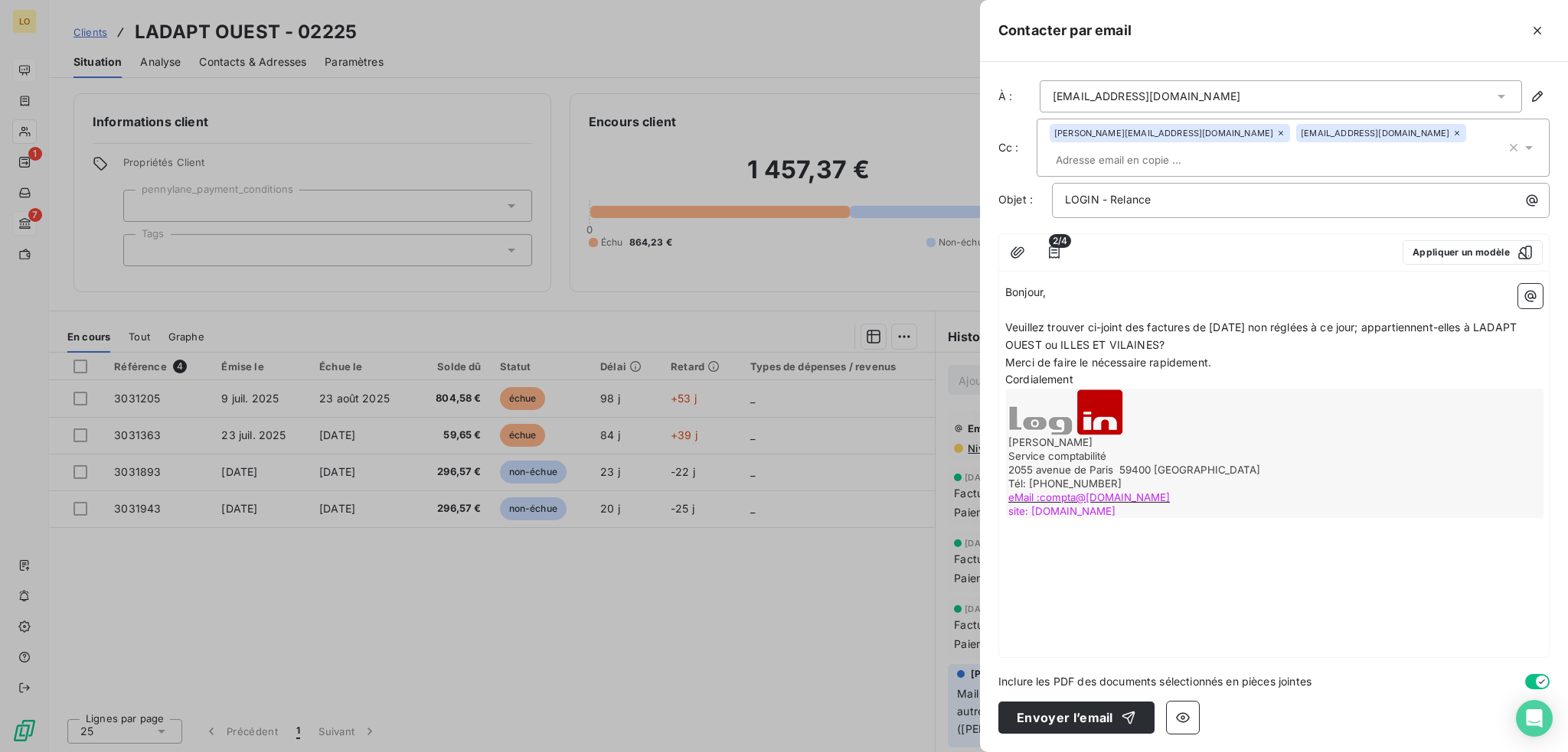
click at [1405, 321] on span "Veuillez trouver ci-joint des factures de [DATE] non réglées à ce jour; apparti…" at bounding box center [1262, 336] width 514 height 31
click at [1235, 323] on p "Veuillez trouver ci-joint des factures de [DATE] non réglées à ce jour; apparti…" at bounding box center [1274, 337] width 537 height 35
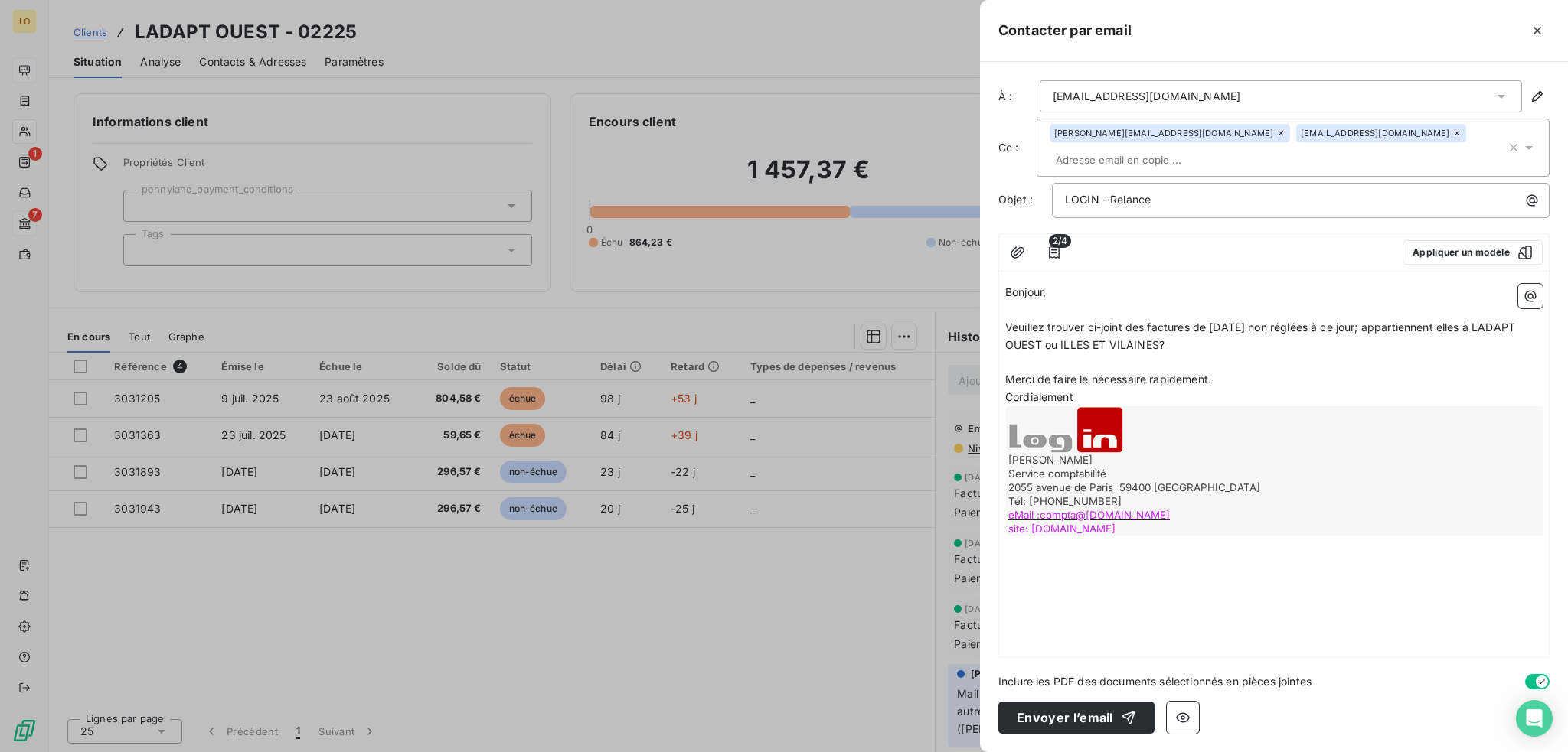
click at [1233, 371] on p "Merci de faire le nécessaire rapidement." at bounding box center [1274, 380] width 537 height 17
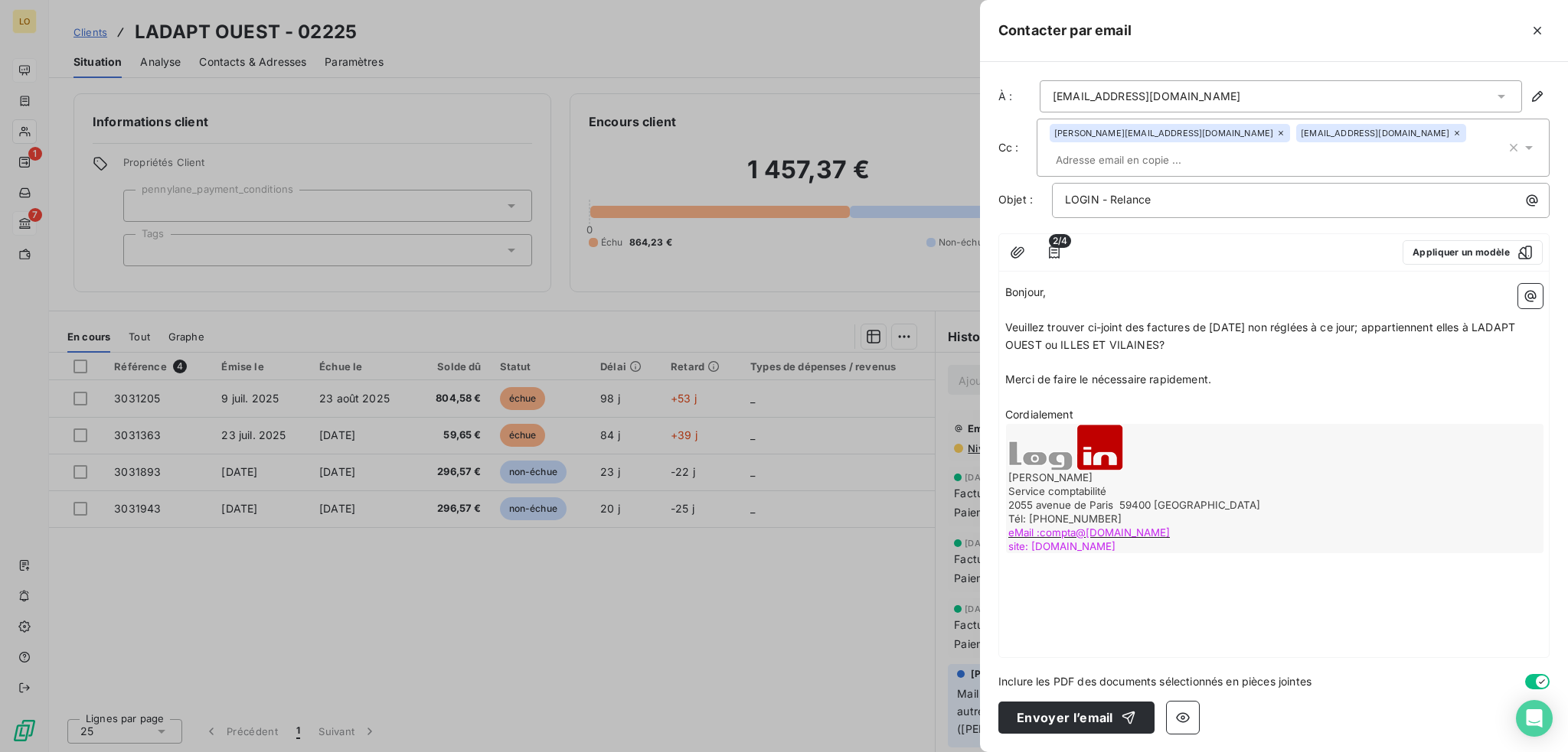
click at [1226, 407] on p "Cordialement" at bounding box center [1274, 415] width 537 height 17
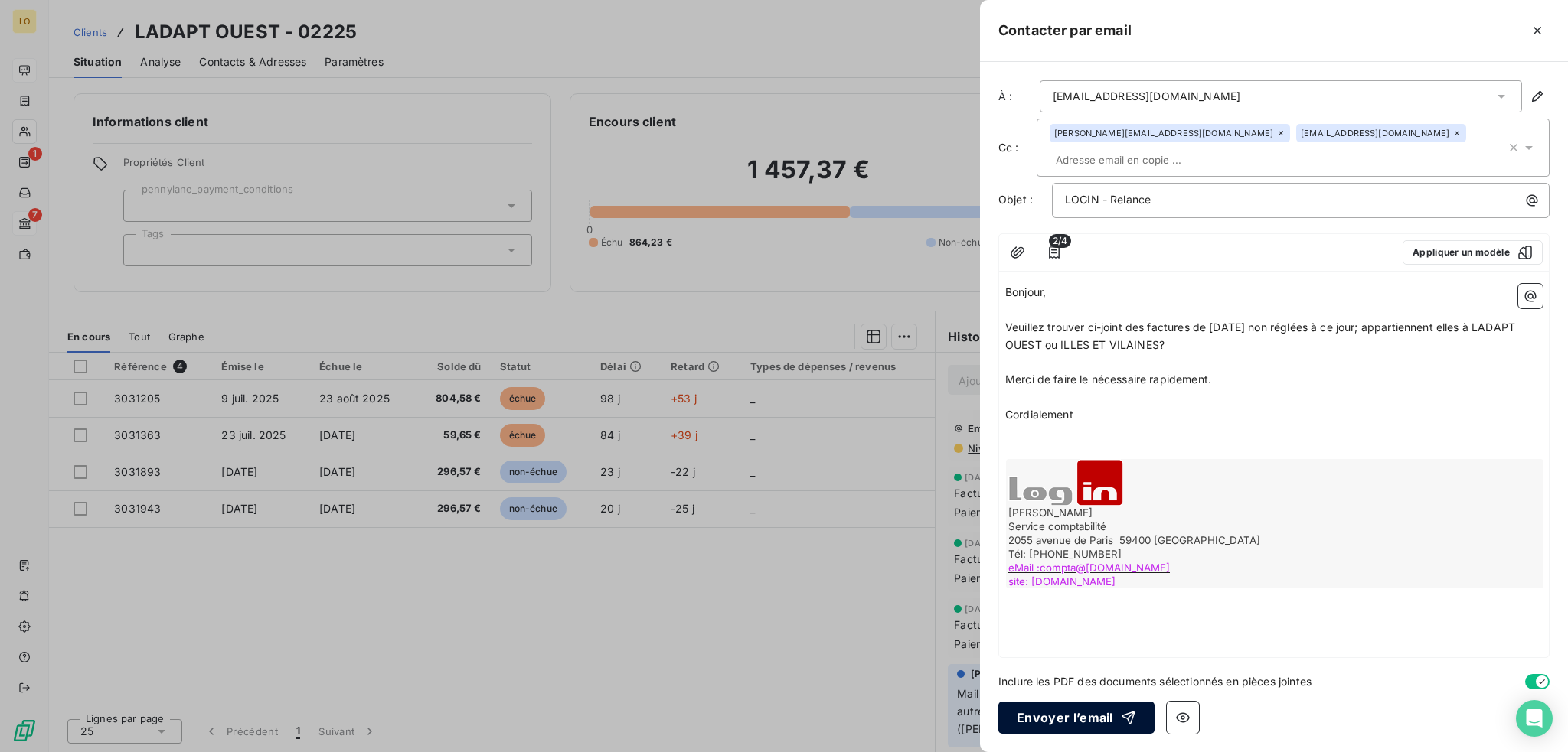
click at [1076, 720] on button "Envoyer l’email" at bounding box center [1076, 717] width 156 height 32
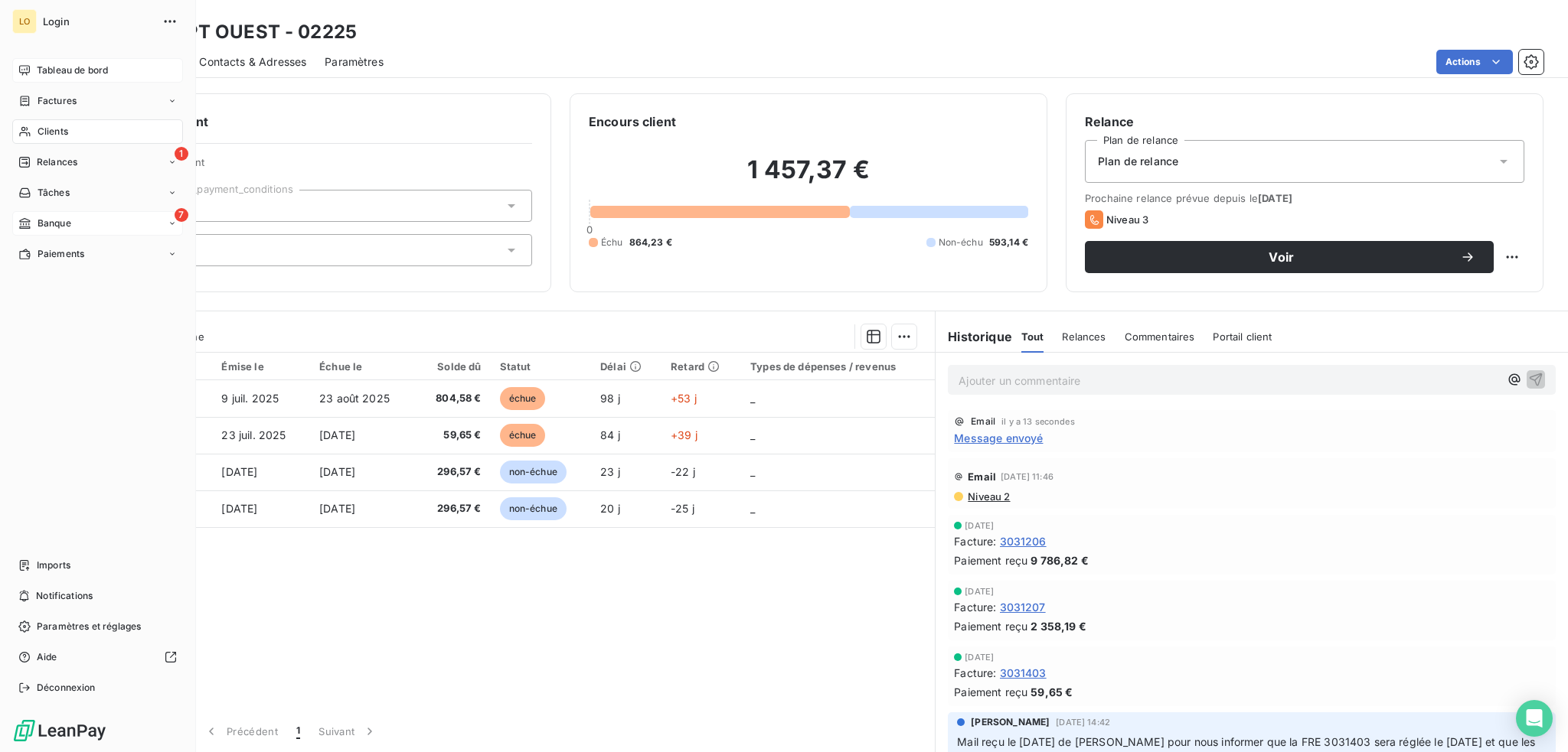
click at [60, 220] on span "Banque" at bounding box center [54, 224] width 34 height 14
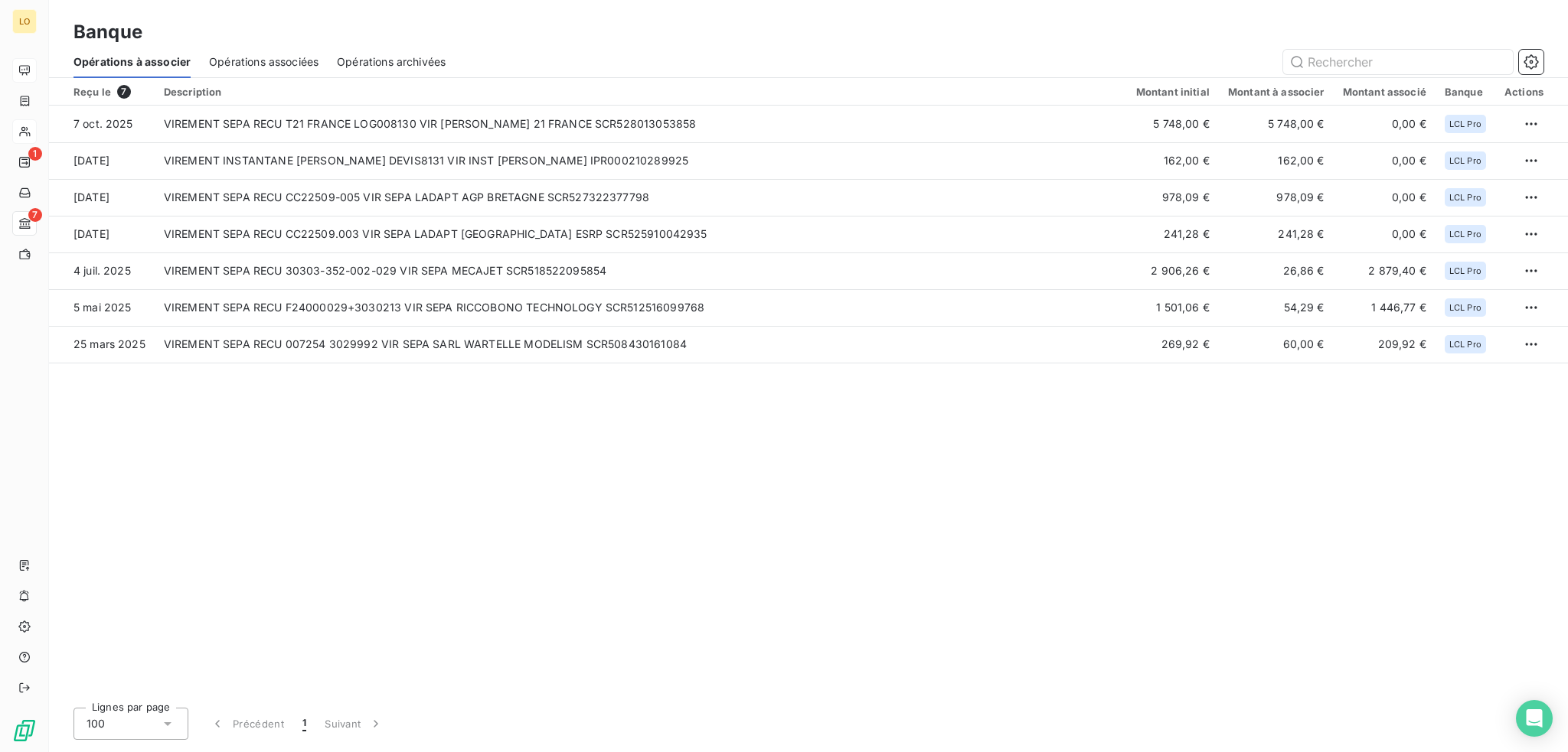
click at [282, 59] on span "Opérations associées" at bounding box center [263, 62] width 109 height 16
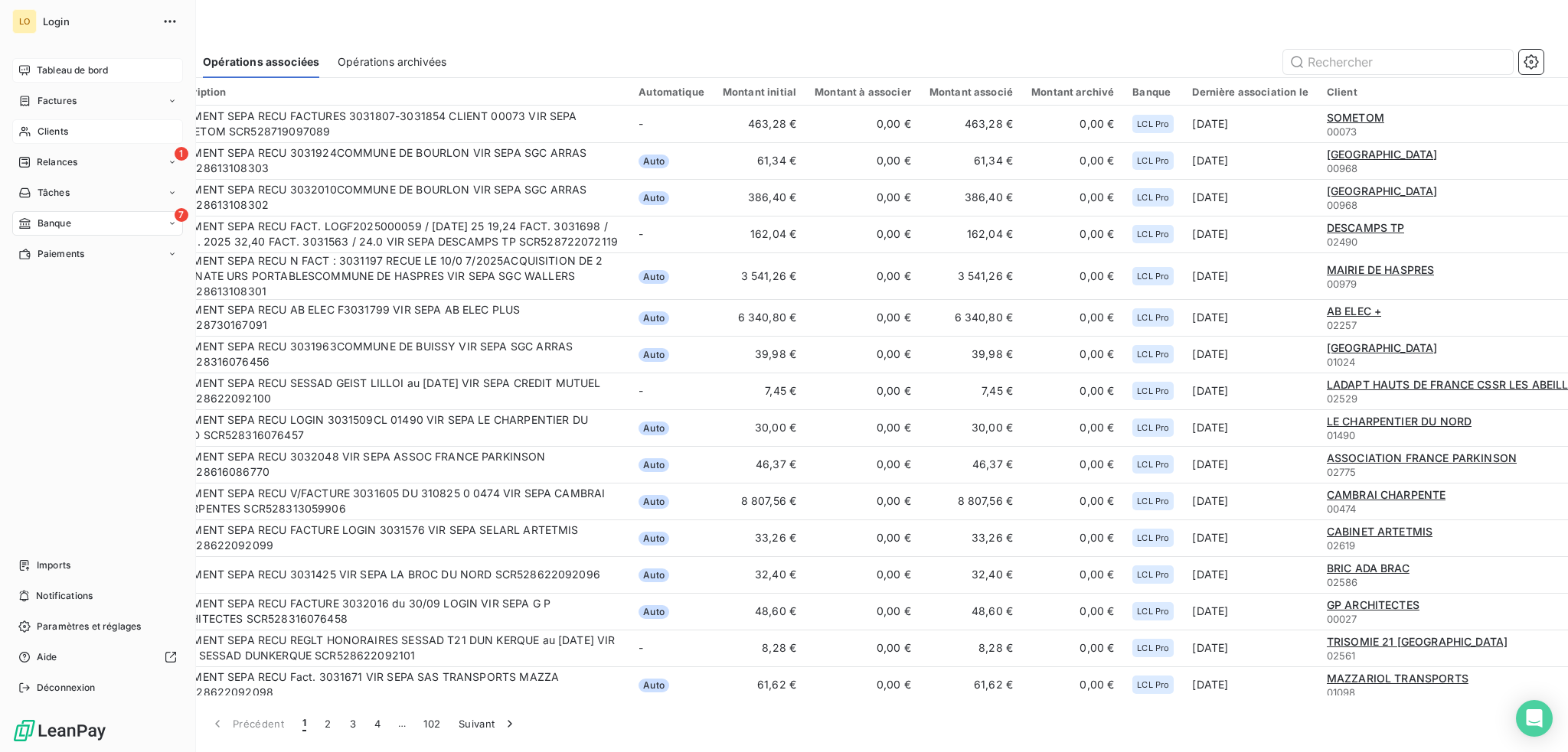
click at [53, 126] on span "Clients" at bounding box center [53, 132] width 31 height 14
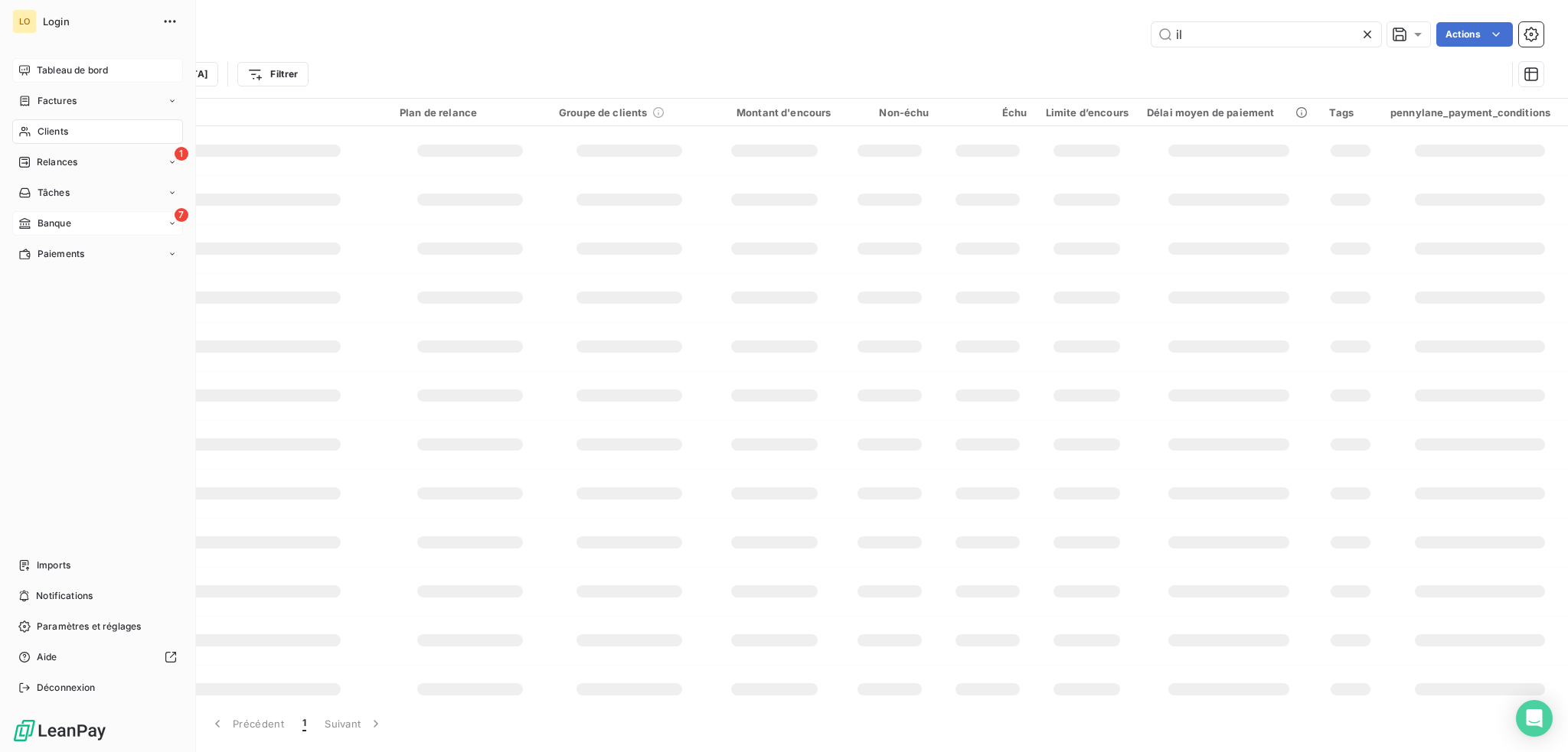
type input "i"
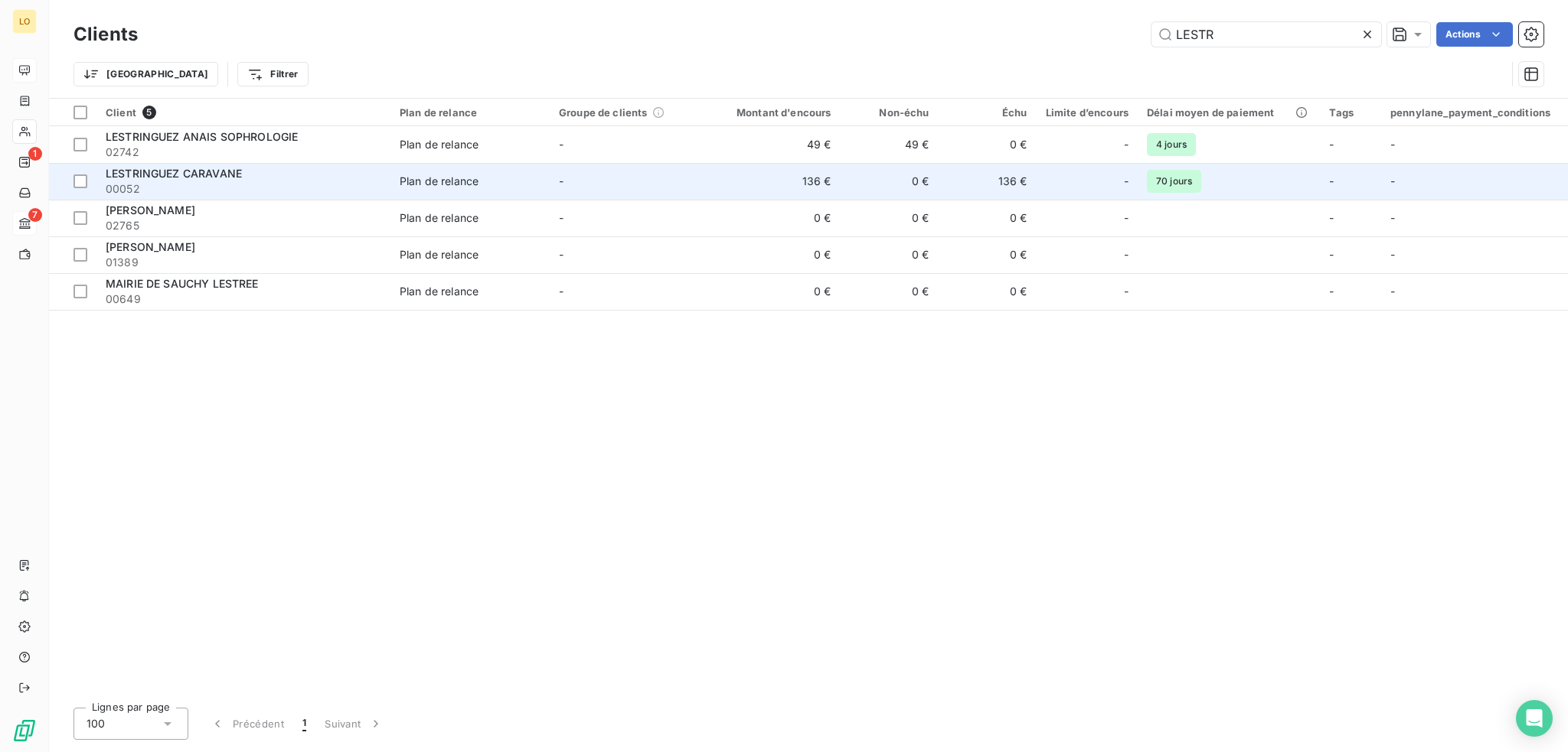
type input "LESTR"
click at [254, 189] on span "00052" at bounding box center [243, 189] width 276 height 16
